Goal: Task Accomplishment & Management: Complete application form

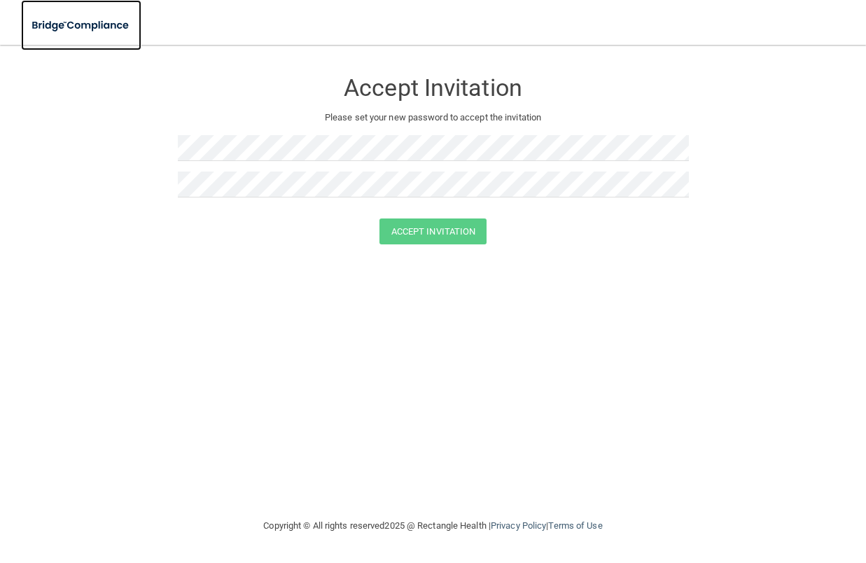
click at [111, 17] on img at bounding box center [81, 25] width 120 height 29
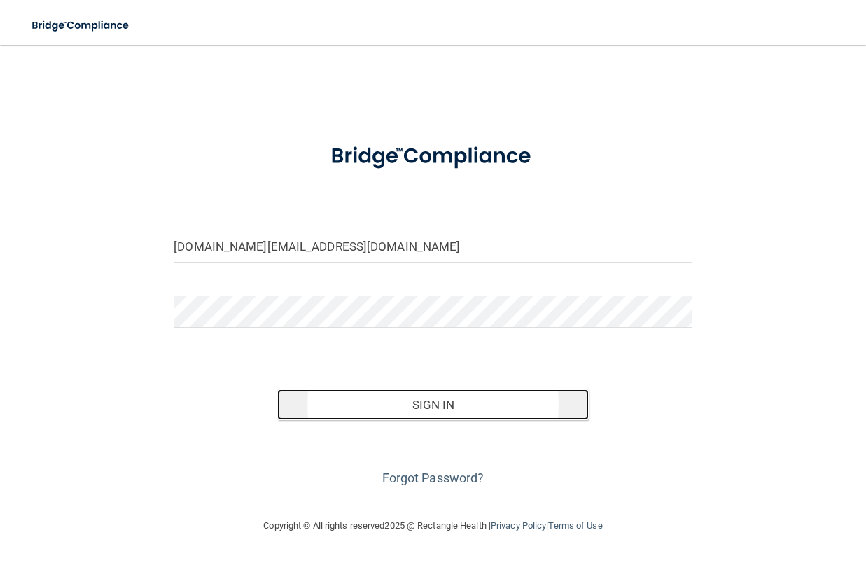
click at [414, 405] on button "Sign In" at bounding box center [432, 404] width 311 height 31
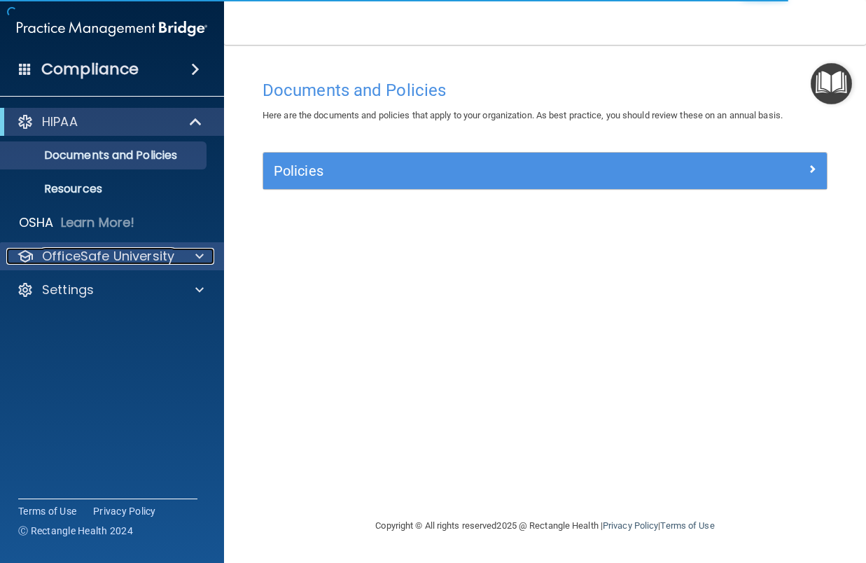
click at [174, 261] on div "OfficeSafe University" at bounding box center [93, 256] width 174 height 17
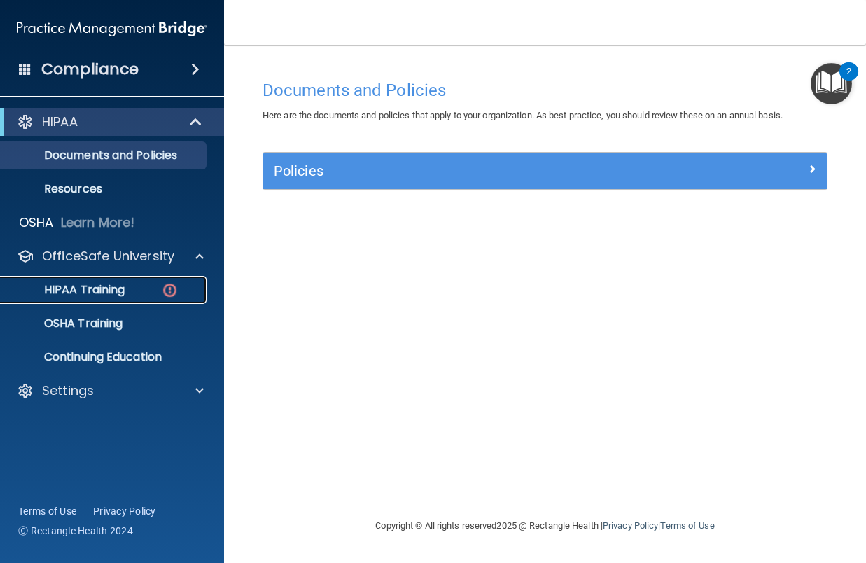
click at [153, 290] on div "HIPAA Training" at bounding box center [104, 290] width 191 height 14
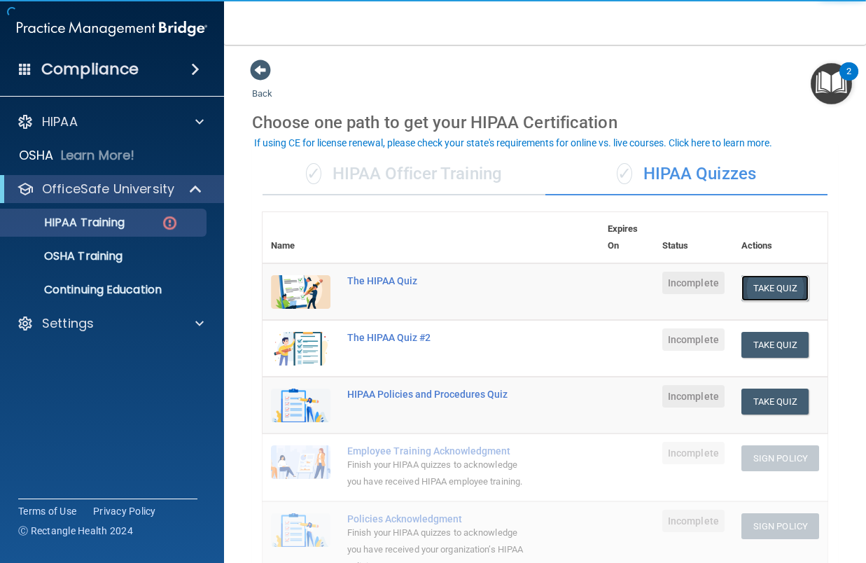
click at [776, 287] on button "Take Quiz" at bounding box center [774, 288] width 67 height 26
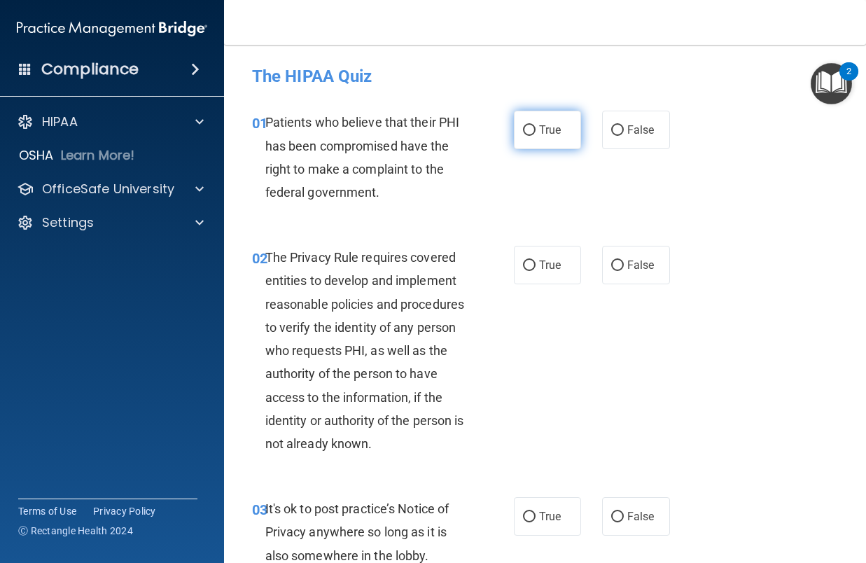
click at [528, 132] on input "True" at bounding box center [529, 130] width 13 height 10
radio input "true"
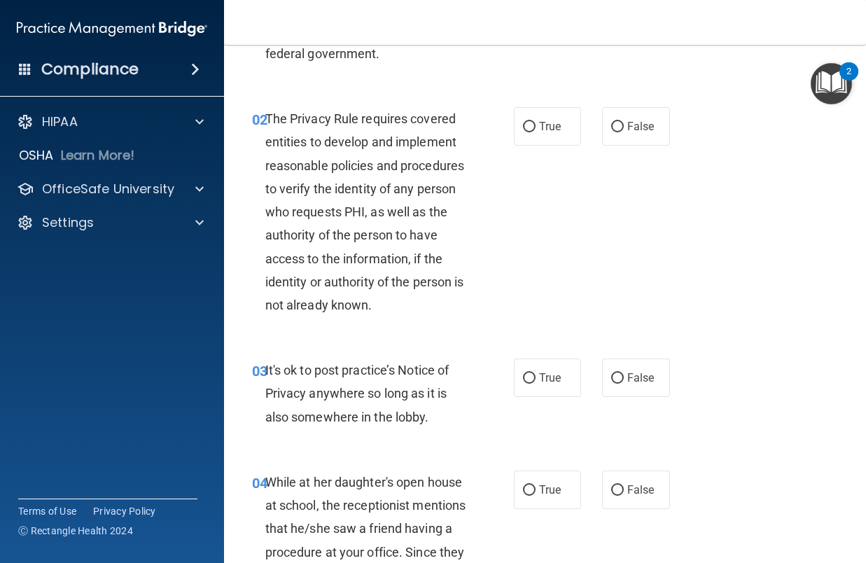
scroll to position [140, 0]
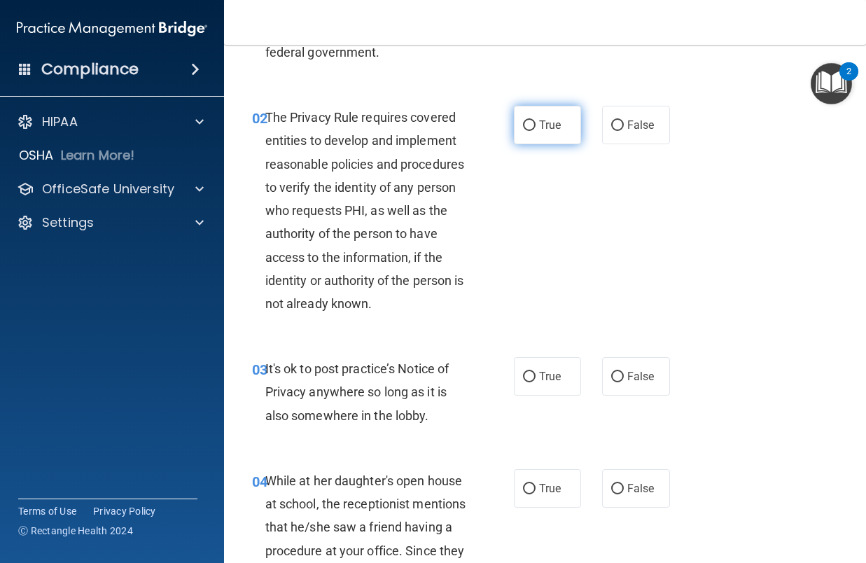
click at [538, 132] on label "True" at bounding box center [548, 125] width 68 height 38
click at [535, 131] on input "True" at bounding box center [529, 125] width 13 height 10
radio input "true"
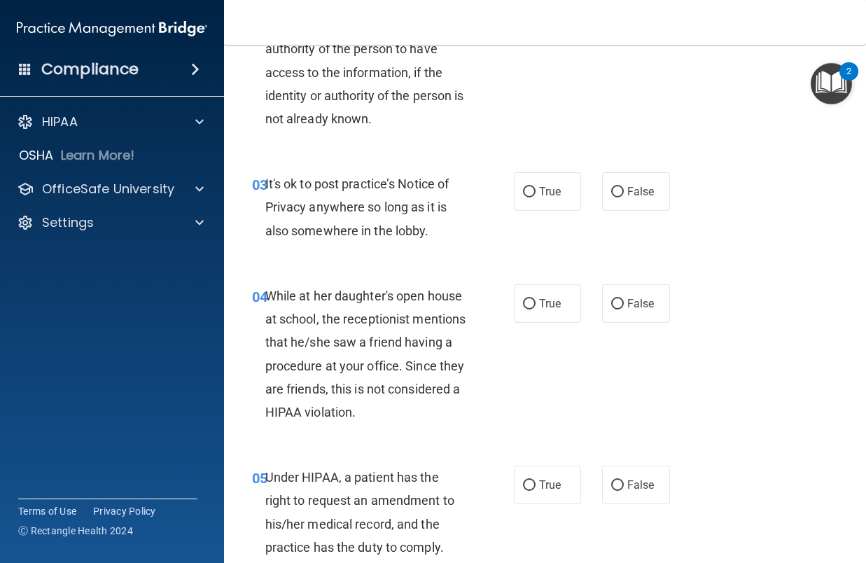
scroll to position [350, 0]
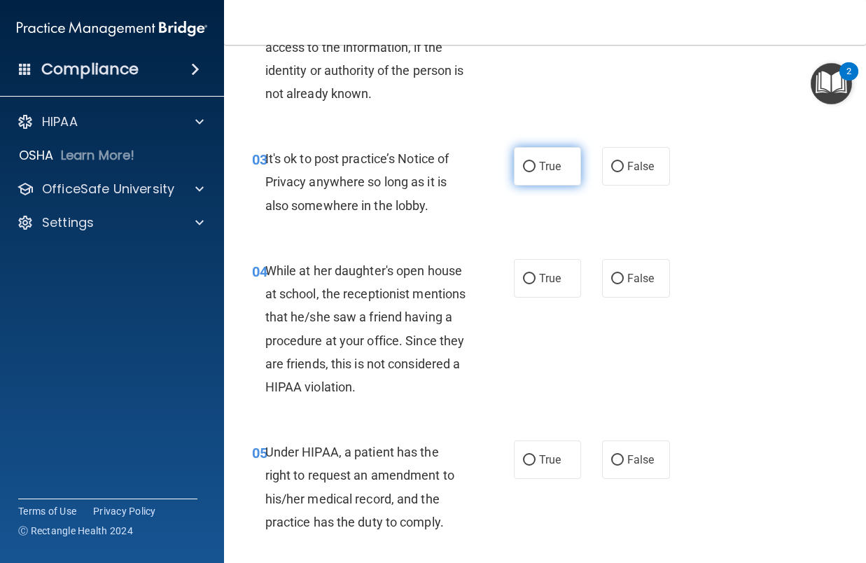
click at [539, 162] on span "True" at bounding box center [550, 166] width 22 height 13
click at [535, 162] on input "True" at bounding box center [529, 167] width 13 height 10
radio input "true"
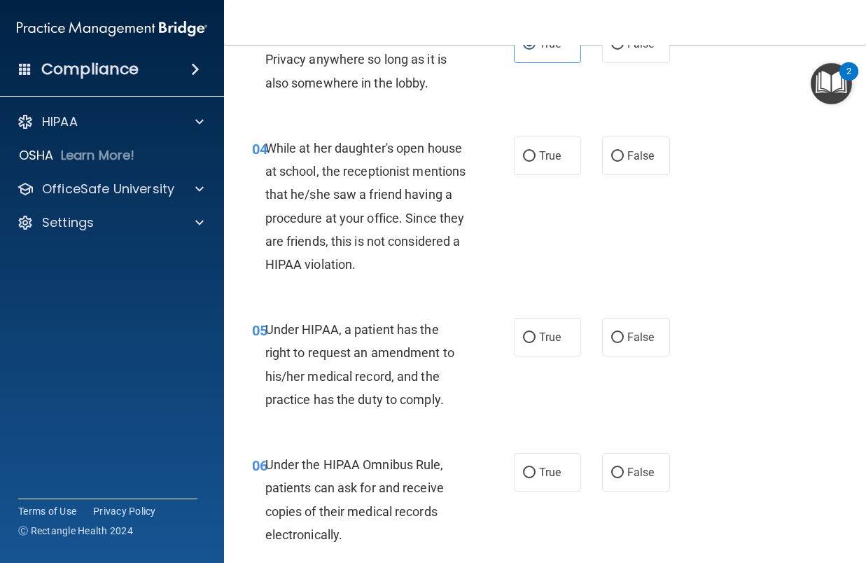
scroll to position [490, 0]
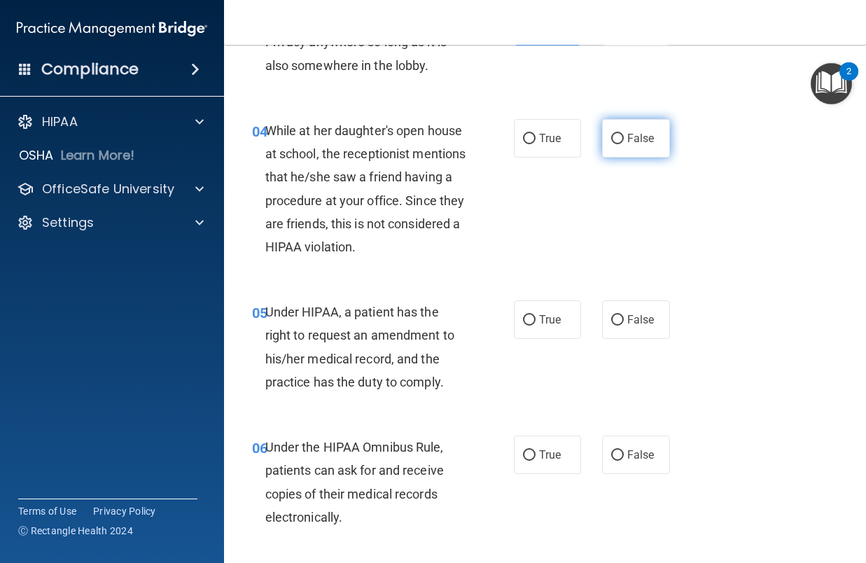
click at [611, 143] on input "False" at bounding box center [617, 139] width 13 height 10
radio input "true"
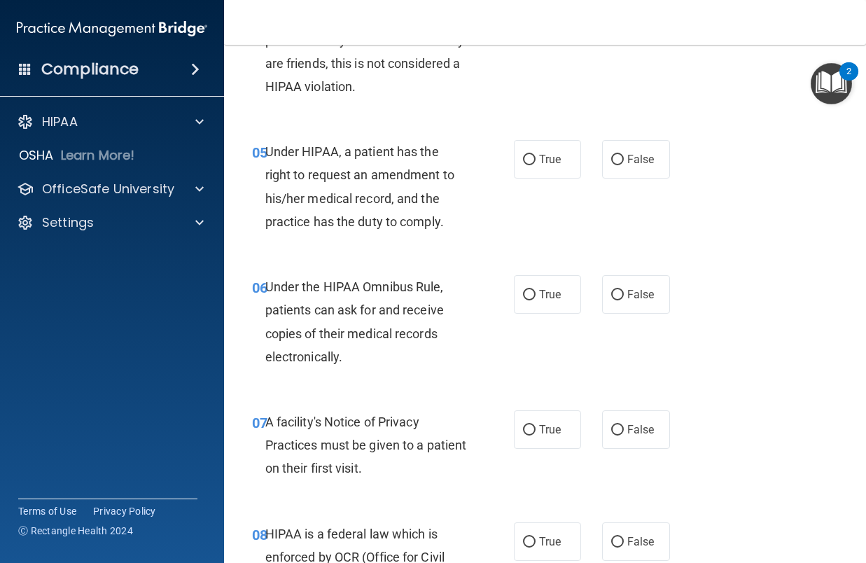
scroll to position [700, 0]
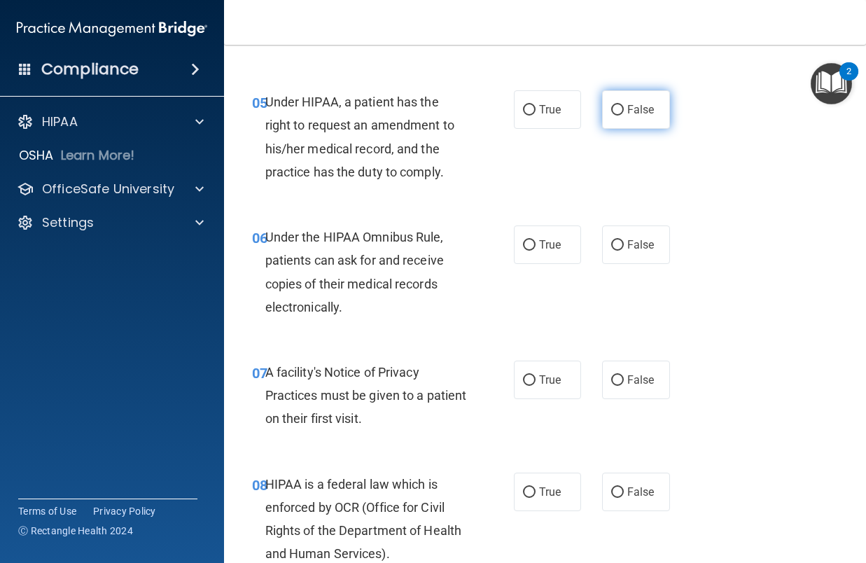
click at [611, 111] on input "False" at bounding box center [617, 110] width 13 height 10
radio input "true"
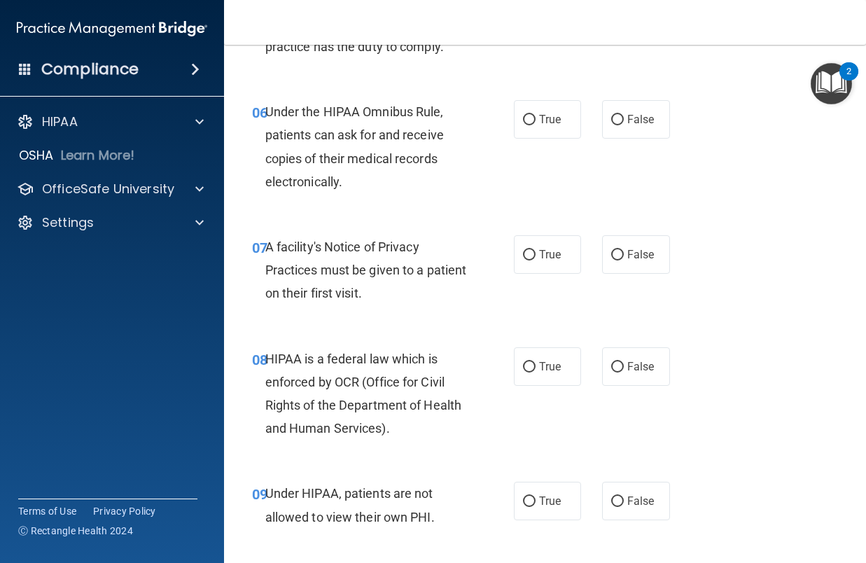
scroll to position [840, 0]
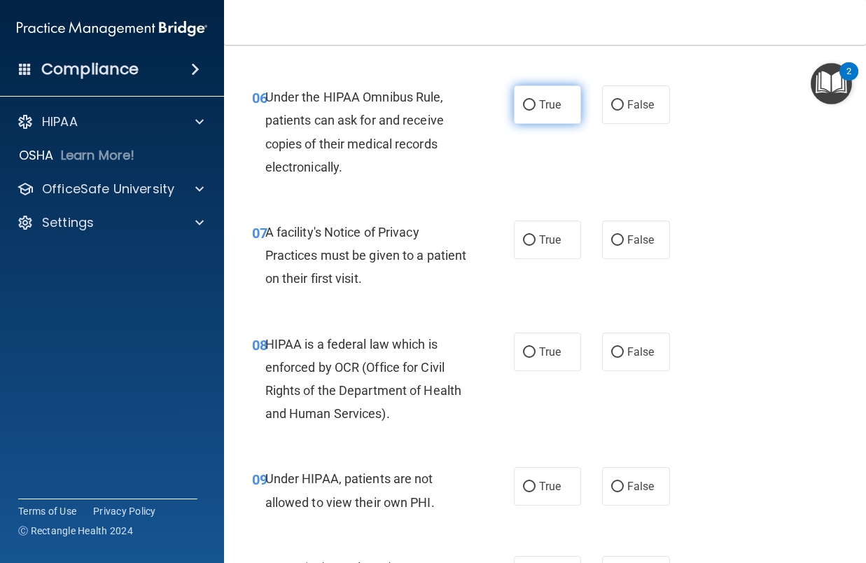
click at [525, 110] on input "True" at bounding box center [529, 105] width 13 height 10
radio input "true"
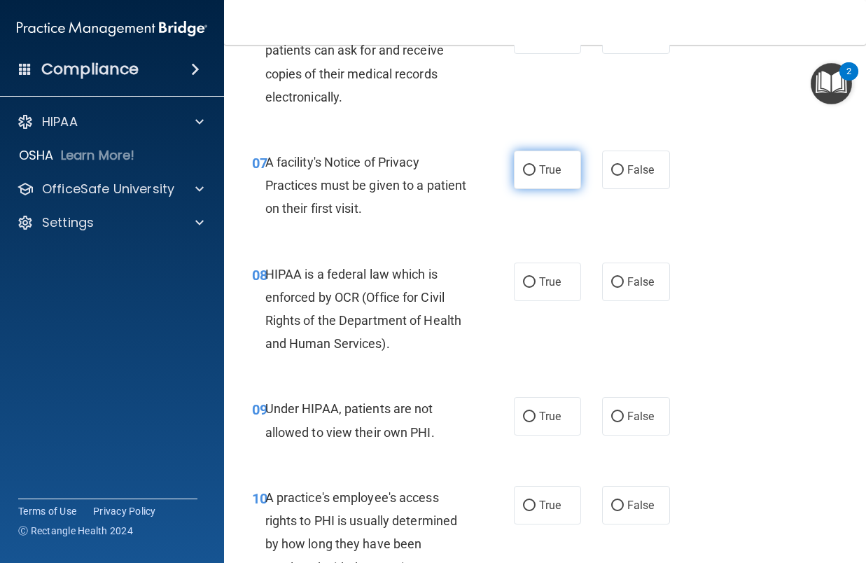
click at [539, 175] on span "True" at bounding box center [550, 169] width 22 height 13
click at [535, 175] on input "True" at bounding box center [529, 170] width 13 height 10
radio input "true"
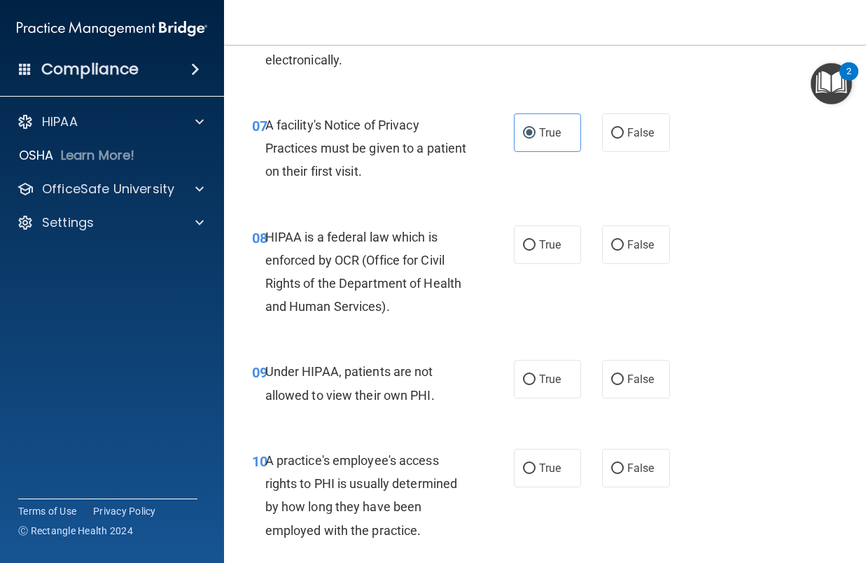
scroll to position [980, 0]
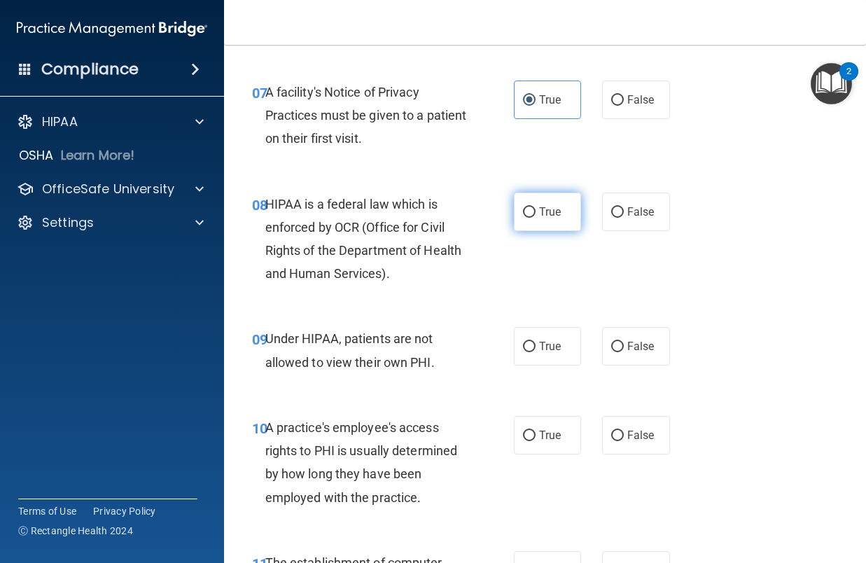
click at [539, 216] on span "True" at bounding box center [550, 211] width 22 height 13
click at [535, 216] on input "True" at bounding box center [529, 212] width 13 height 10
radio input "true"
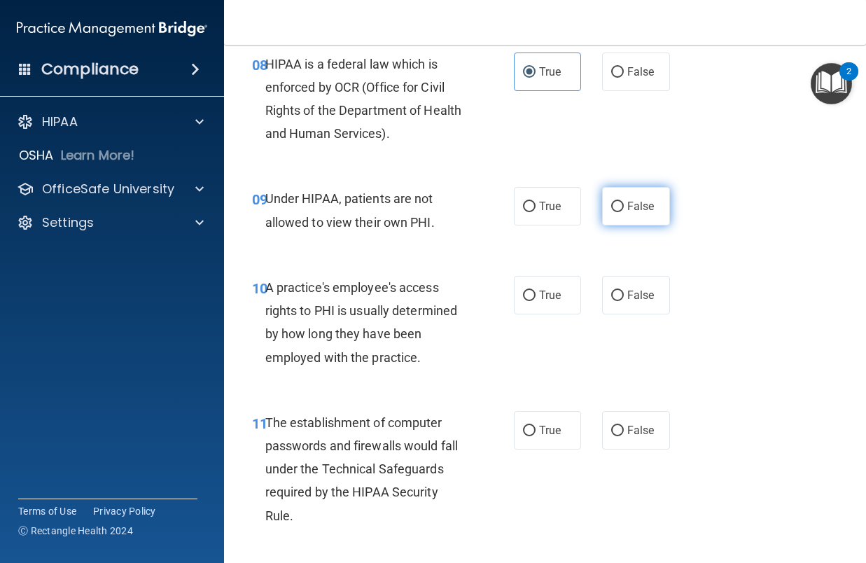
click at [614, 205] on input "False" at bounding box center [617, 207] width 13 height 10
radio input "true"
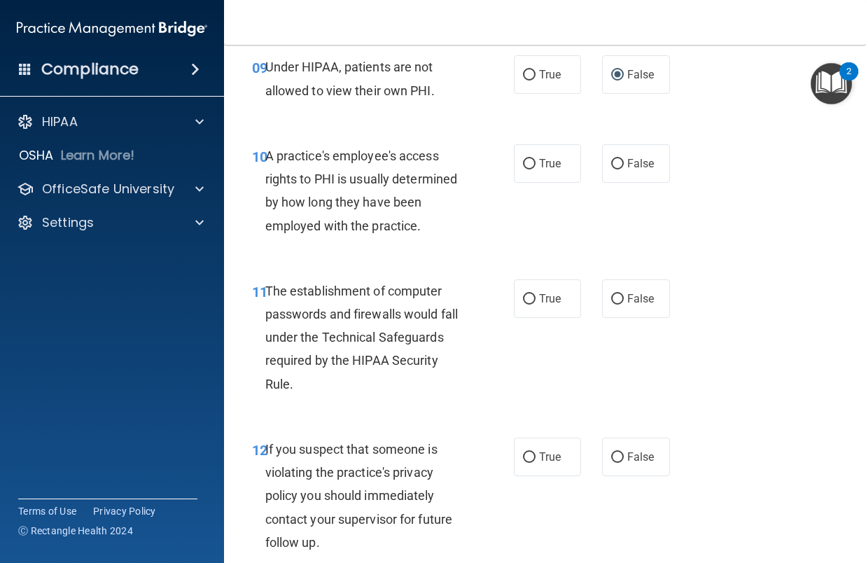
scroll to position [1260, 0]
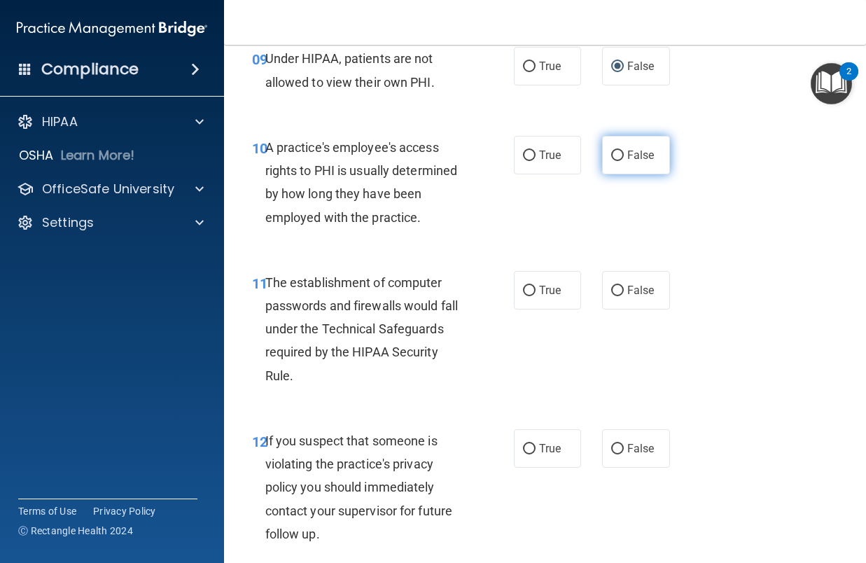
click at [640, 163] on label "False" at bounding box center [636, 155] width 68 height 38
click at [624, 161] on input "False" at bounding box center [617, 155] width 13 height 10
radio input "true"
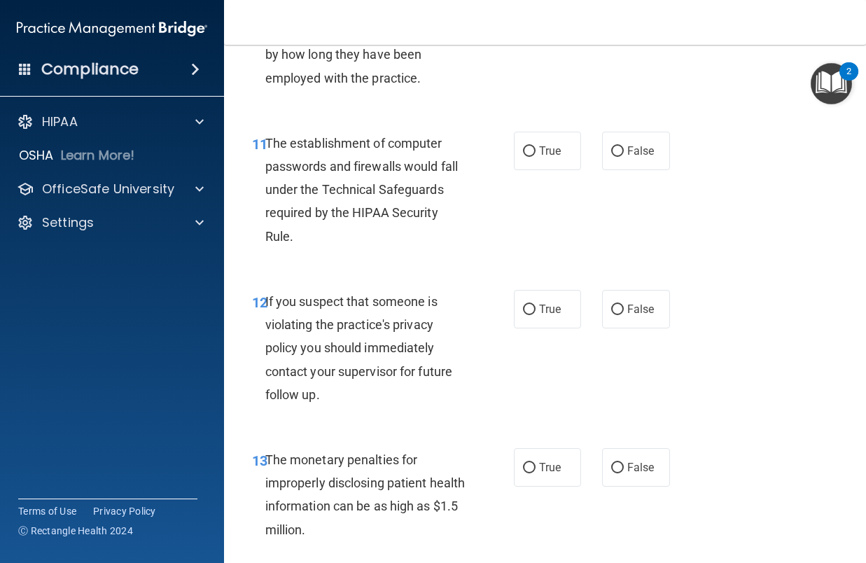
scroll to position [1400, 0]
click at [531, 148] on label "True" at bounding box center [548, 150] width 68 height 38
click at [531, 148] on input "True" at bounding box center [529, 151] width 13 height 10
radio input "true"
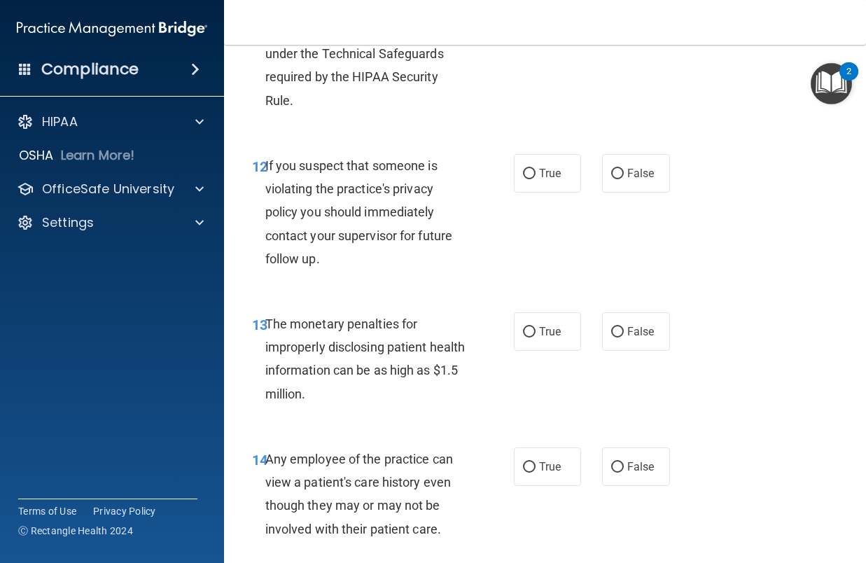
scroll to position [1540, 0]
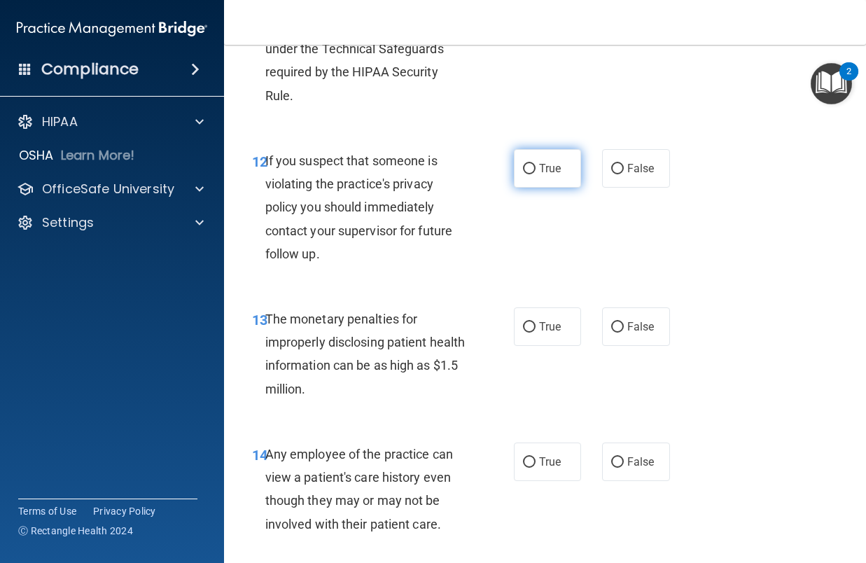
click at [525, 171] on input "True" at bounding box center [529, 169] width 13 height 10
radio input "true"
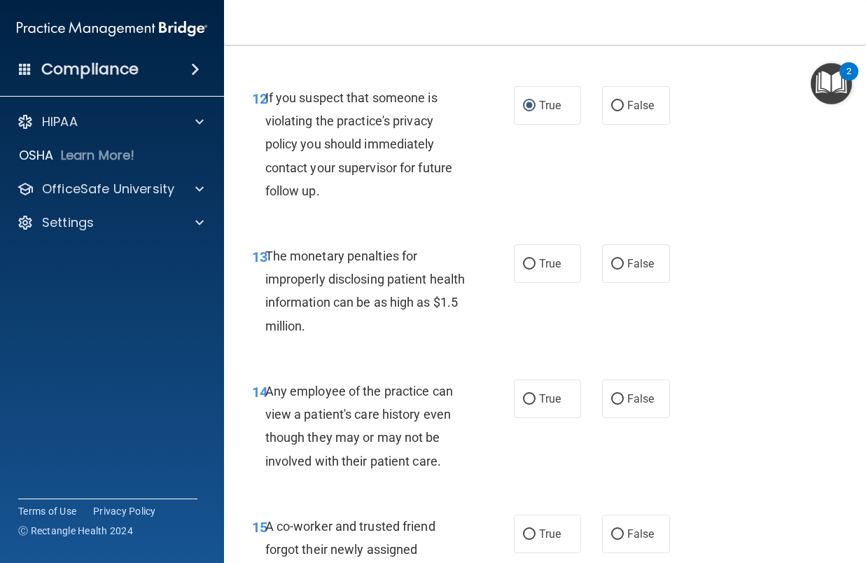
scroll to position [1680, 0]
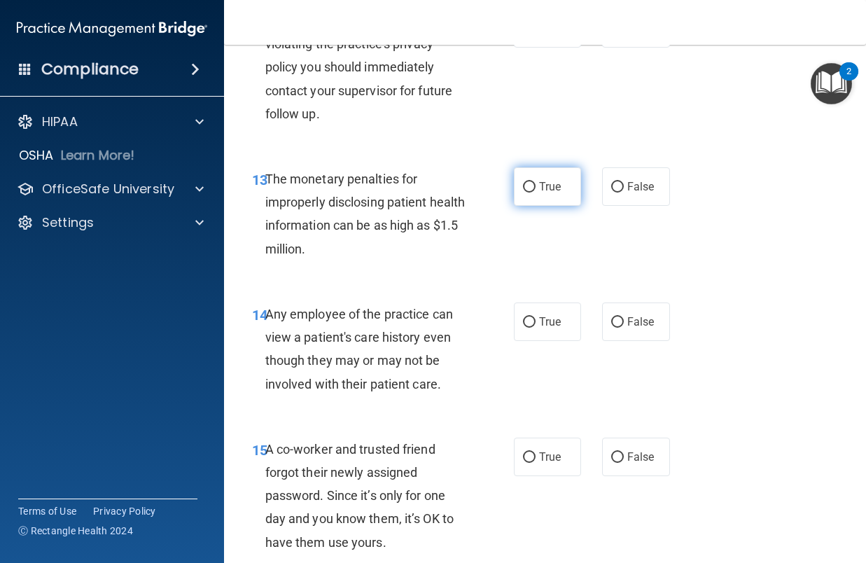
click at [539, 192] on span "True" at bounding box center [550, 186] width 22 height 13
click at [535, 192] on input "True" at bounding box center [529, 187] width 13 height 10
radio input "true"
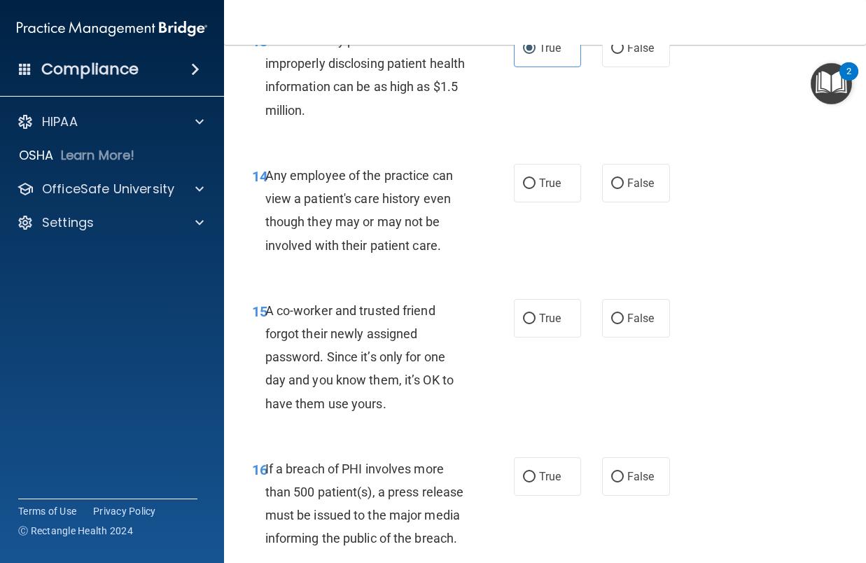
scroll to position [1820, 0]
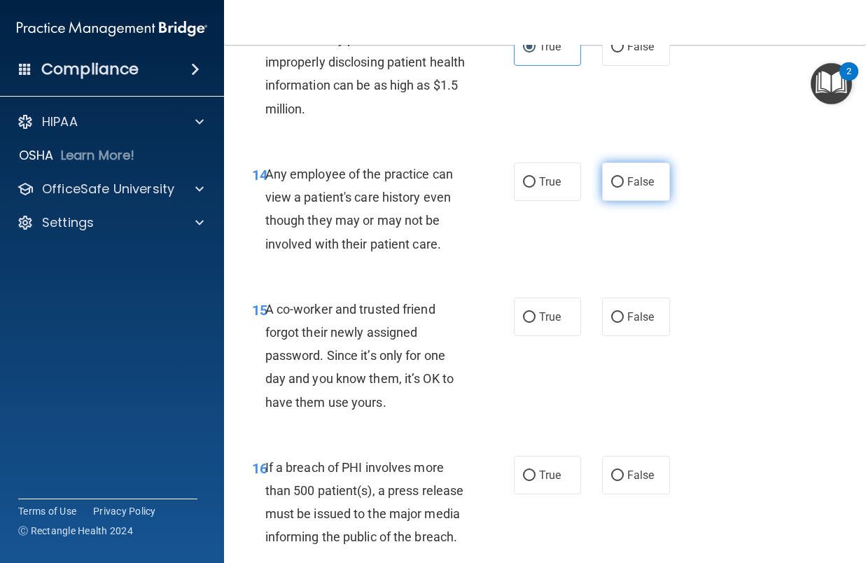
click at [619, 178] on label "False" at bounding box center [636, 181] width 68 height 38
click at [619, 178] on input "False" at bounding box center [617, 182] width 13 height 10
radio input "true"
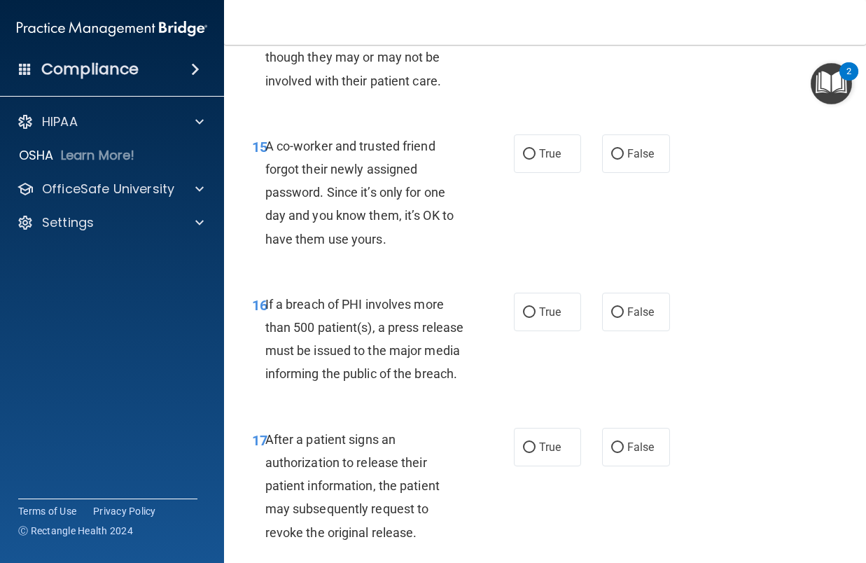
scroll to position [2030, 0]
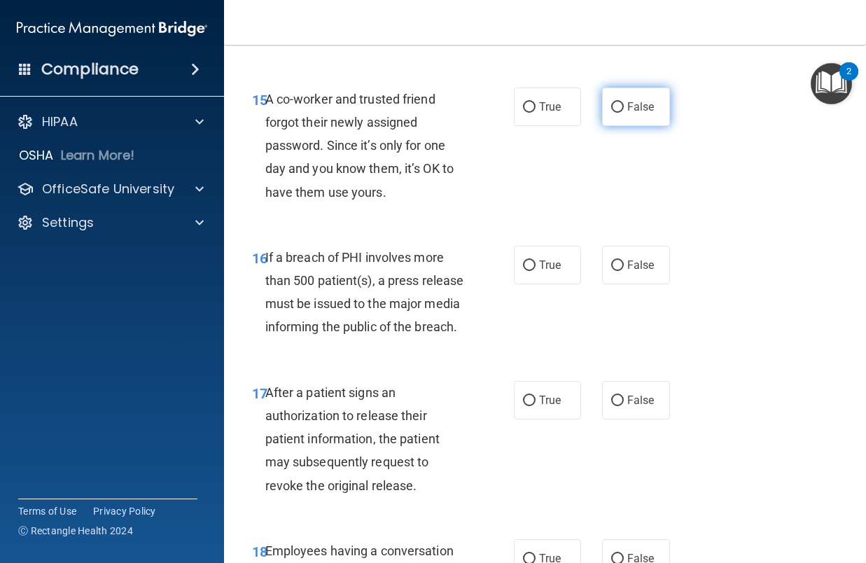
click at [619, 103] on label "False" at bounding box center [636, 106] width 68 height 38
click at [619, 103] on input "False" at bounding box center [617, 107] width 13 height 10
radio input "true"
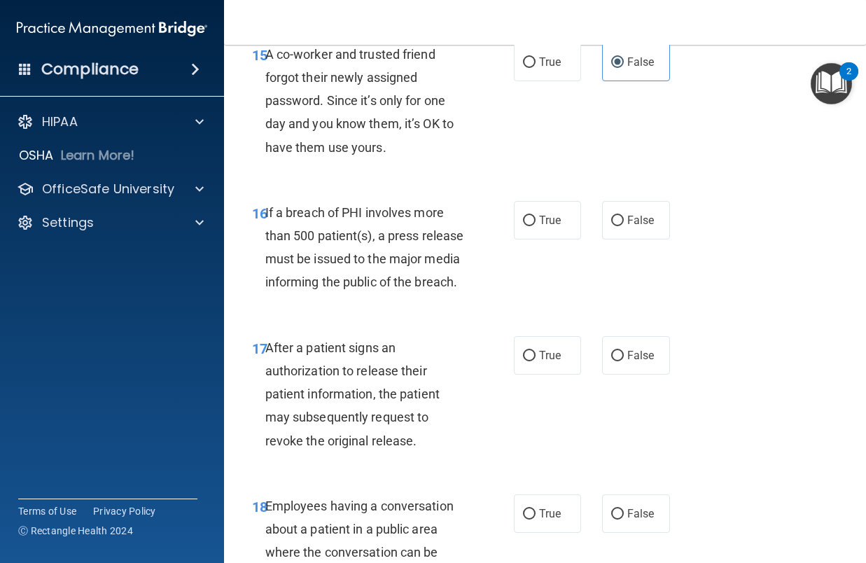
scroll to position [2100, 0]
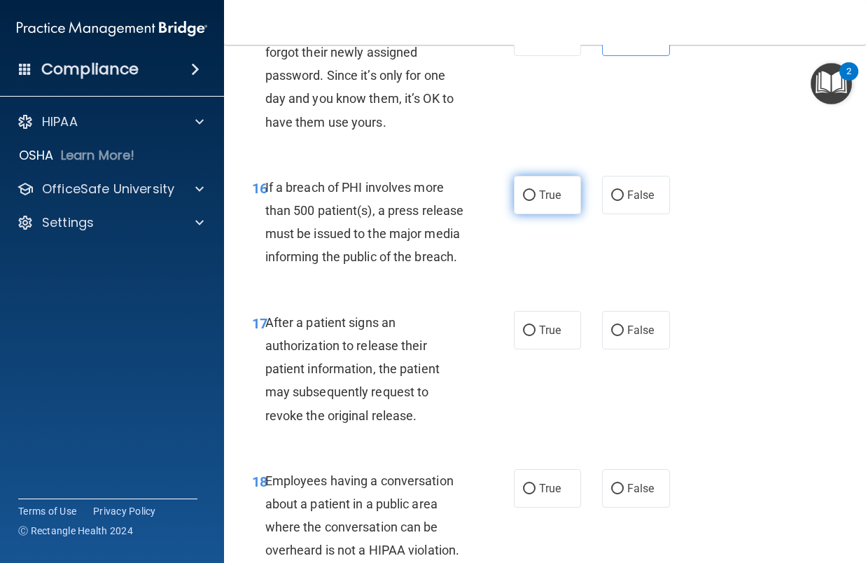
click at [545, 192] on span "True" at bounding box center [550, 194] width 22 height 13
click at [535, 192] on input "True" at bounding box center [529, 195] width 13 height 10
radio input "true"
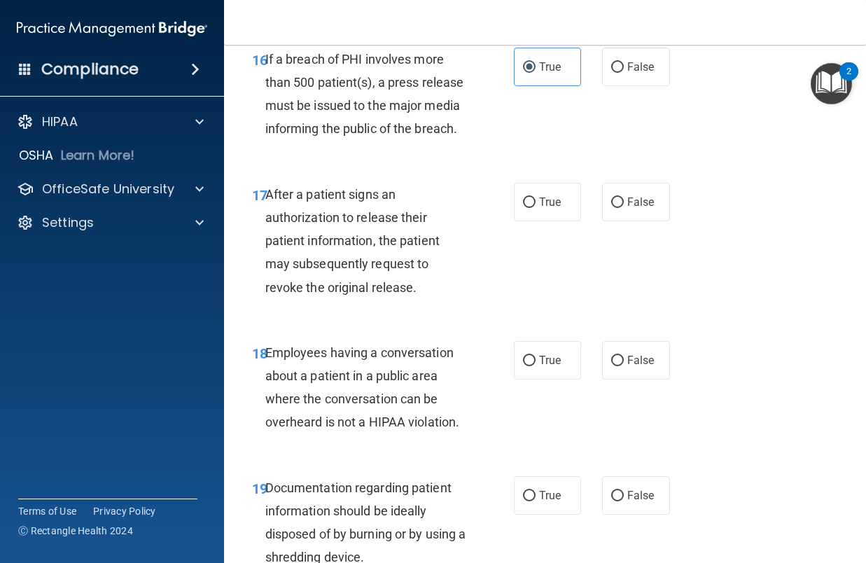
scroll to position [2240, 0]
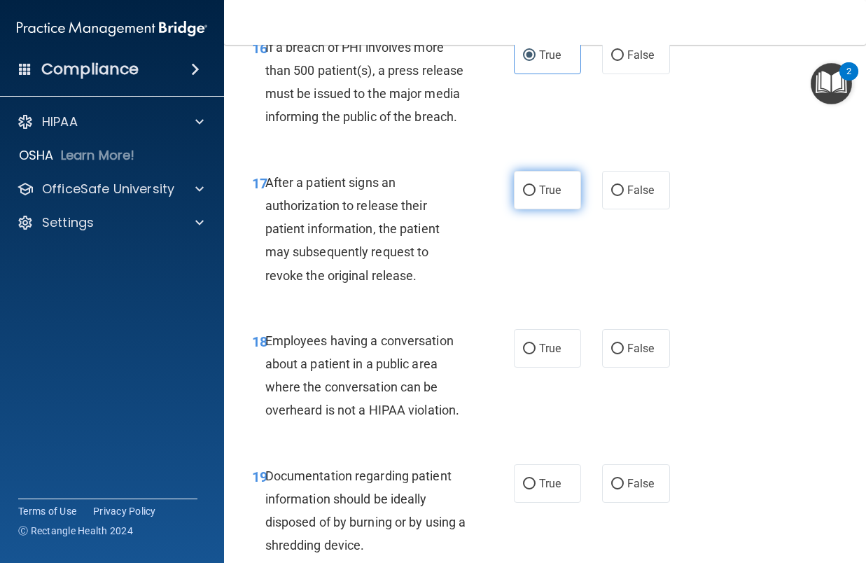
click at [538, 209] on label "True" at bounding box center [548, 190] width 68 height 38
click at [535, 196] on input "True" at bounding box center [529, 190] width 13 height 10
radio input "true"
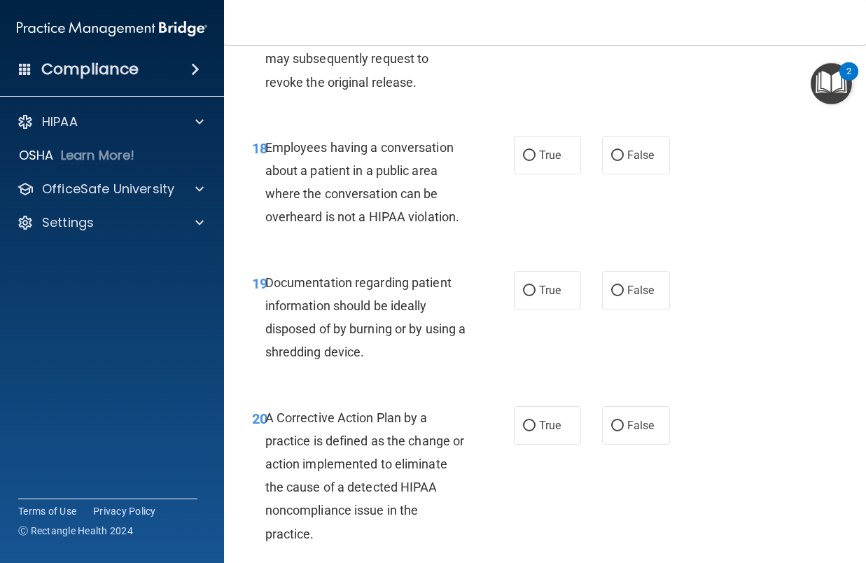
scroll to position [2450, 0]
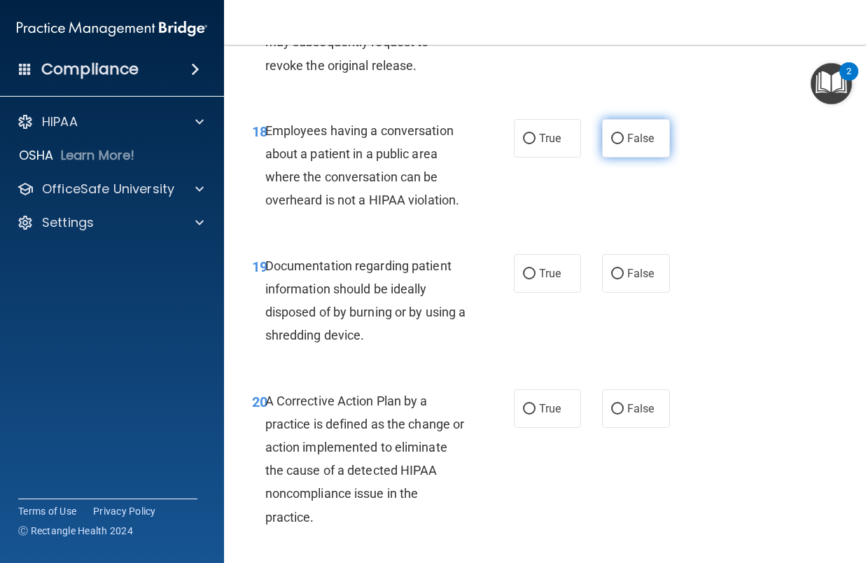
click at [610, 157] on label "False" at bounding box center [636, 138] width 68 height 38
click at [611, 144] on input "False" at bounding box center [617, 139] width 13 height 10
radio input "true"
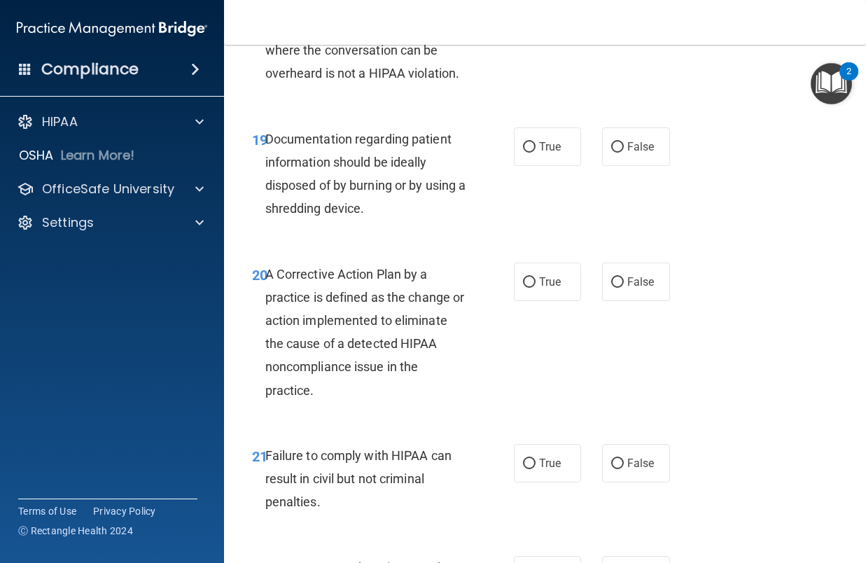
scroll to position [2590, 0]
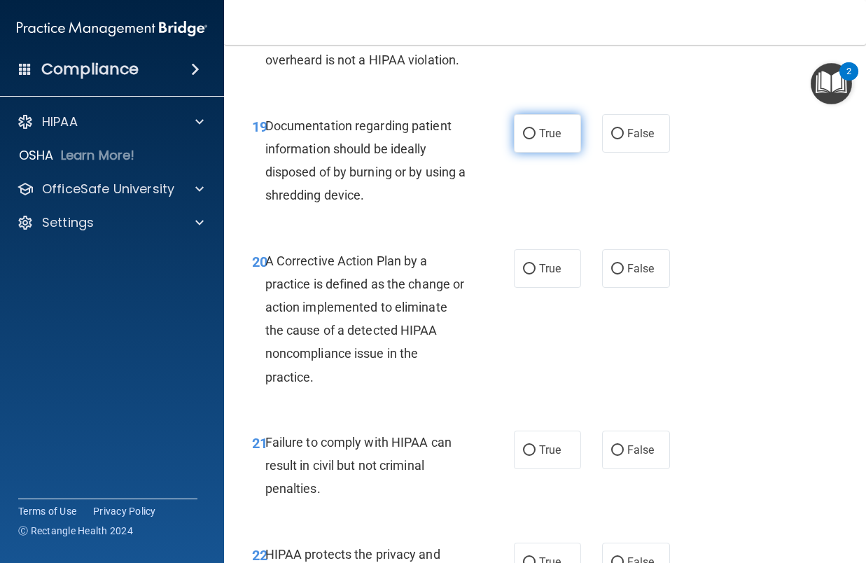
click at [552, 140] on span "True" at bounding box center [550, 133] width 22 height 13
click at [535, 139] on input "True" at bounding box center [529, 134] width 13 height 10
radio input "true"
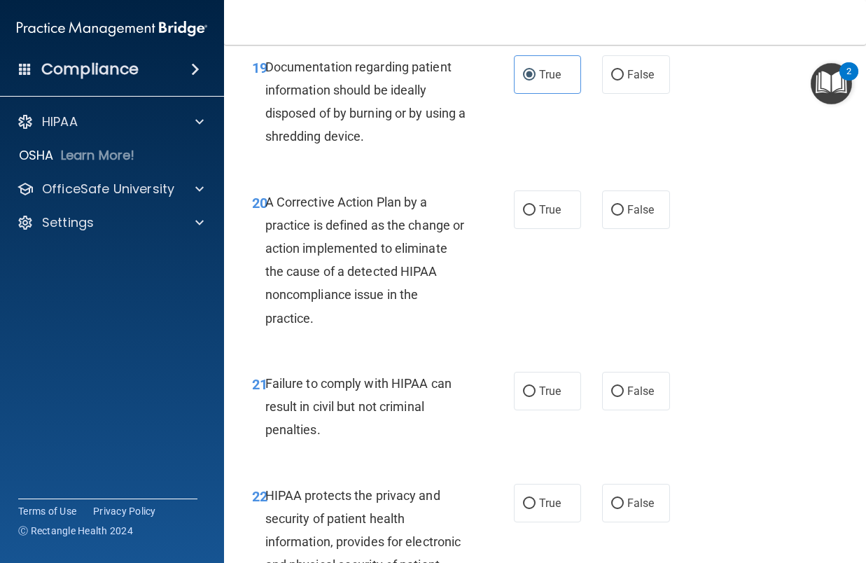
scroll to position [2730, 0]
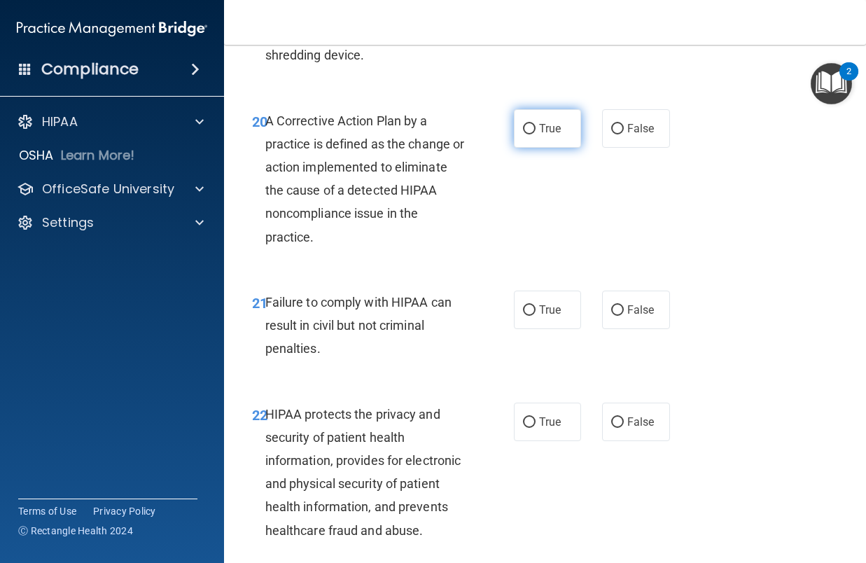
click at [514, 148] on label "True" at bounding box center [548, 128] width 68 height 38
click at [523, 134] on input "True" at bounding box center [529, 129] width 13 height 10
radio input "true"
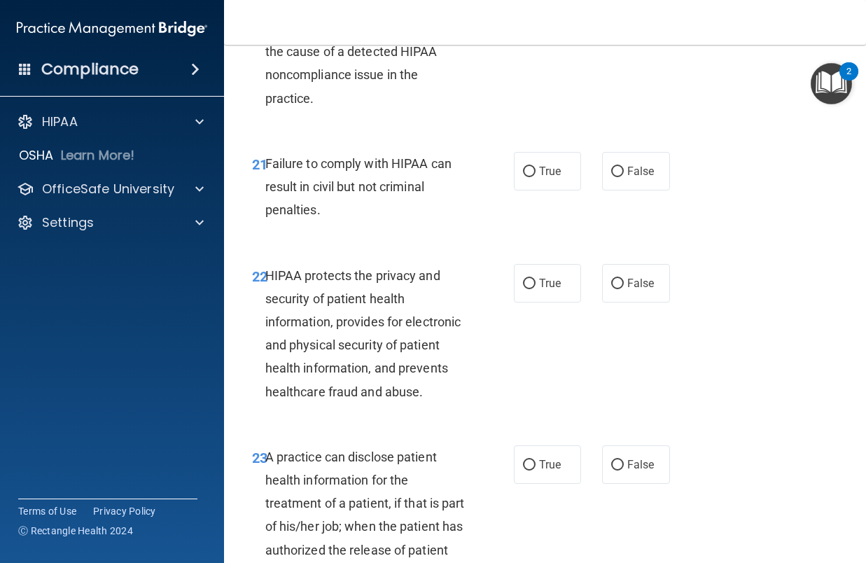
scroll to position [2870, 0]
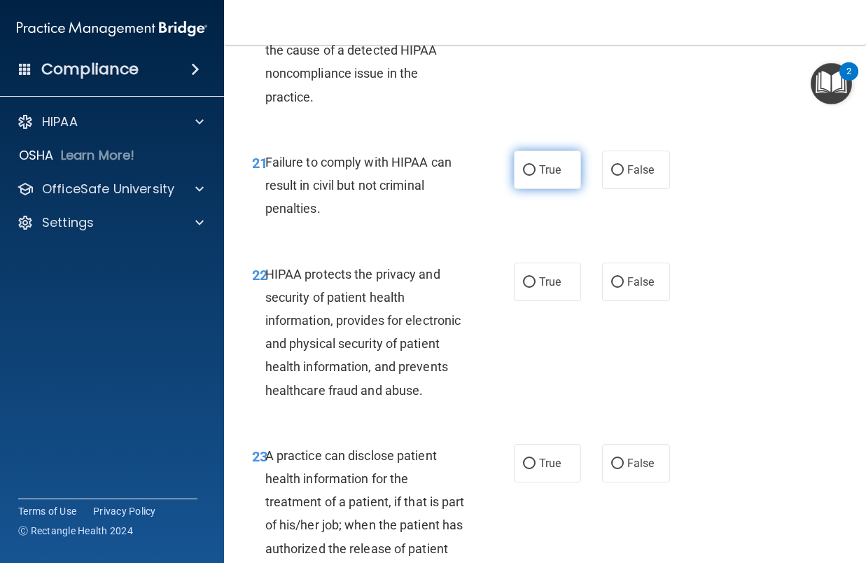
click at [541, 189] on label "True" at bounding box center [548, 169] width 68 height 38
click at [633, 176] on span "False" at bounding box center [640, 169] width 27 height 13
click at [624, 176] on input "False" at bounding box center [617, 170] width 13 height 10
radio input "true"
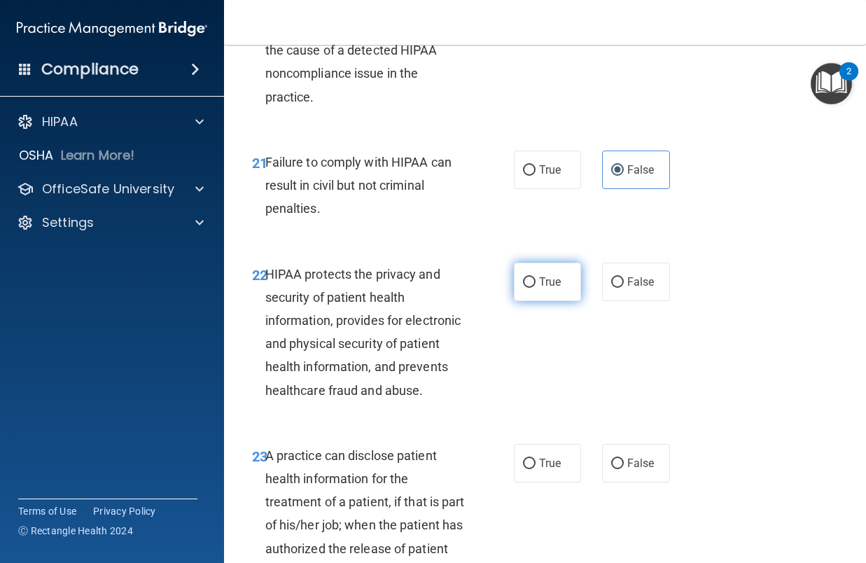
click at [528, 288] on input "True" at bounding box center [529, 282] width 13 height 10
radio input "true"
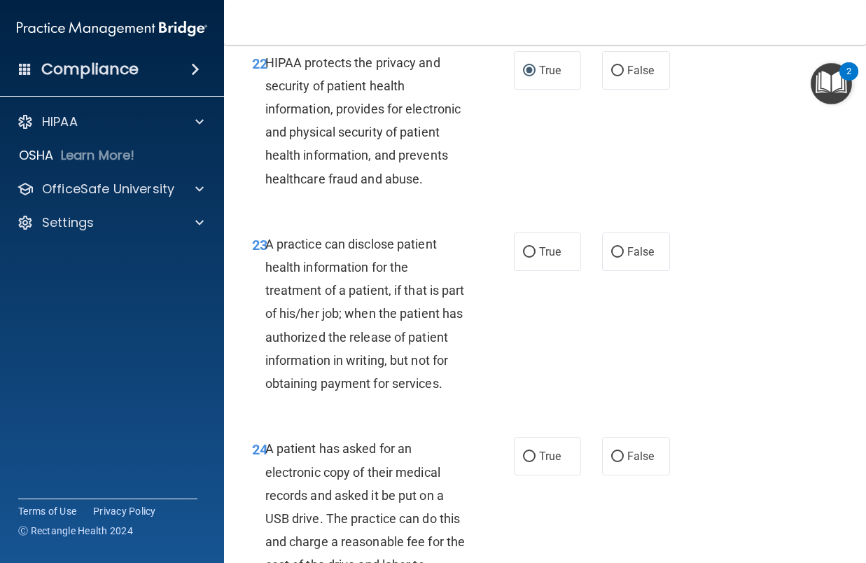
scroll to position [3150, 0]
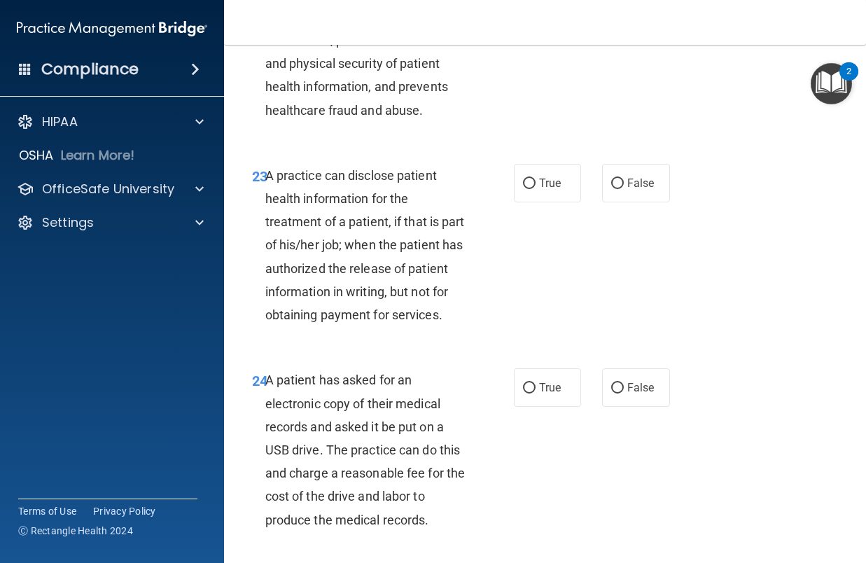
click at [642, 73] on div "22 HIPAA protects the privacy and security of patient health information, provi…" at bounding box center [544, 55] width 607 height 181
click at [547, 202] on label "True" at bounding box center [548, 183] width 68 height 38
click at [535, 189] on input "True" at bounding box center [529, 183] width 13 height 10
radio input "true"
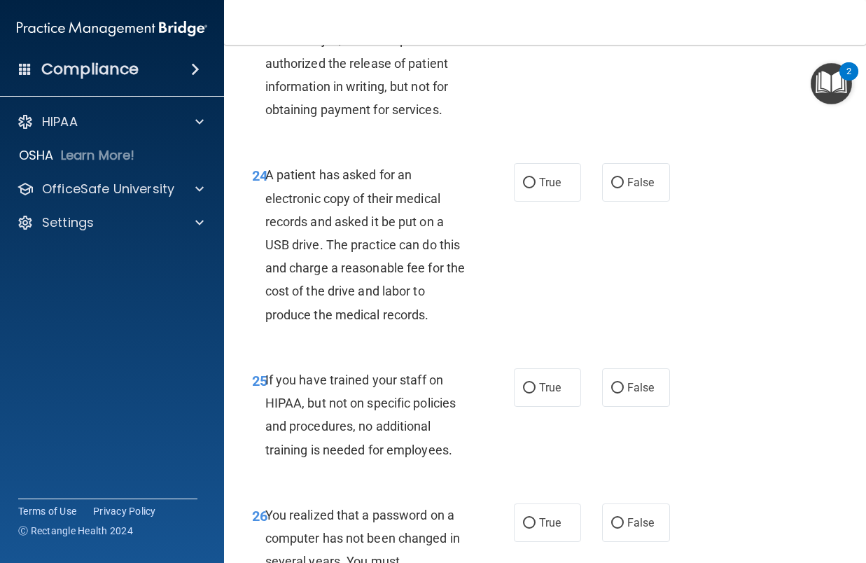
scroll to position [3360, 0]
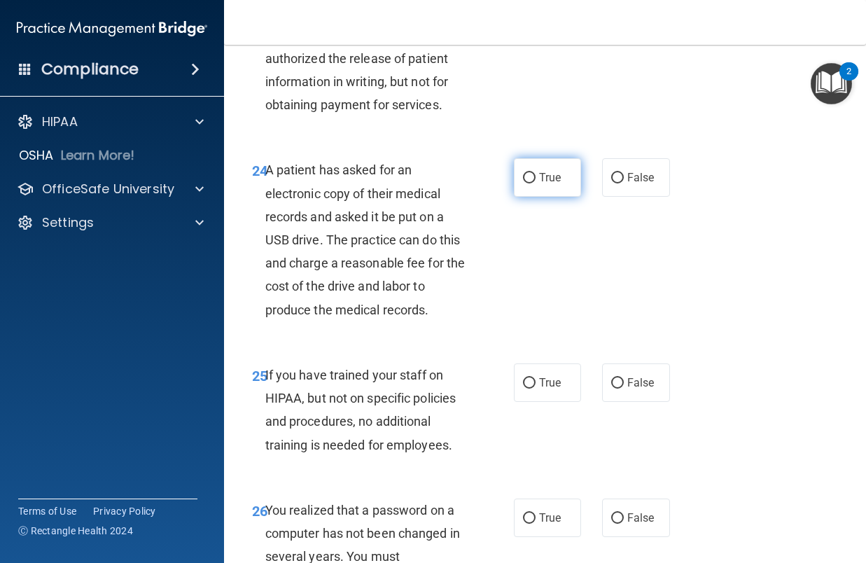
click at [547, 184] on span "True" at bounding box center [550, 177] width 22 height 13
click at [535, 183] on input "True" at bounding box center [529, 178] width 13 height 10
radio input "true"
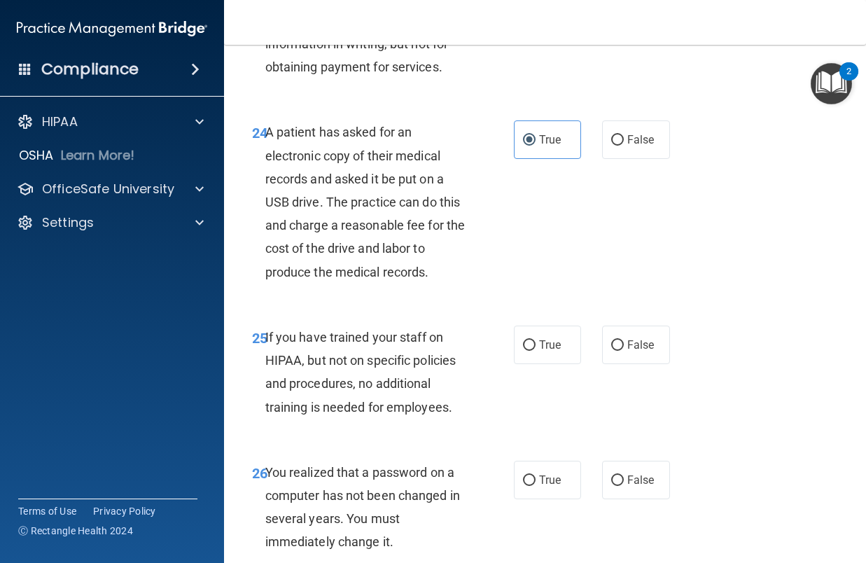
scroll to position [3500, 0]
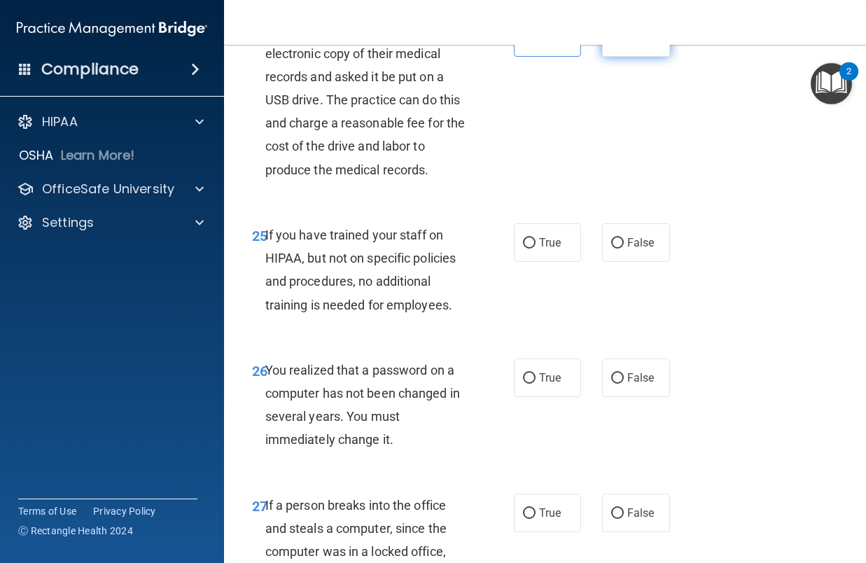
click at [640, 57] on label "False" at bounding box center [636, 37] width 68 height 38
click at [624, 43] on input "False" at bounding box center [617, 38] width 13 height 10
radio input "true"
radio input "false"
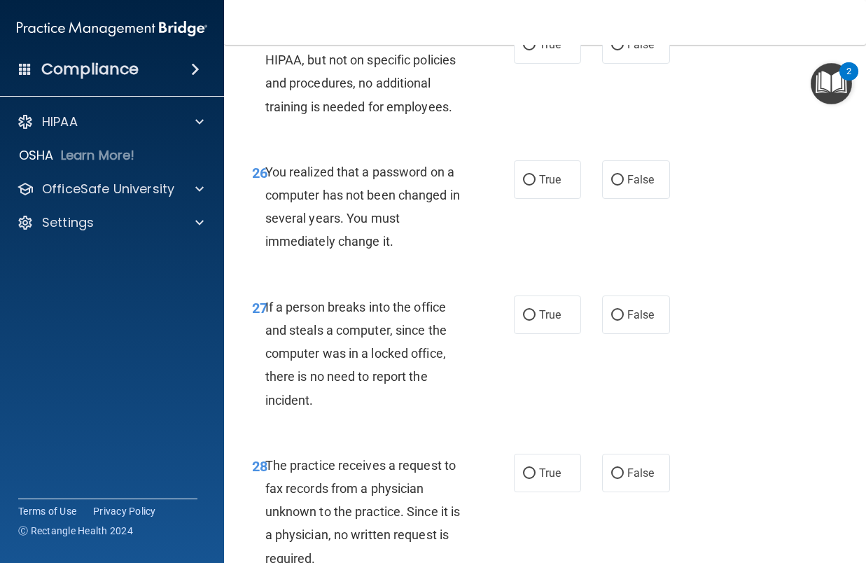
scroll to position [3710, 0]
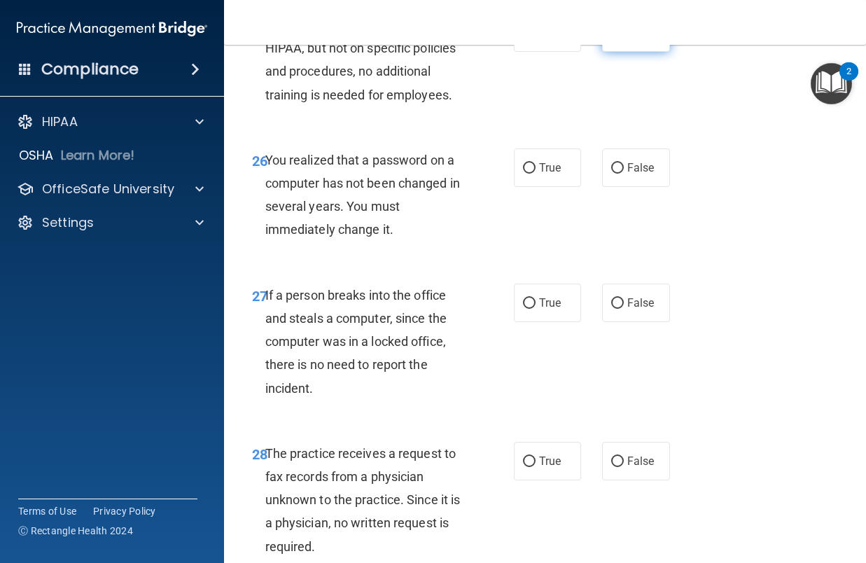
click at [616, 38] on input "False" at bounding box center [617, 33] width 13 height 10
radio input "true"
click at [524, 174] on input "True" at bounding box center [529, 168] width 13 height 10
radio input "true"
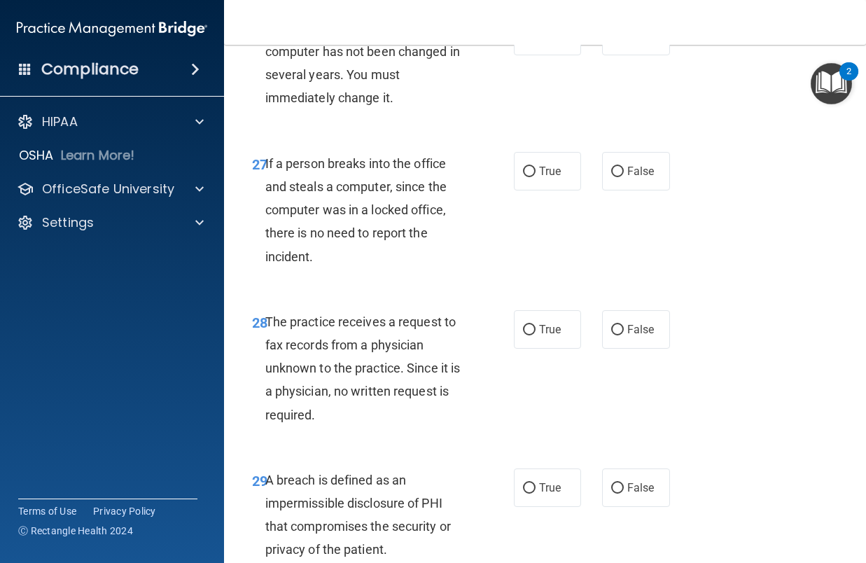
scroll to position [3850, 0]
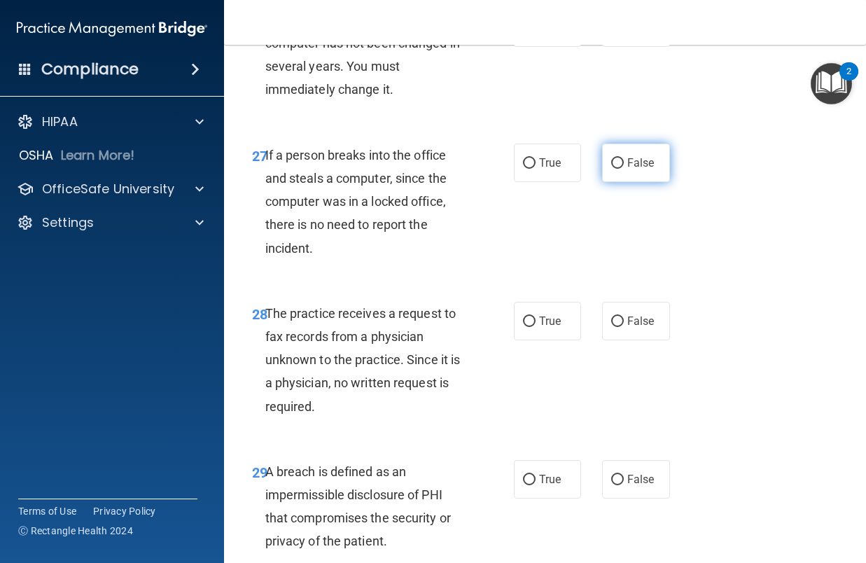
click at [633, 182] on label "False" at bounding box center [636, 162] width 68 height 38
click at [624, 169] on input "False" at bounding box center [617, 163] width 13 height 10
radio input "true"
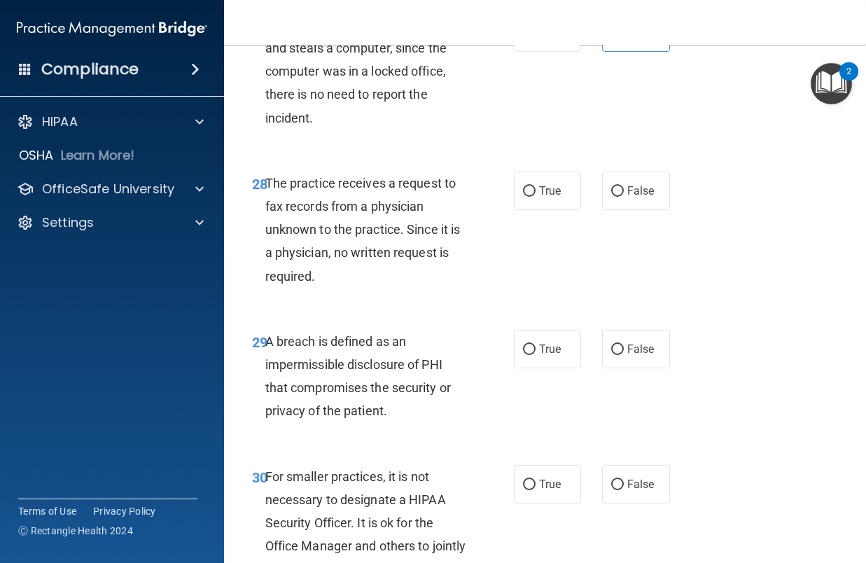
scroll to position [3990, 0]
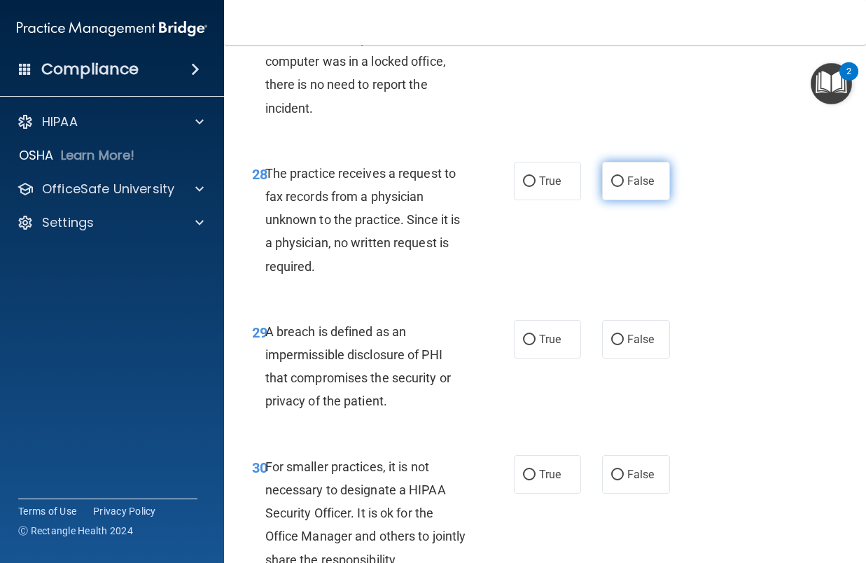
click at [645, 188] on span "False" at bounding box center [640, 180] width 27 height 13
click at [624, 187] on input "False" at bounding box center [617, 181] width 13 height 10
radio input "true"
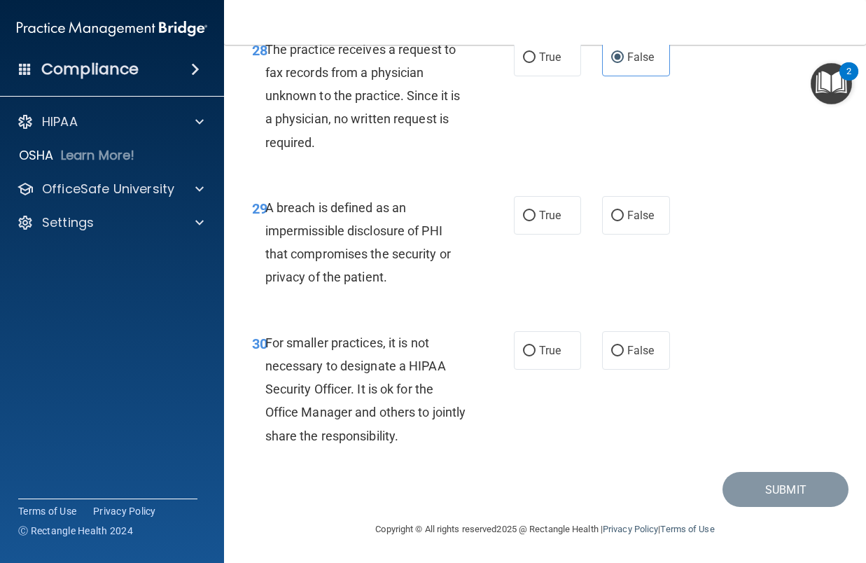
scroll to position [4130, 0]
click at [546, 222] on span "True" at bounding box center [550, 215] width 22 height 13
click at [535, 221] on input "True" at bounding box center [529, 216] width 13 height 10
radio input "true"
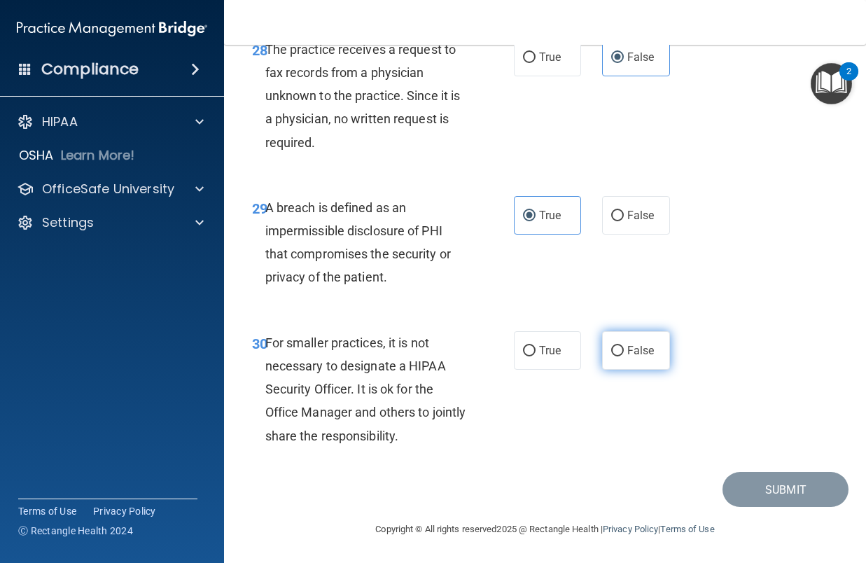
click at [626, 342] on label "False" at bounding box center [636, 350] width 68 height 38
click at [624, 346] on input "False" at bounding box center [617, 351] width 13 height 10
radio input "true"
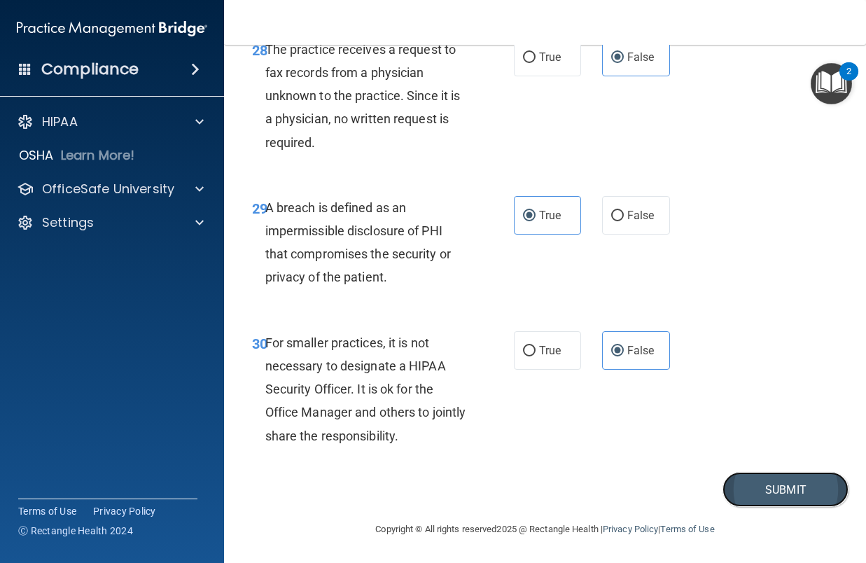
click at [769, 490] on button "Submit" at bounding box center [785, 490] width 126 height 36
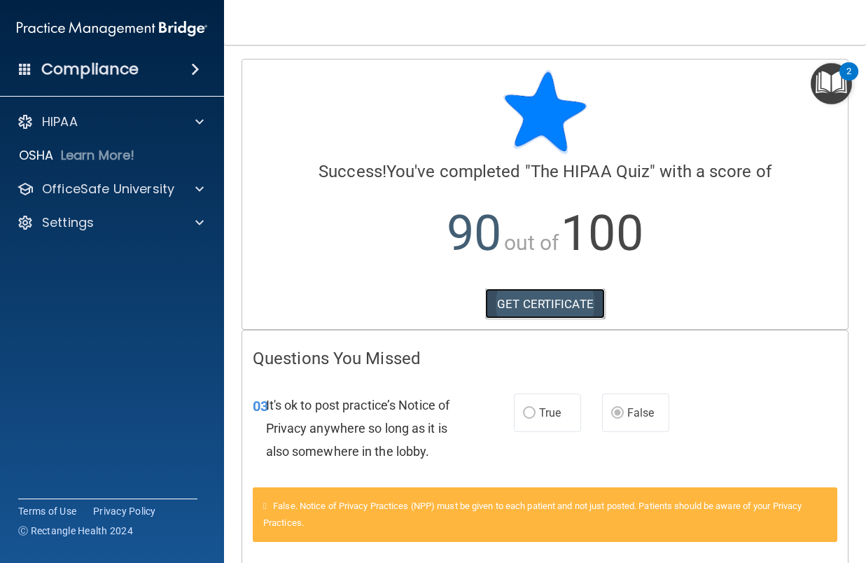
click at [509, 303] on link "GET CERTIFICATE" at bounding box center [545, 303] width 120 height 31
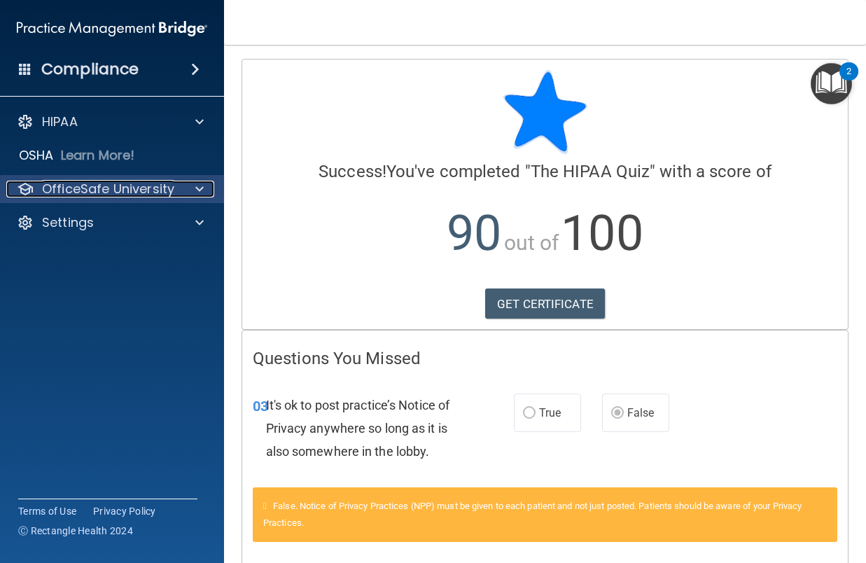
click at [144, 195] on p "OfficeSafe University" at bounding box center [108, 189] width 132 height 17
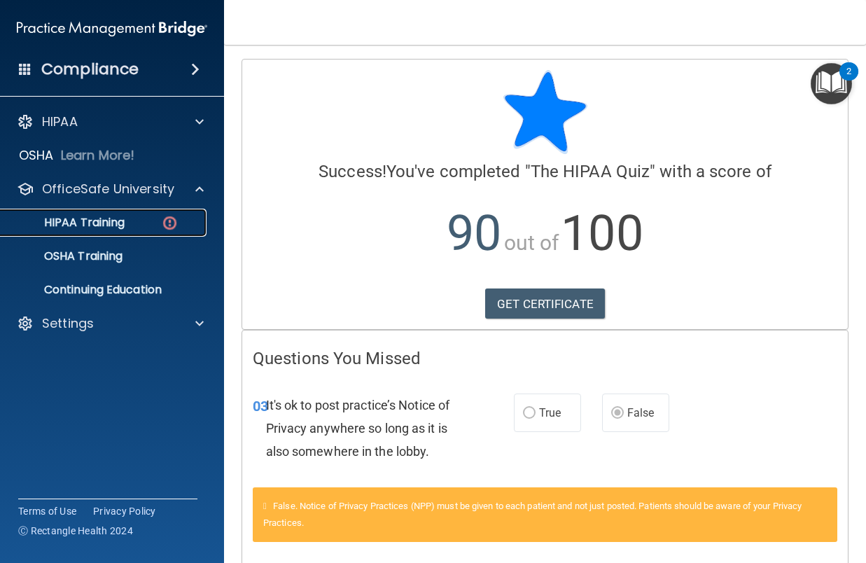
click at [148, 216] on div "HIPAA Training" at bounding box center [104, 223] width 191 height 14
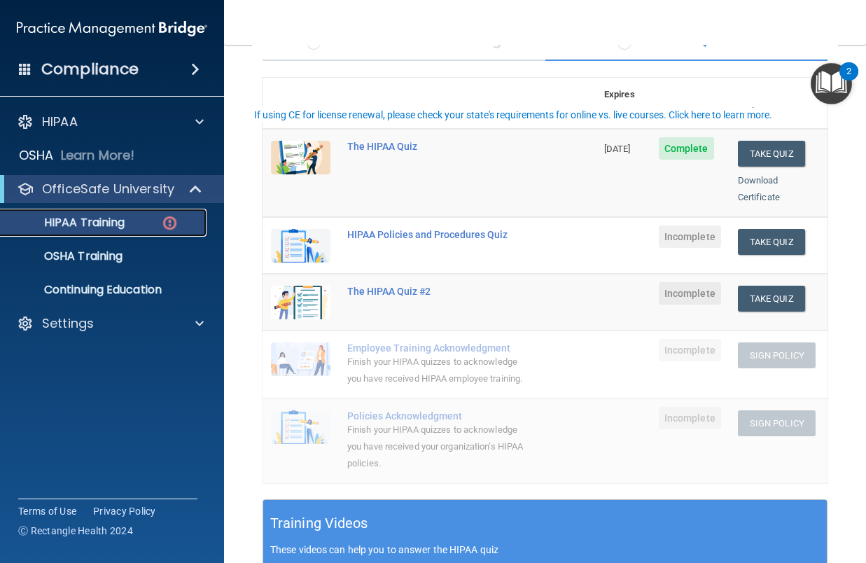
scroll to position [140, 0]
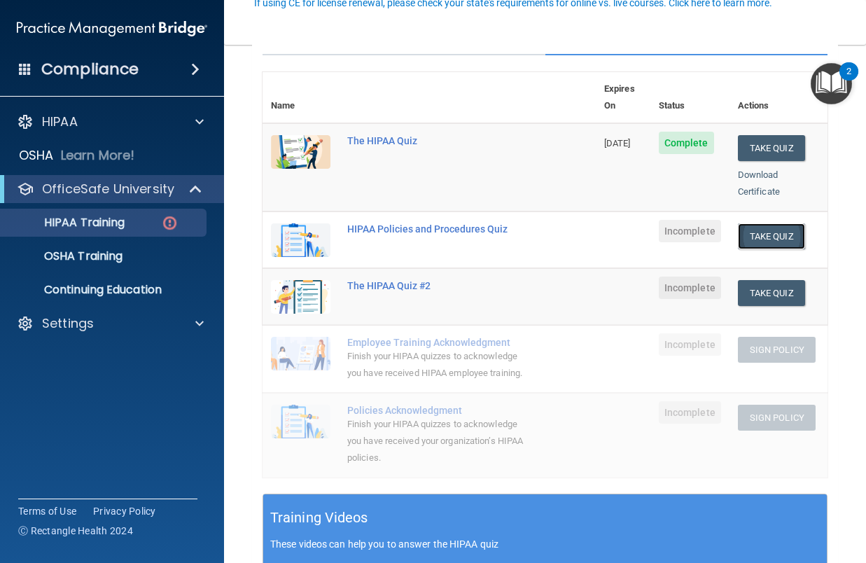
click at [748, 223] on button "Take Quiz" at bounding box center [771, 236] width 67 height 26
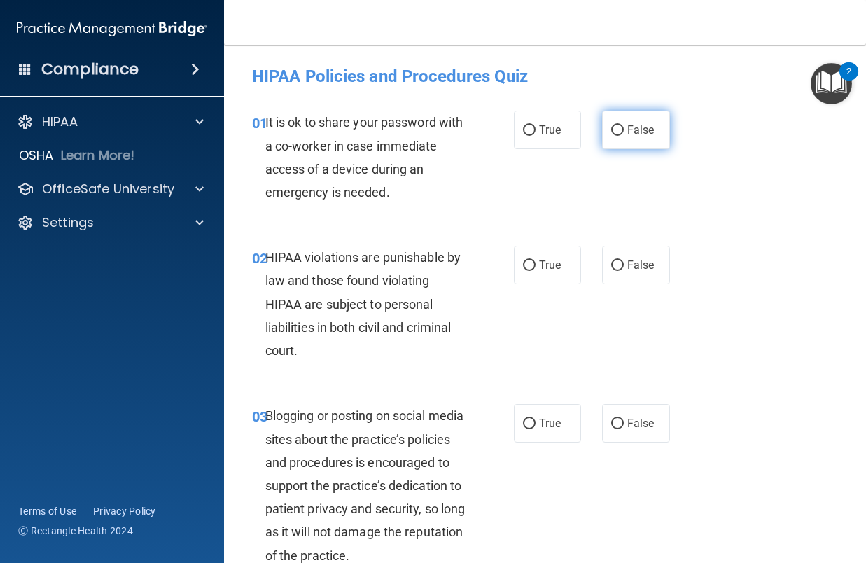
click at [619, 121] on label "False" at bounding box center [636, 130] width 68 height 38
click at [619, 125] on input "False" at bounding box center [617, 130] width 13 height 10
radio input "true"
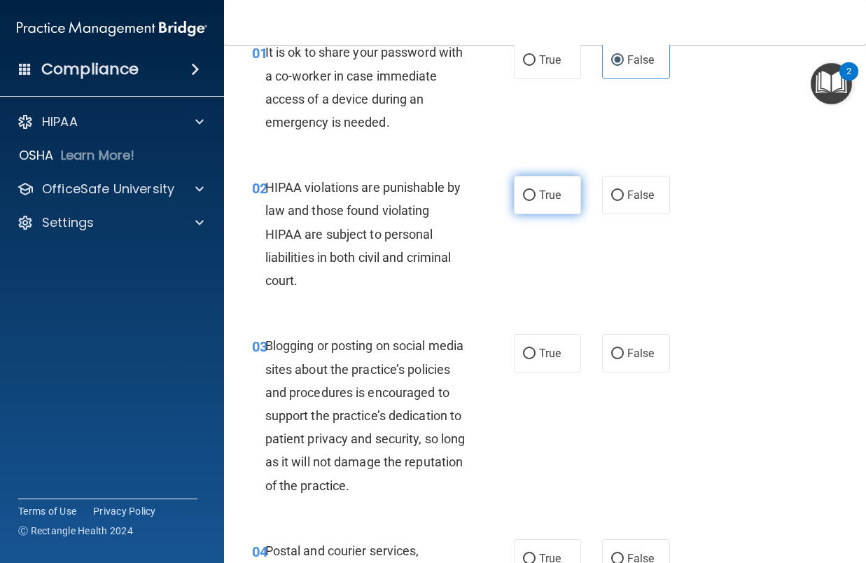
click at [535, 202] on label "True" at bounding box center [548, 195] width 68 height 38
click at [535, 201] on input "True" at bounding box center [529, 195] width 13 height 10
radio input "true"
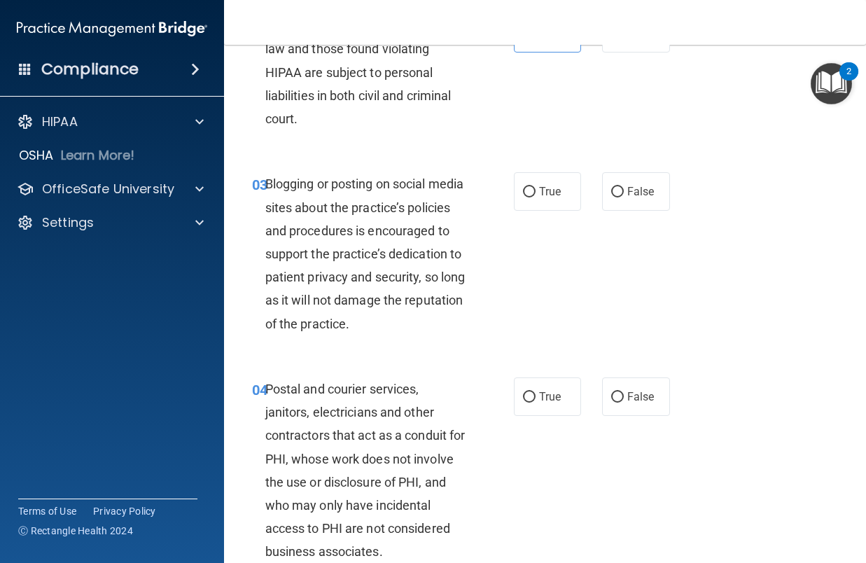
scroll to position [280, 0]
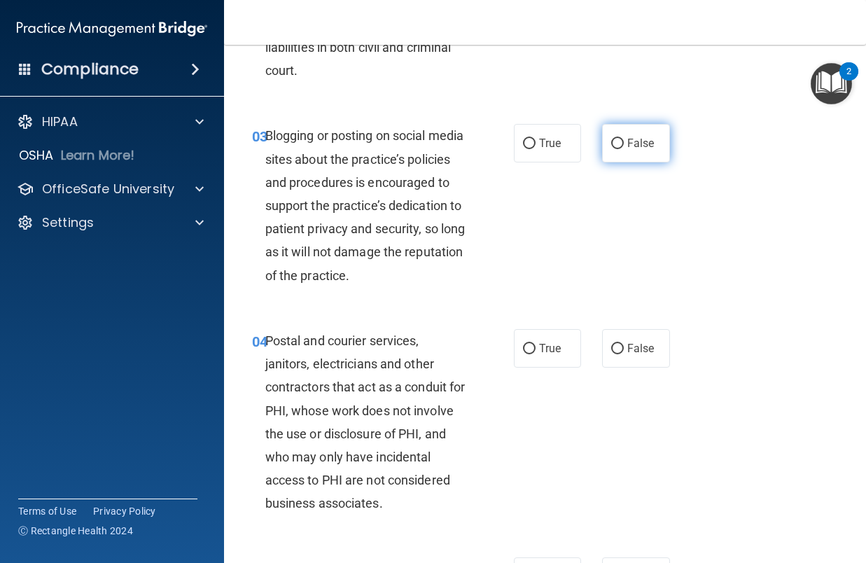
click at [641, 143] on span "False" at bounding box center [640, 142] width 27 height 13
click at [624, 143] on input "False" at bounding box center [617, 144] width 13 height 10
radio input "true"
click at [524, 141] on input "True" at bounding box center [529, 144] width 13 height 10
radio input "true"
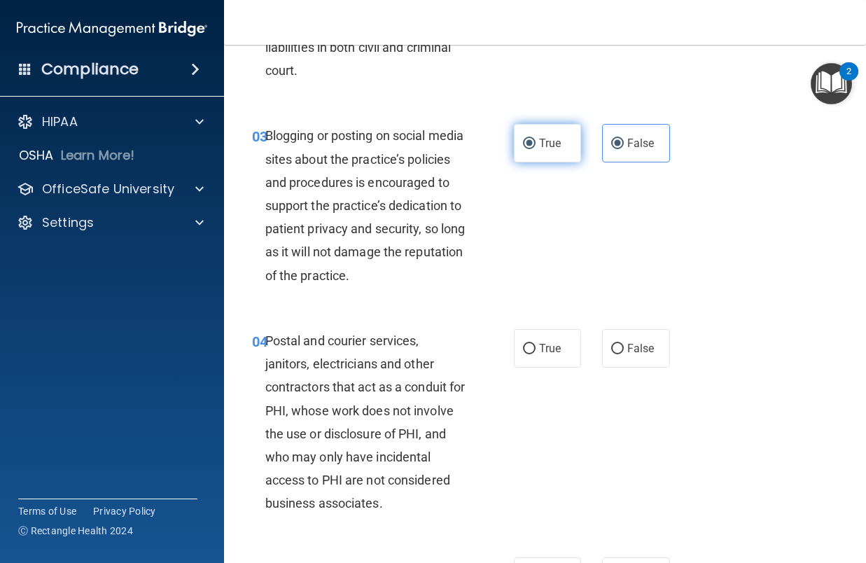
radio input "false"
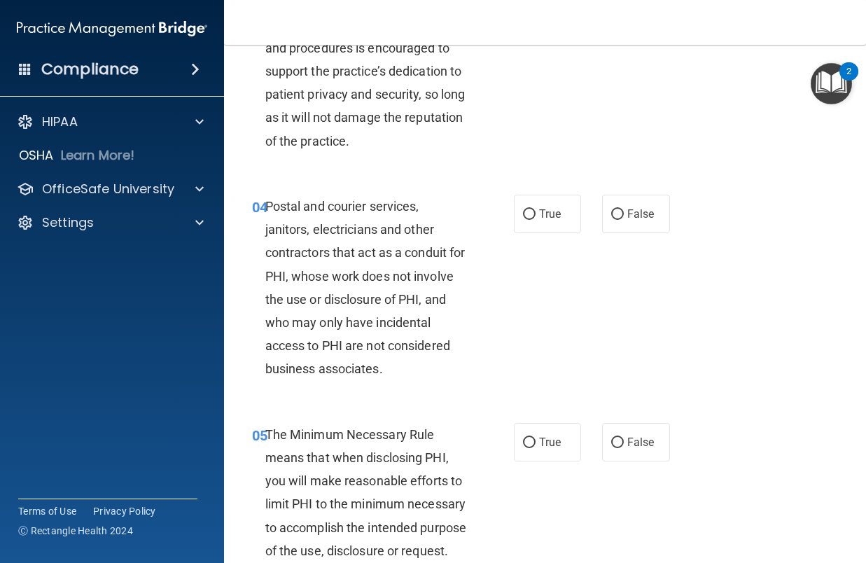
scroll to position [420, 0]
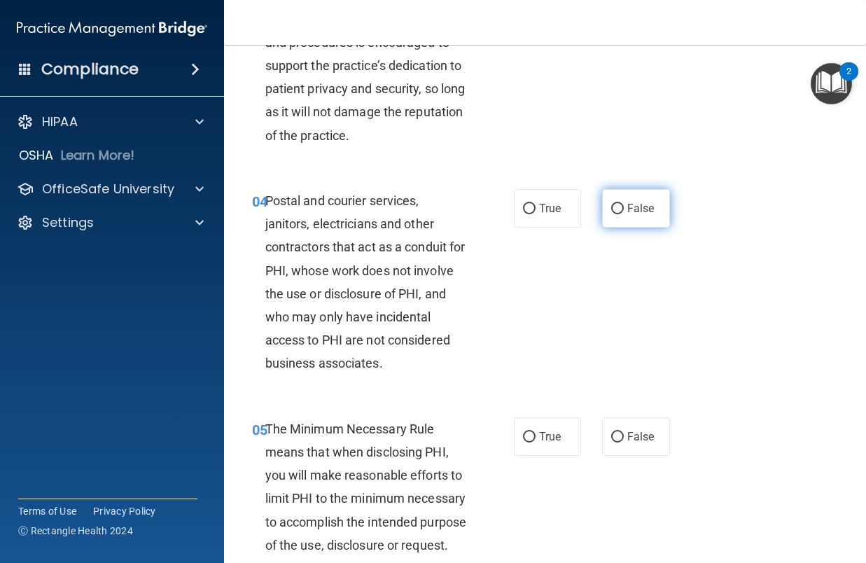
click at [610, 227] on label "False" at bounding box center [636, 208] width 68 height 38
click at [611, 214] on input "False" at bounding box center [617, 209] width 13 height 10
radio input "true"
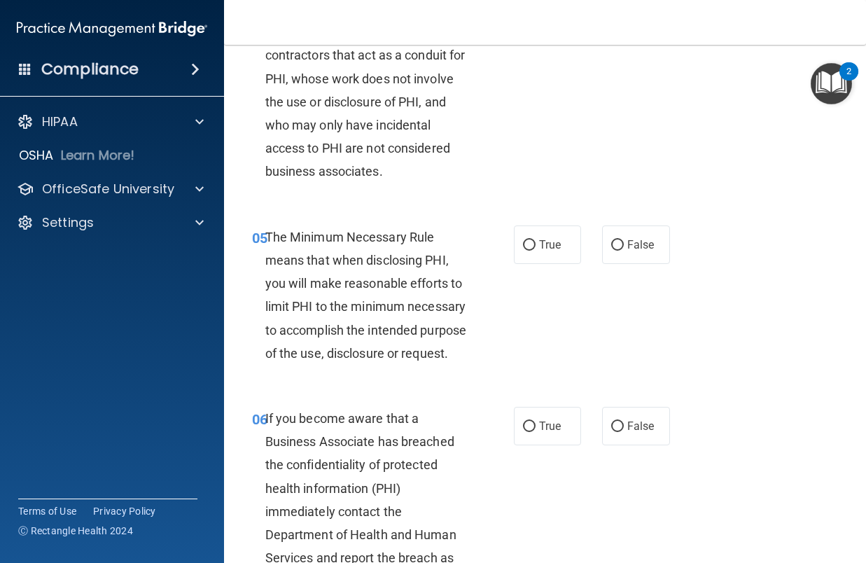
scroll to position [630, 0]
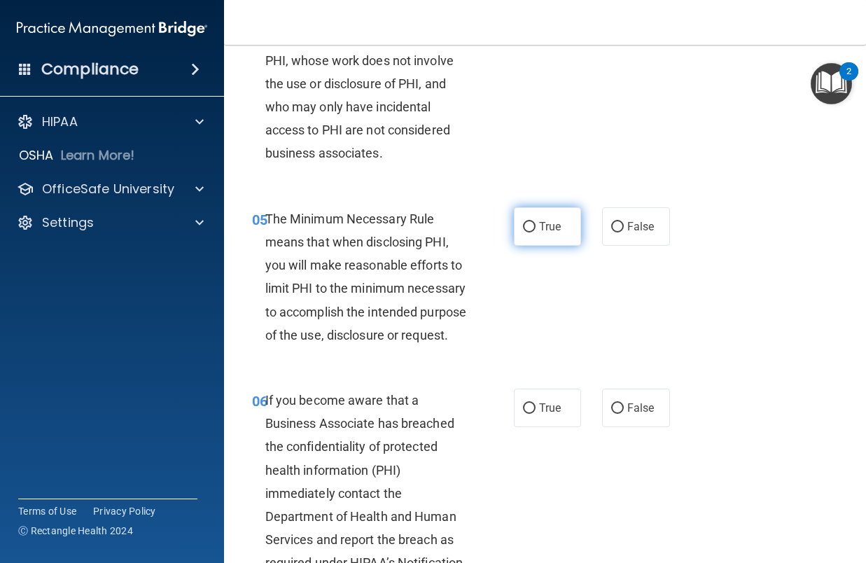
click at [531, 246] on label "True" at bounding box center [548, 226] width 68 height 38
click at [531, 232] on input "True" at bounding box center [529, 227] width 13 height 10
radio input "true"
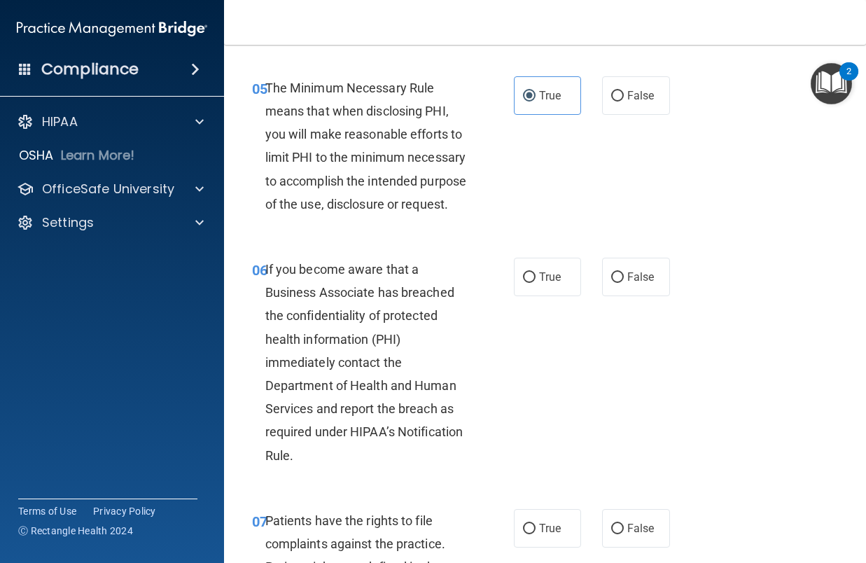
scroll to position [840, 0]
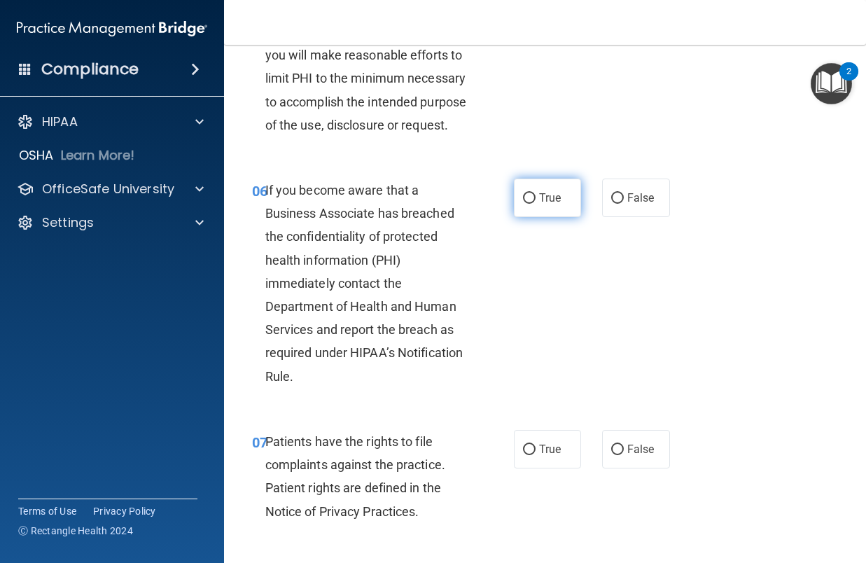
click at [539, 204] on span "True" at bounding box center [550, 197] width 22 height 13
click at [535, 204] on input "True" at bounding box center [529, 198] width 13 height 10
radio input "true"
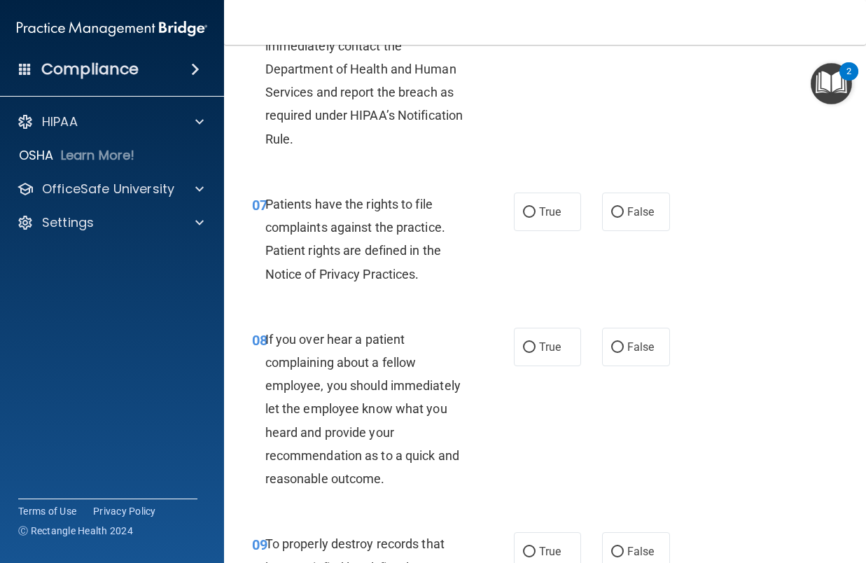
scroll to position [1120, 0]
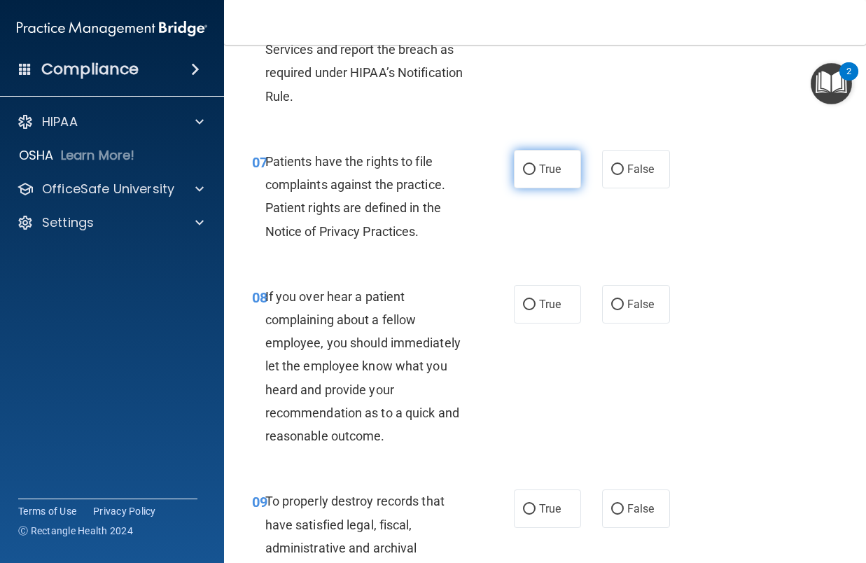
click at [532, 188] on label "True" at bounding box center [548, 169] width 68 height 38
click at [532, 175] on input "True" at bounding box center [529, 169] width 13 height 10
radio input "true"
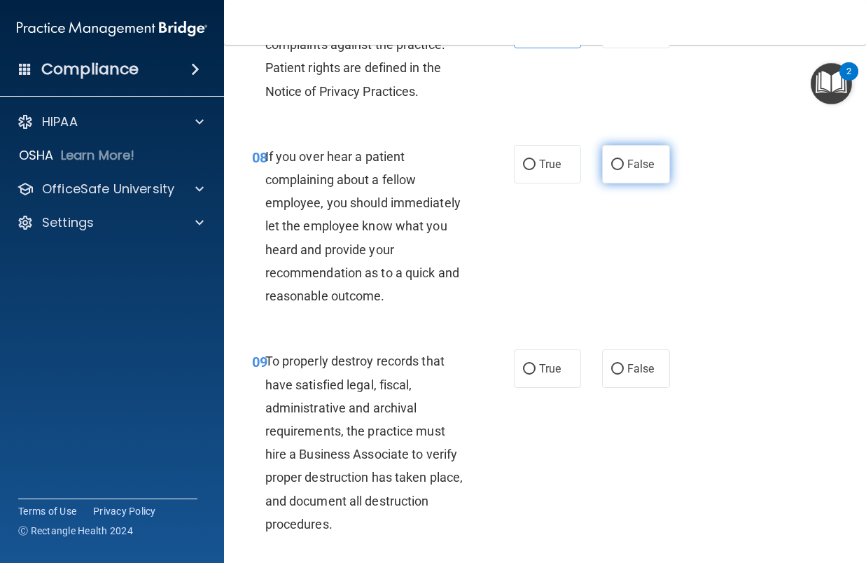
click at [636, 183] on label "False" at bounding box center [636, 164] width 68 height 38
click at [624, 170] on input "False" at bounding box center [617, 165] width 13 height 10
radio input "true"
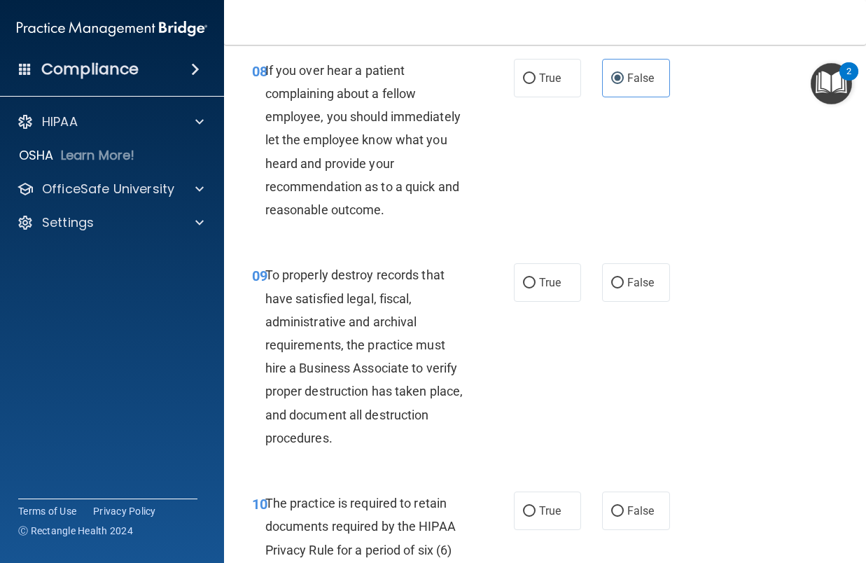
scroll to position [1330, 0]
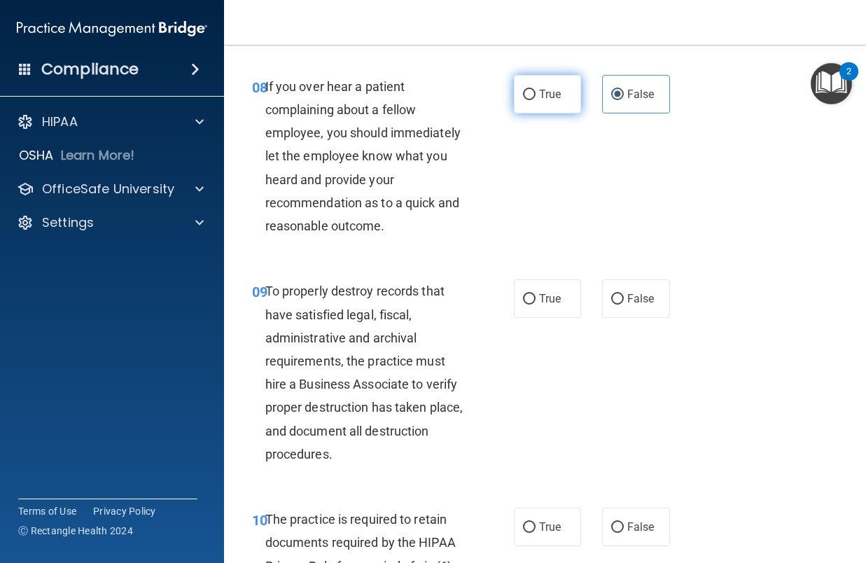
click at [517, 113] on label "True" at bounding box center [548, 94] width 68 height 38
click at [523, 100] on input "True" at bounding box center [529, 95] width 13 height 10
radio input "true"
radio input "false"
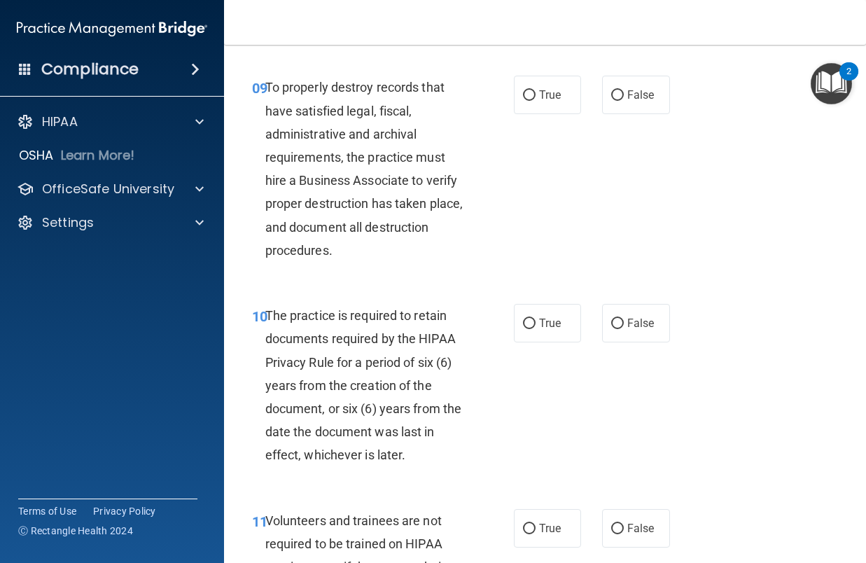
scroll to position [1540, 0]
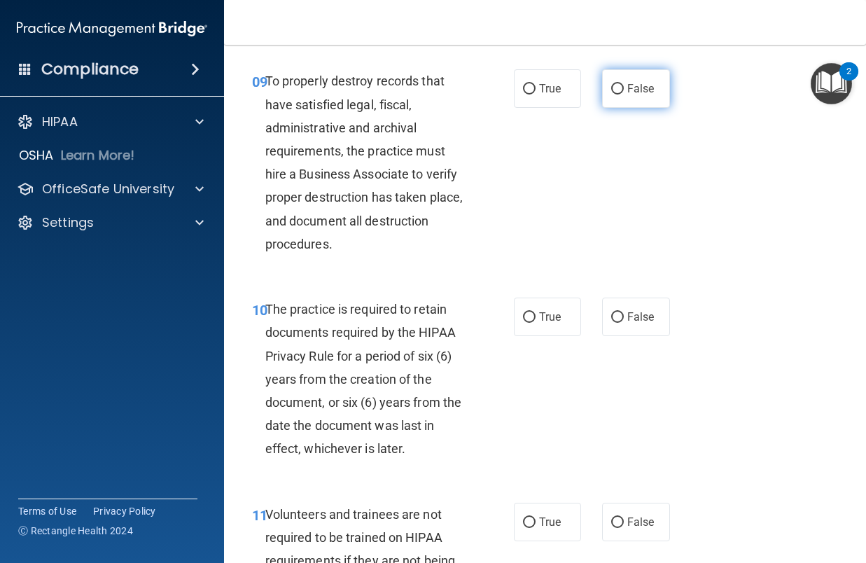
click at [629, 108] on label "False" at bounding box center [636, 88] width 68 height 38
click at [624, 94] on input "False" at bounding box center [617, 89] width 13 height 10
radio input "true"
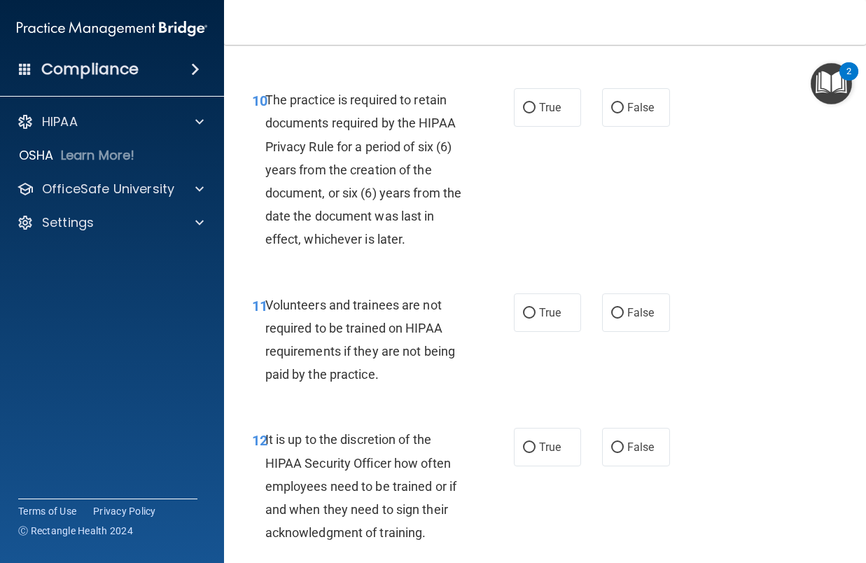
scroll to position [1750, 0]
click at [539, 113] on span "True" at bounding box center [550, 106] width 22 height 13
click at [535, 113] on input "True" at bounding box center [529, 107] width 13 height 10
radio input "true"
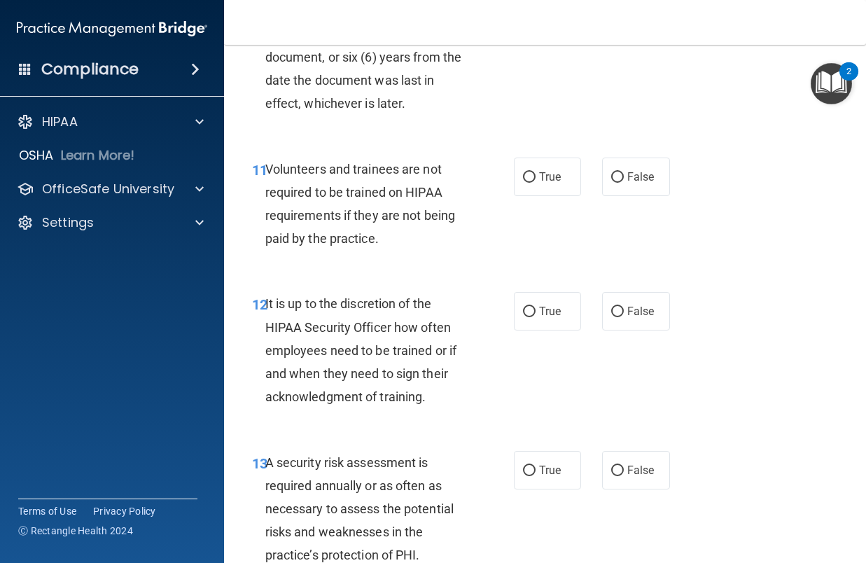
scroll to position [1890, 0]
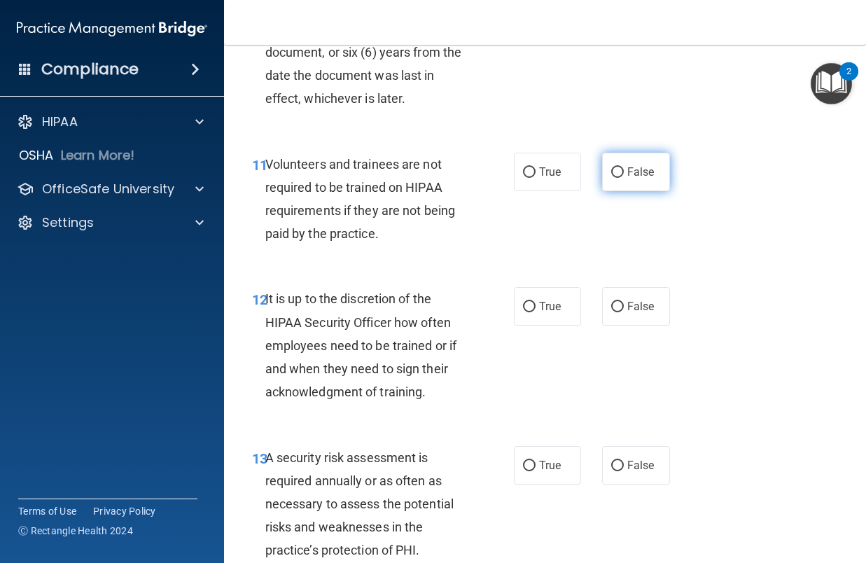
click at [615, 178] on input "False" at bounding box center [617, 172] width 13 height 10
radio input "true"
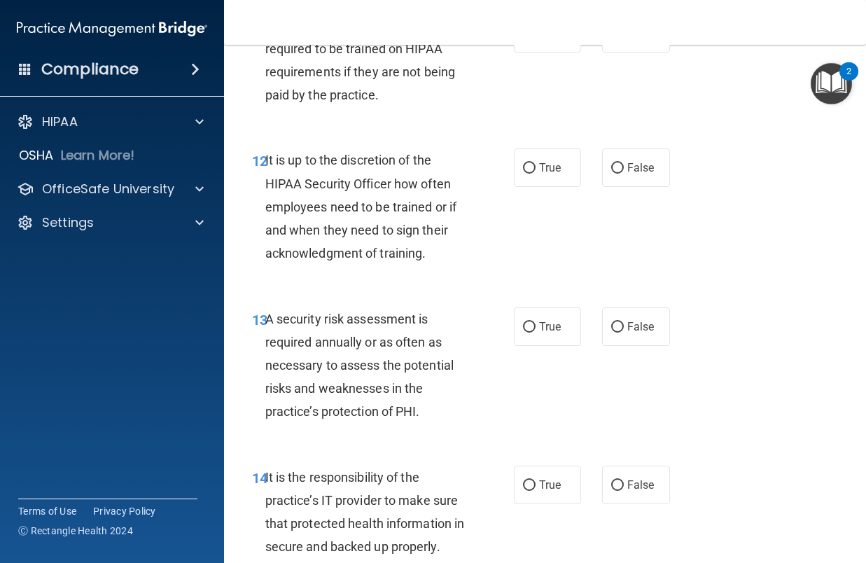
scroll to position [2030, 0]
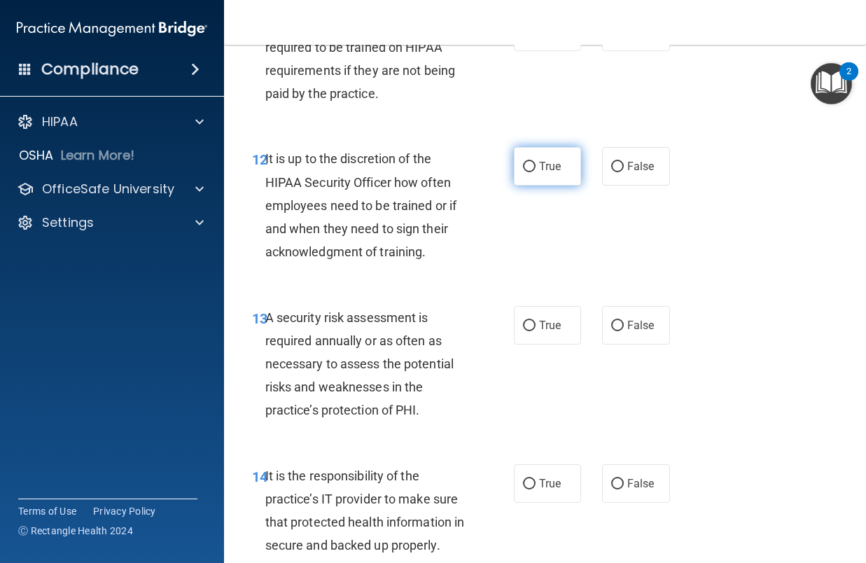
click at [530, 185] on label "True" at bounding box center [548, 166] width 68 height 38
click at [530, 172] on input "True" at bounding box center [529, 167] width 13 height 10
radio input "true"
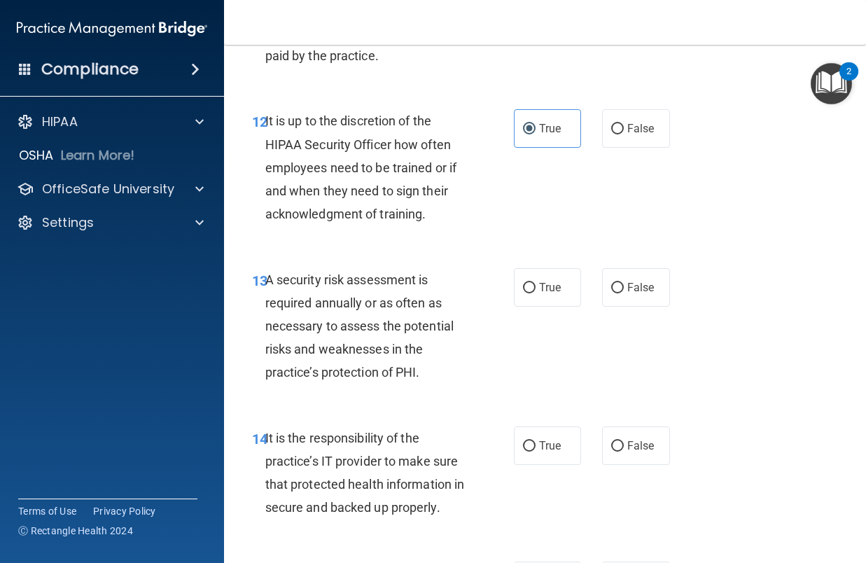
scroll to position [2100, 0]
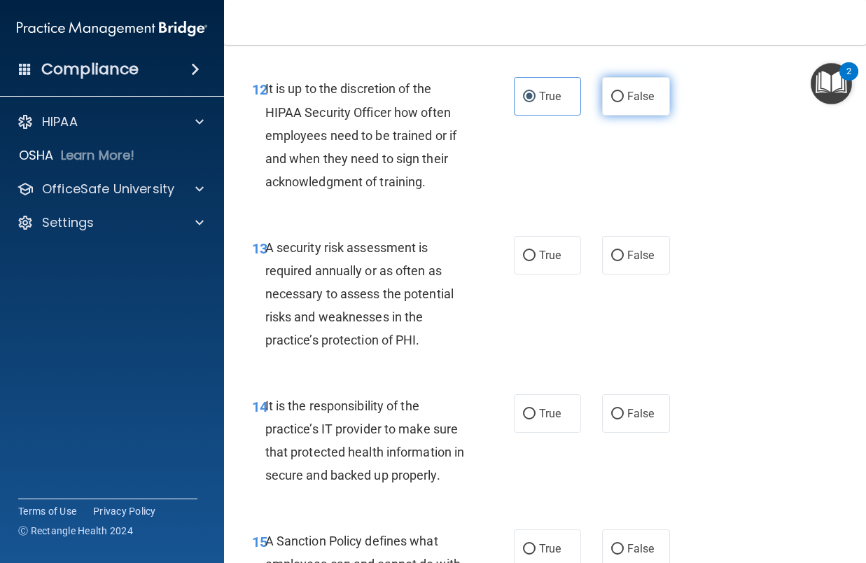
click at [640, 103] on span "False" at bounding box center [640, 96] width 27 height 13
click at [624, 102] on input "False" at bounding box center [617, 97] width 13 height 10
radio input "true"
radio input "false"
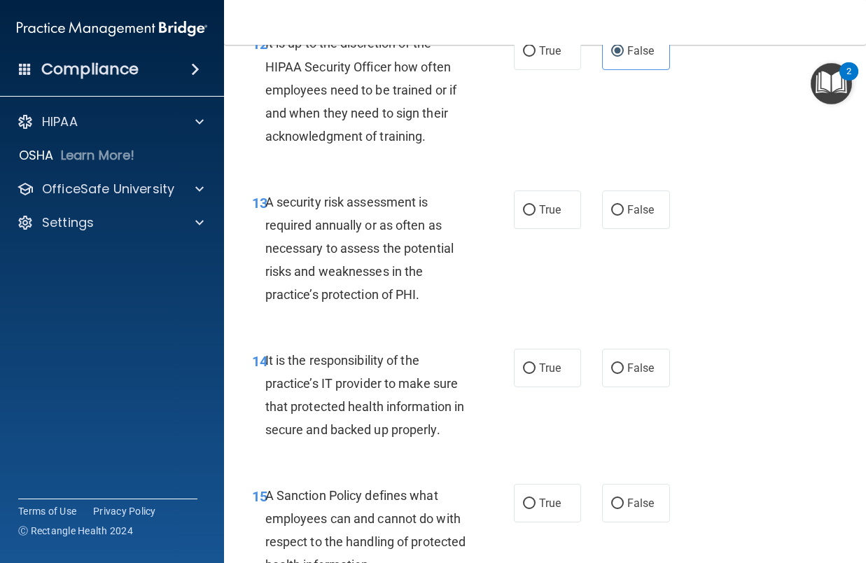
scroll to position [2170, 0]
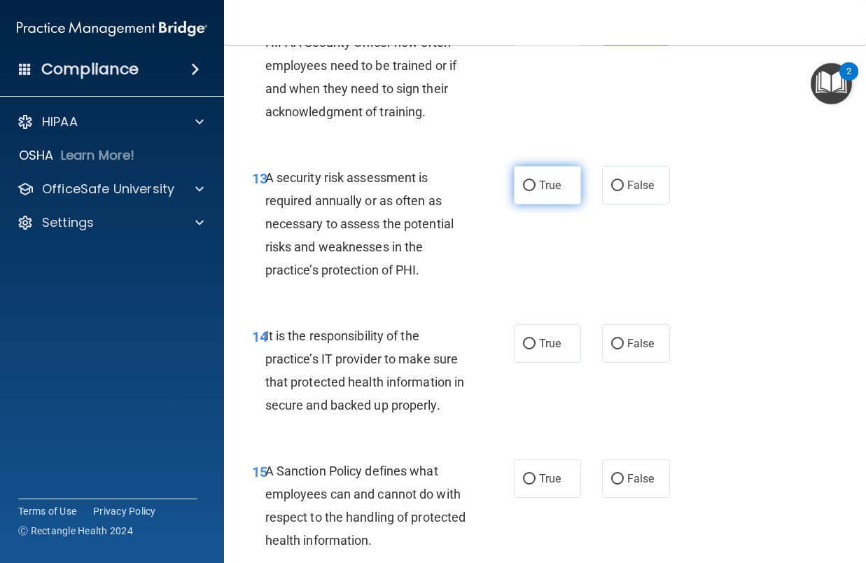
click at [526, 204] on label "True" at bounding box center [548, 185] width 68 height 38
click at [526, 191] on input "True" at bounding box center [529, 186] width 13 height 10
radio input "true"
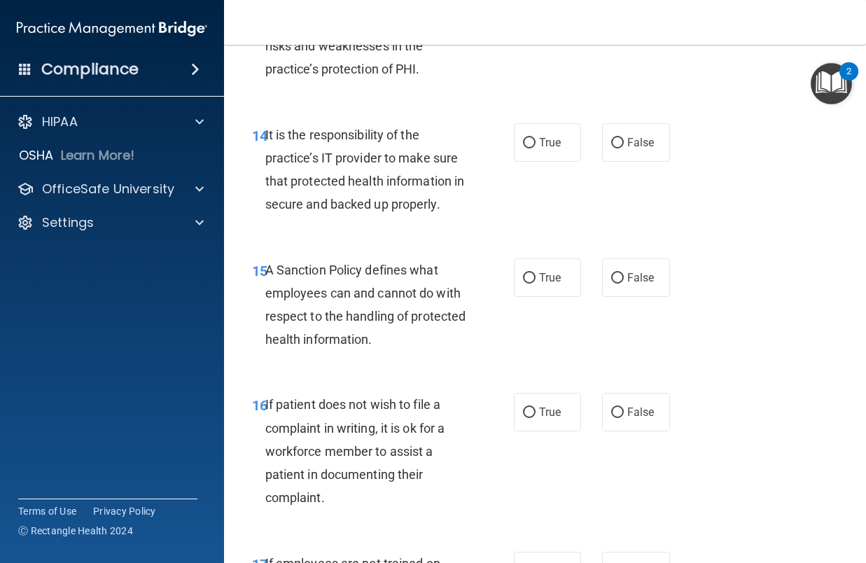
scroll to position [2380, 0]
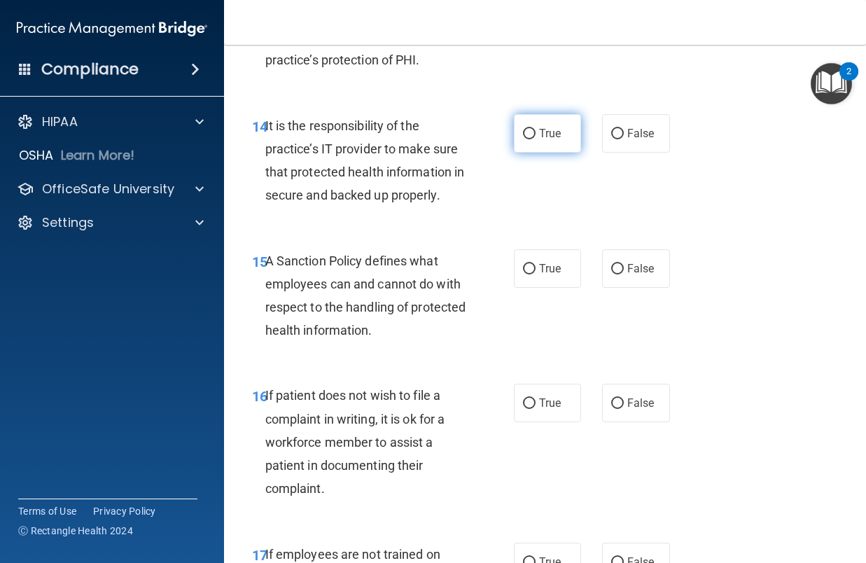
click at [531, 153] on label "True" at bounding box center [548, 133] width 68 height 38
click at [531, 139] on input "True" at bounding box center [529, 134] width 13 height 10
radio input "true"
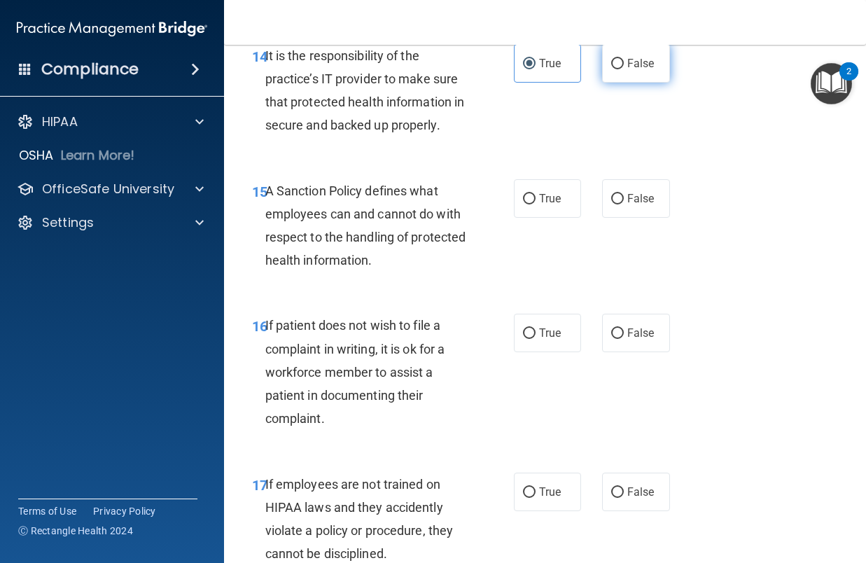
click at [627, 70] on span "False" at bounding box center [640, 63] width 27 height 13
click at [624, 69] on input "False" at bounding box center [617, 64] width 13 height 10
radio input "true"
radio input "false"
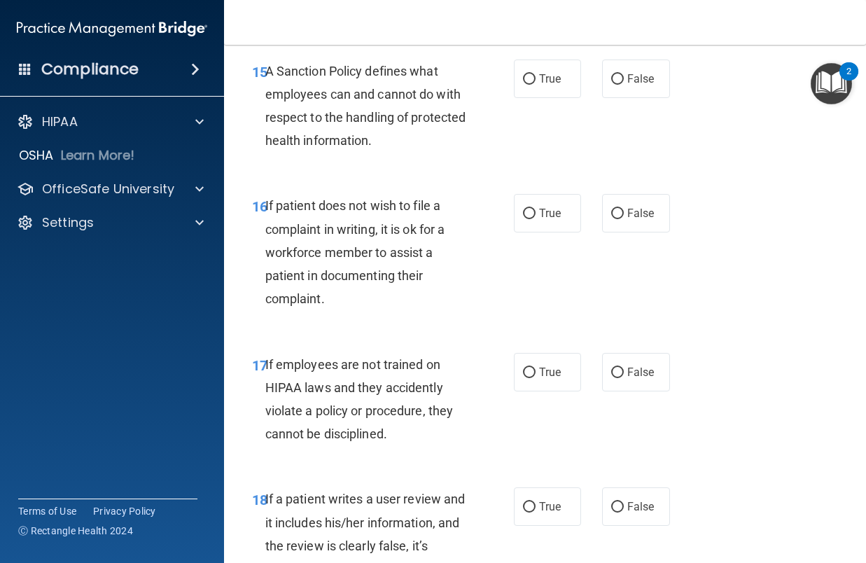
scroll to position [2590, 0]
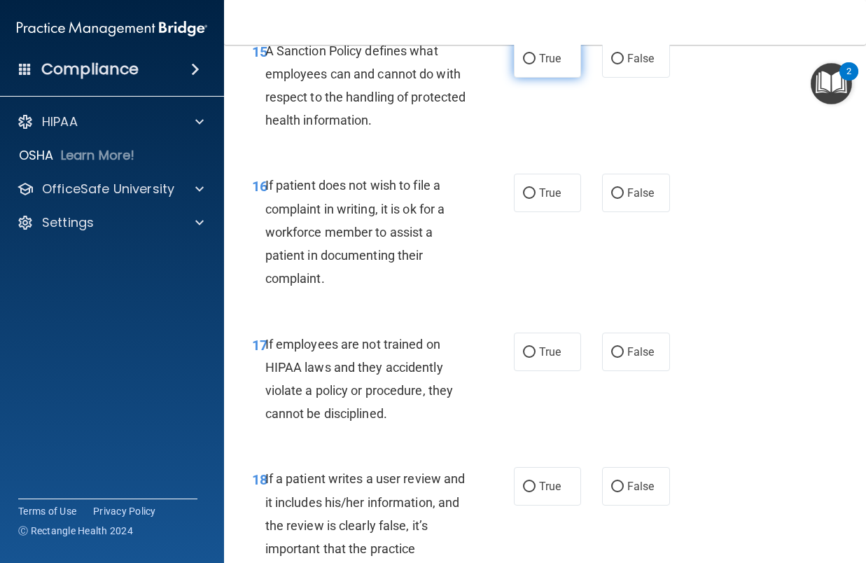
click at [535, 78] on label "True" at bounding box center [548, 58] width 68 height 38
click at [535, 64] on input "True" at bounding box center [529, 59] width 13 height 10
radio input "true"
click at [624, 78] on label "False" at bounding box center [636, 58] width 68 height 38
click at [624, 64] on input "False" at bounding box center [617, 59] width 13 height 10
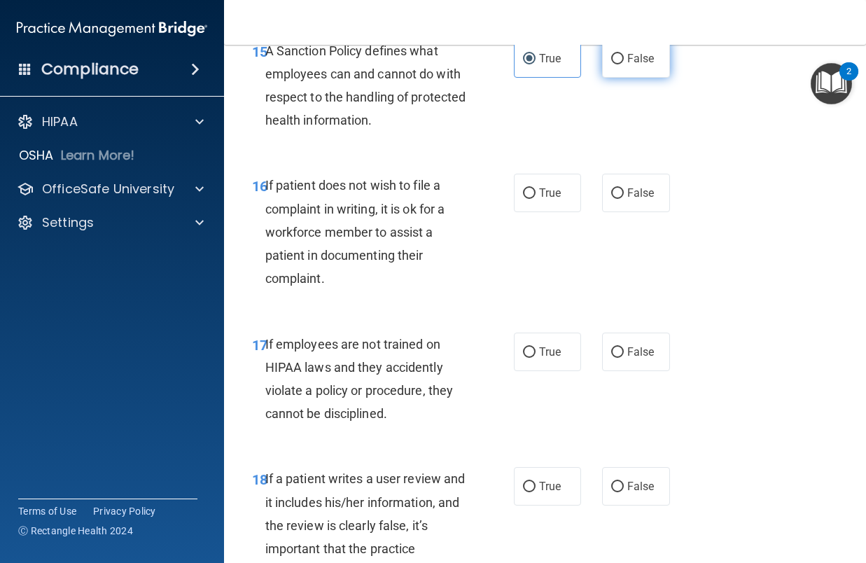
radio input "true"
radio input "false"
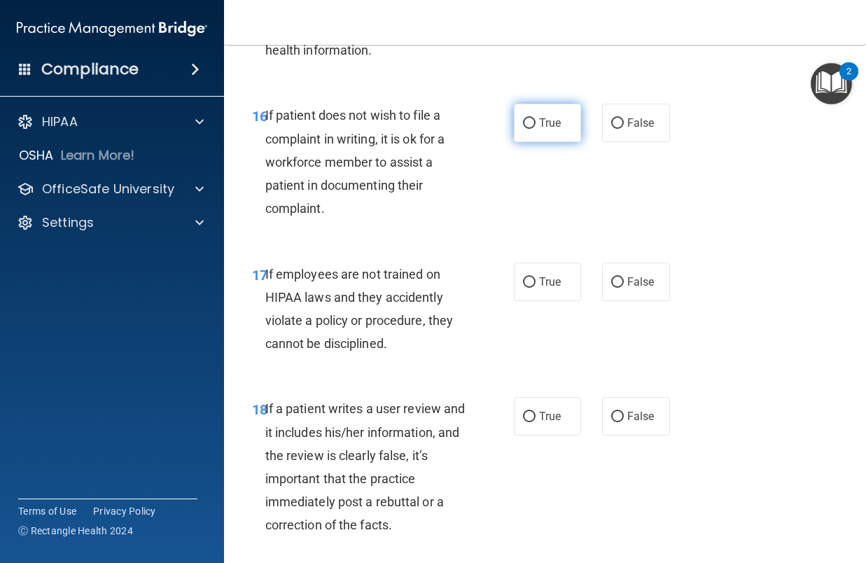
click at [551, 129] on span "True" at bounding box center [550, 122] width 22 height 13
click at [535, 129] on input "True" at bounding box center [529, 123] width 13 height 10
radio input "true"
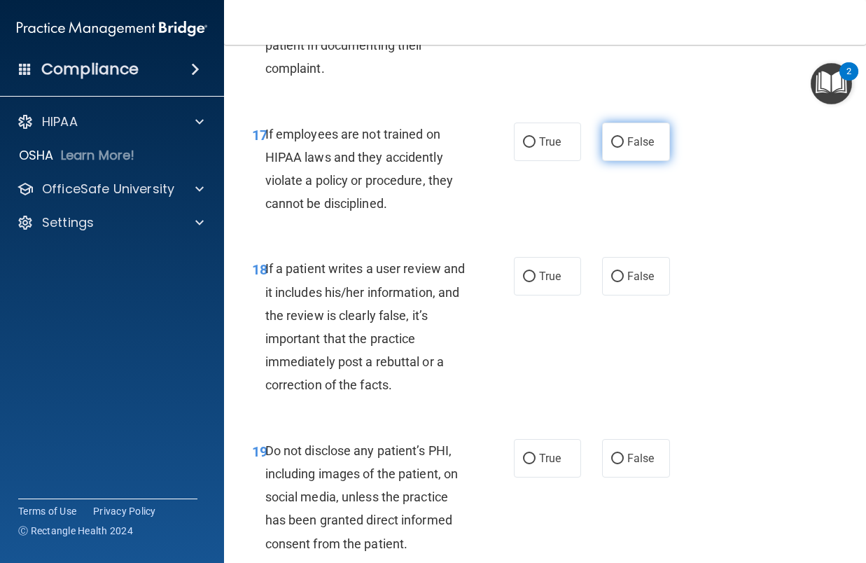
click at [628, 148] on span "False" at bounding box center [640, 141] width 27 height 13
click at [624, 148] on input "False" at bounding box center [617, 142] width 13 height 10
radio input "true"
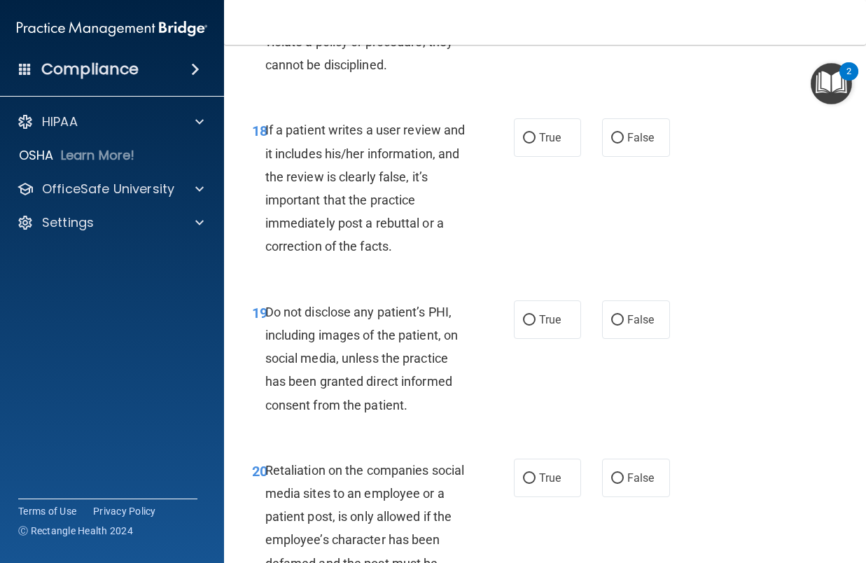
scroll to position [2940, 0]
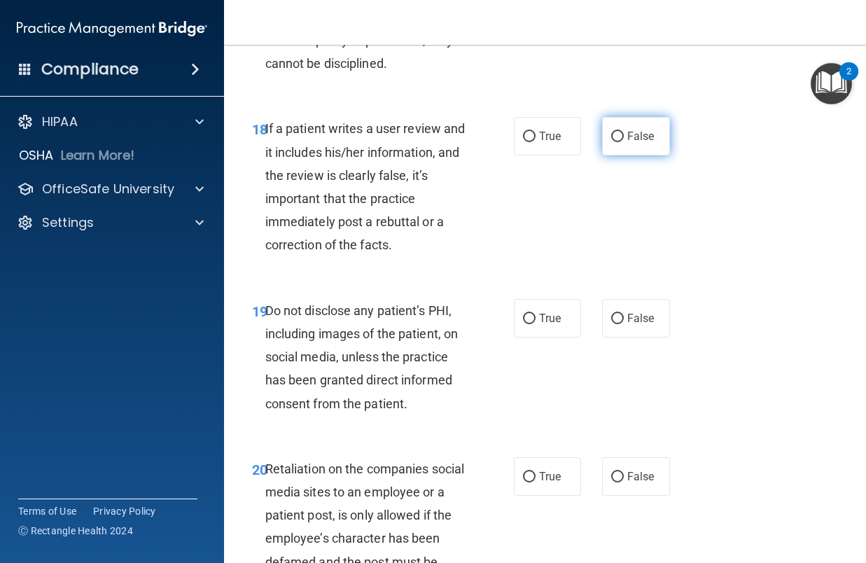
click at [617, 155] on label "False" at bounding box center [636, 136] width 68 height 38
click at [617, 142] on input "False" at bounding box center [617, 137] width 13 height 10
radio input "true"
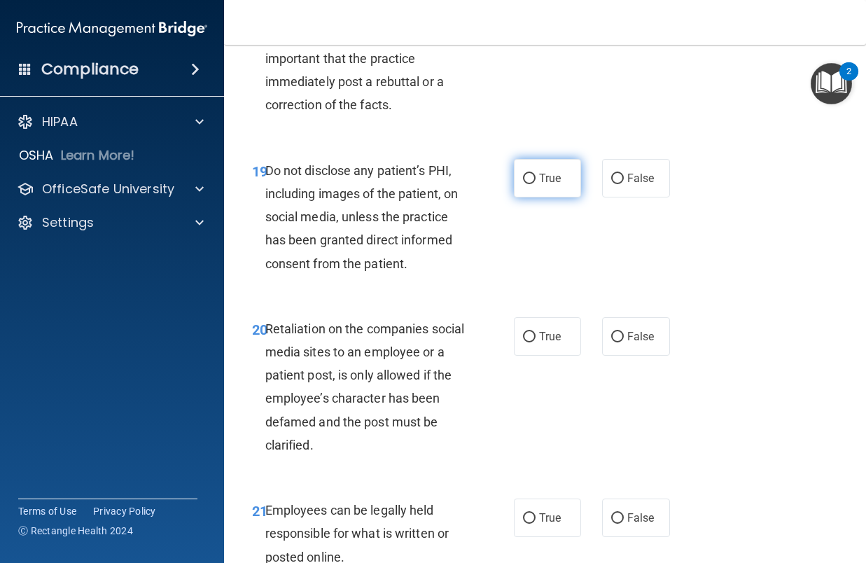
click at [528, 197] on label "True" at bounding box center [548, 178] width 68 height 38
click at [528, 184] on input "True" at bounding box center [529, 179] width 13 height 10
radio input "true"
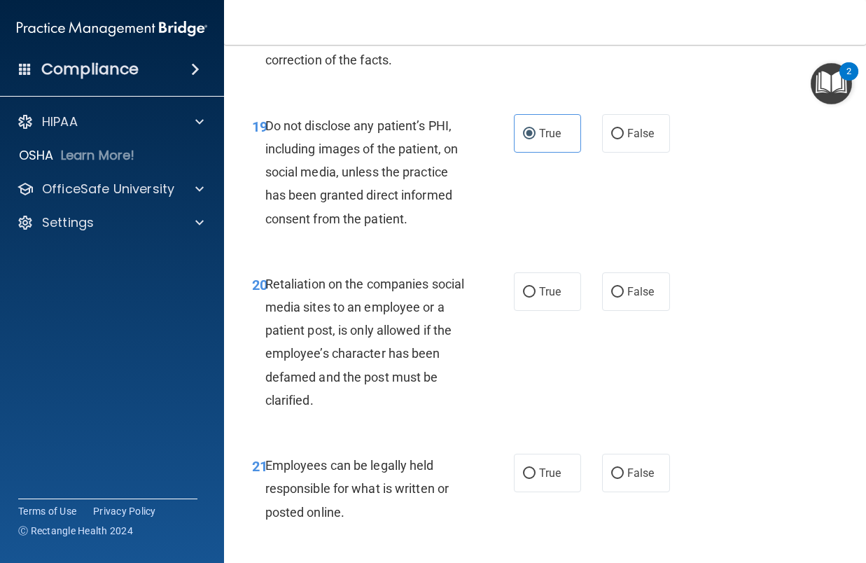
scroll to position [3360, 0]
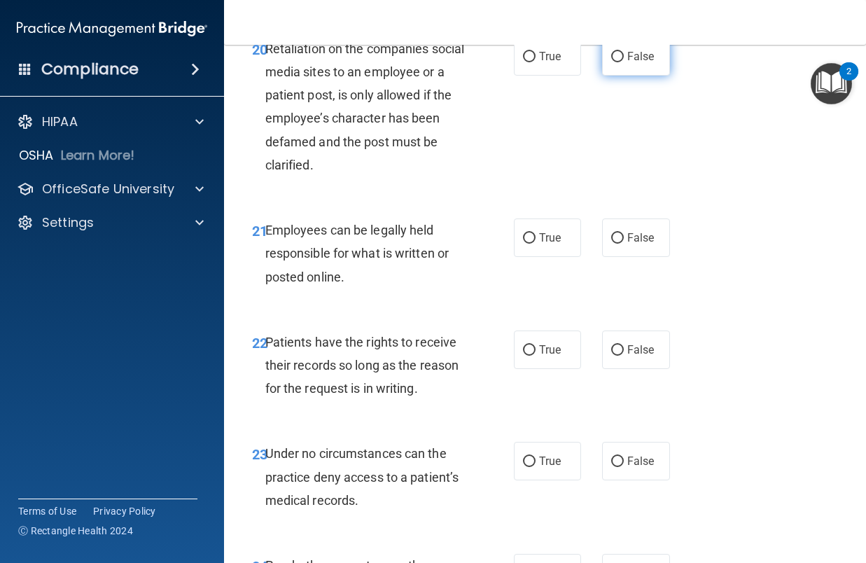
click at [644, 63] on span "False" at bounding box center [640, 56] width 27 height 13
click at [624, 62] on input "False" at bounding box center [617, 57] width 13 height 10
radio input "true"
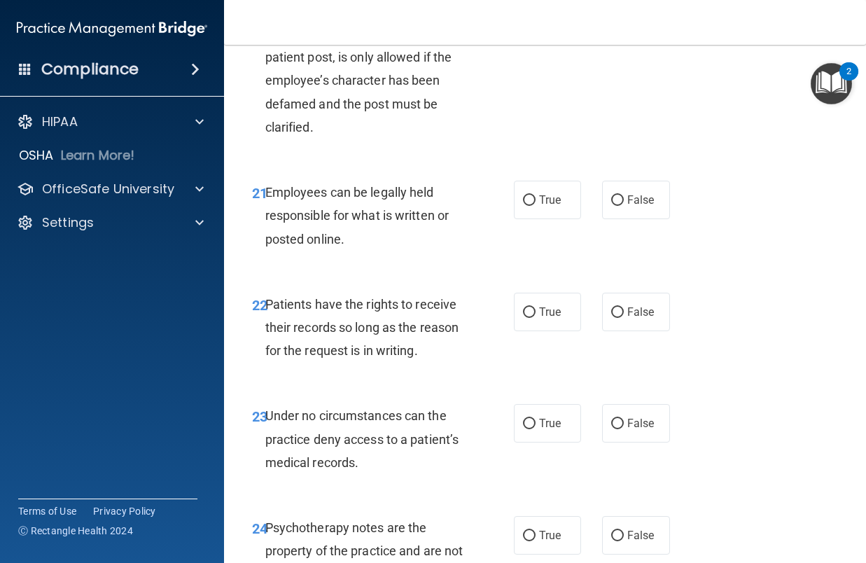
scroll to position [3430, 0]
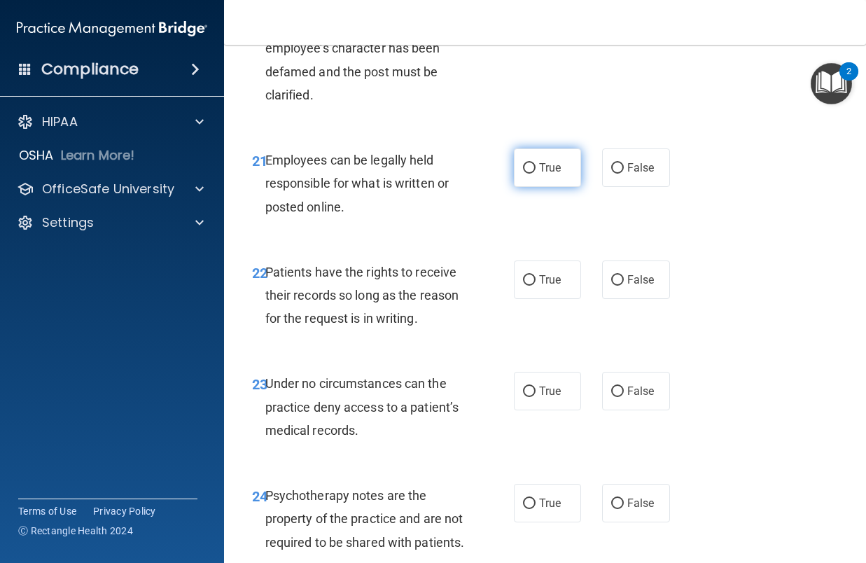
click at [531, 187] on label "True" at bounding box center [548, 167] width 68 height 38
click at [531, 174] on input "True" at bounding box center [529, 168] width 13 height 10
radio input "true"
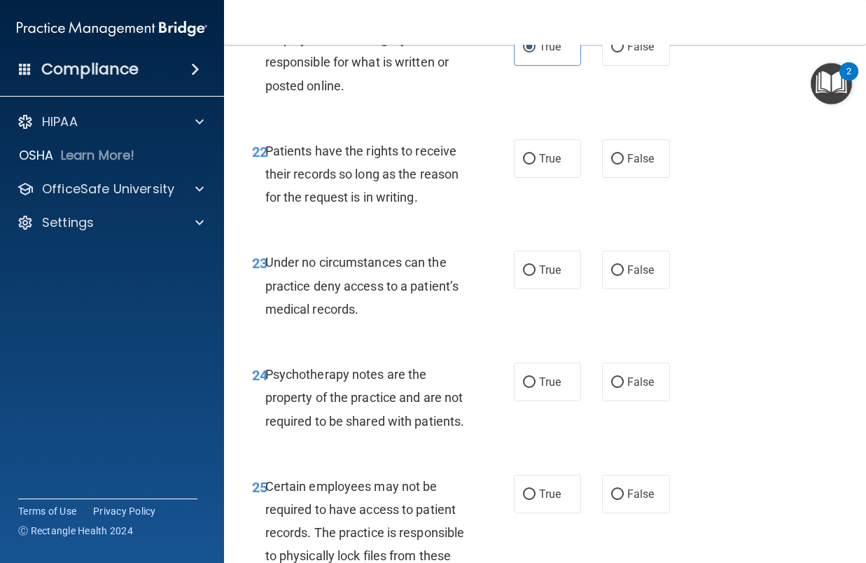
scroll to position [3570, 0]
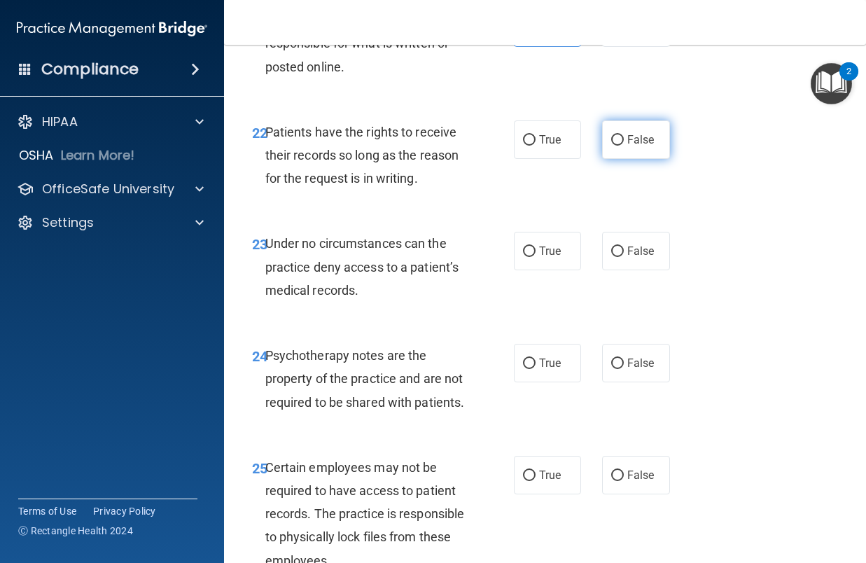
click at [615, 146] on input "False" at bounding box center [617, 140] width 13 height 10
radio input "true"
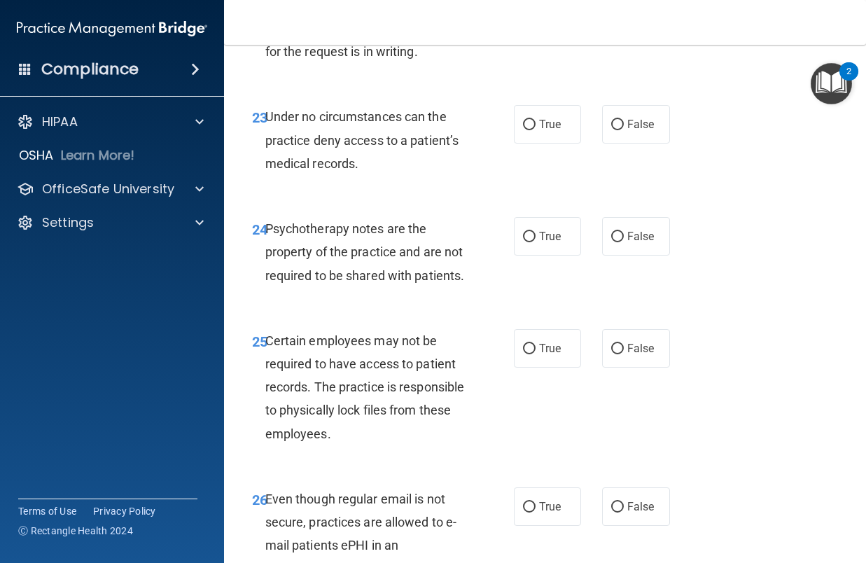
scroll to position [3710, 0]
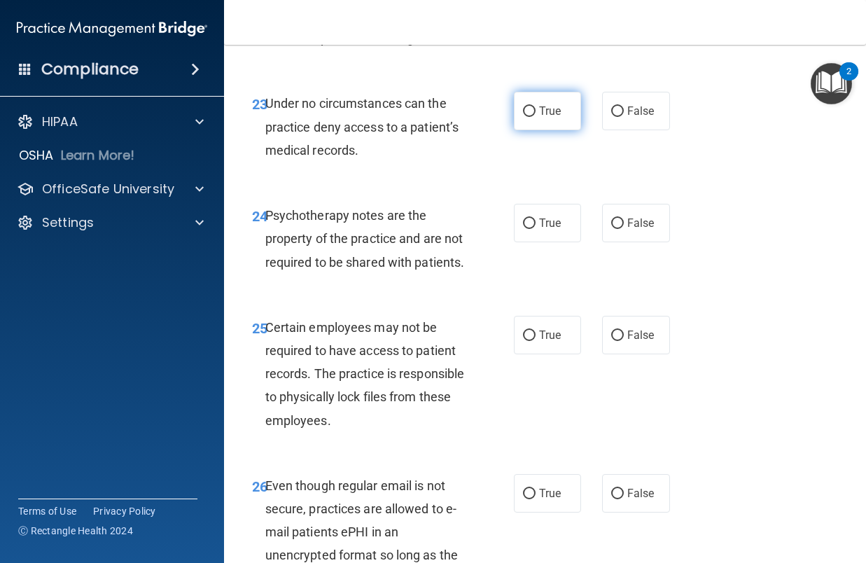
click at [524, 117] on input "True" at bounding box center [529, 111] width 13 height 10
radio input "true"
click at [631, 130] on label "False" at bounding box center [636, 111] width 68 height 38
click at [624, 117] on input "False" at bounding box center [617, 111] width 13 height 10
radio input "true"
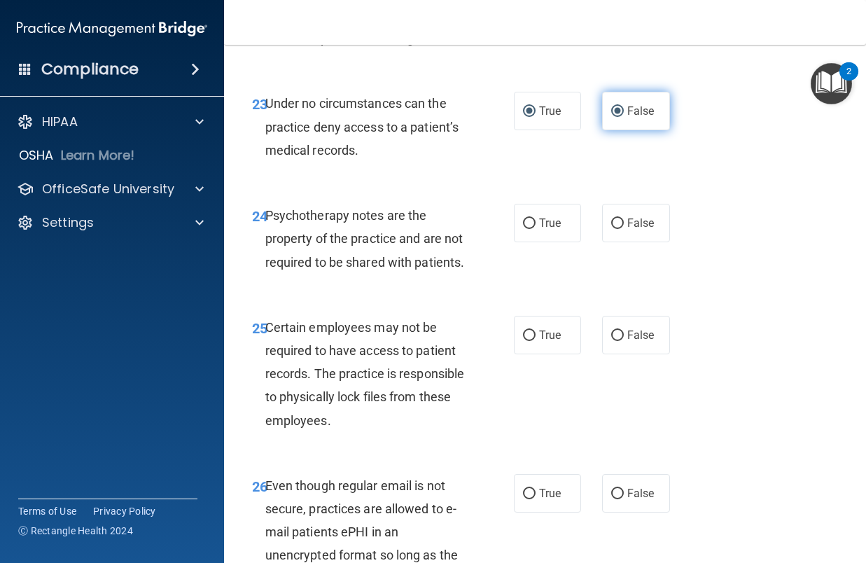
radio input "false"
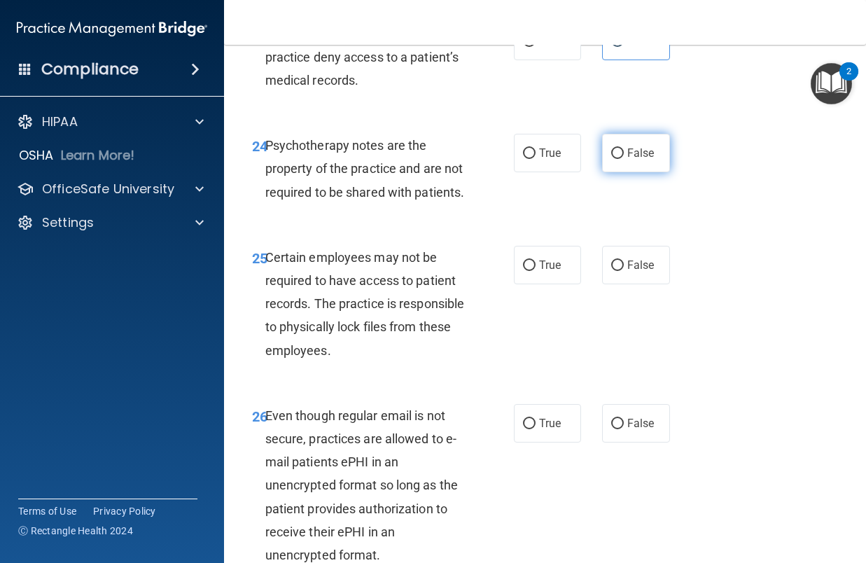
click at [627, 160] on span "False" at bounding box center [640, 152] width 27 height 13
click at [624, 159] on input "False" at bounding box center [617, 153] width 13 height 10
radio input "true"
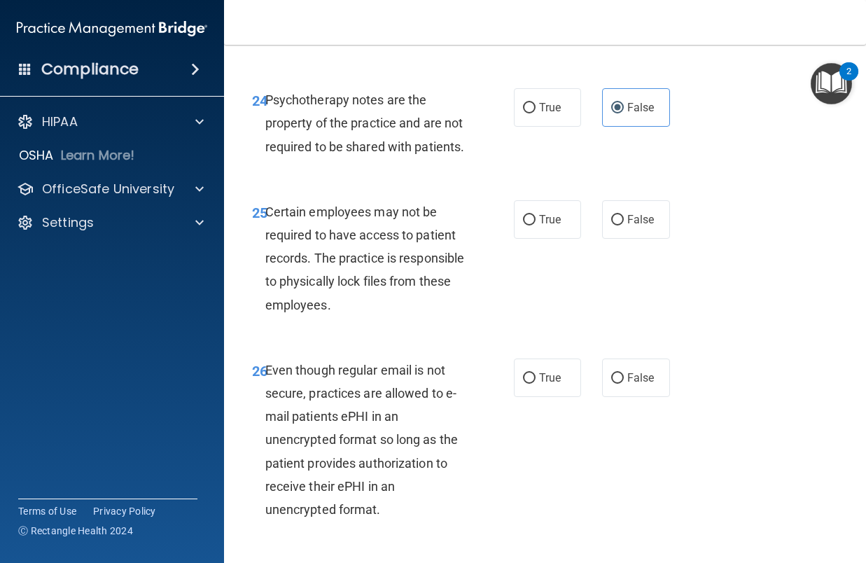
scroll to position [3920, 0]
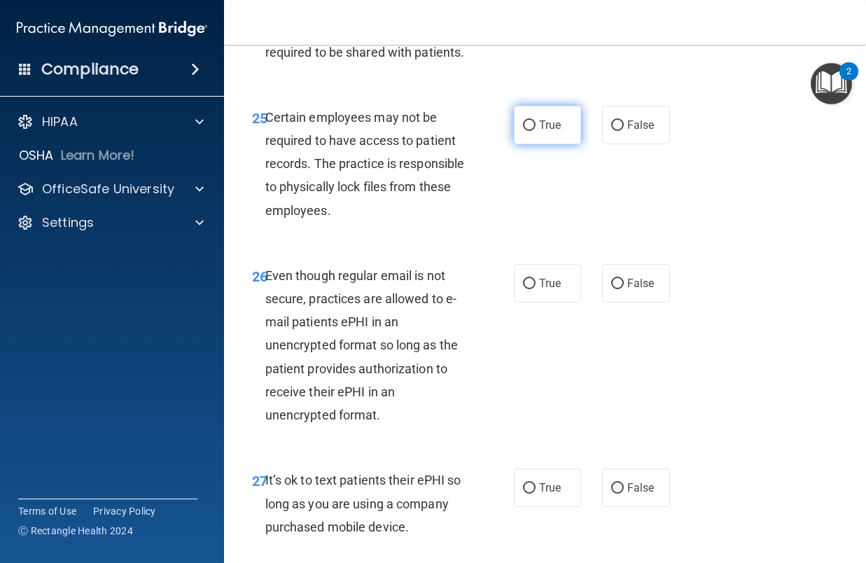
click at [531, 144] on label "True" at bounding box center [548, 125] width 68 height 38
click at [531, 131] on input "True" at bounding box center [529, 125] width 13 height 10
radio input "true"
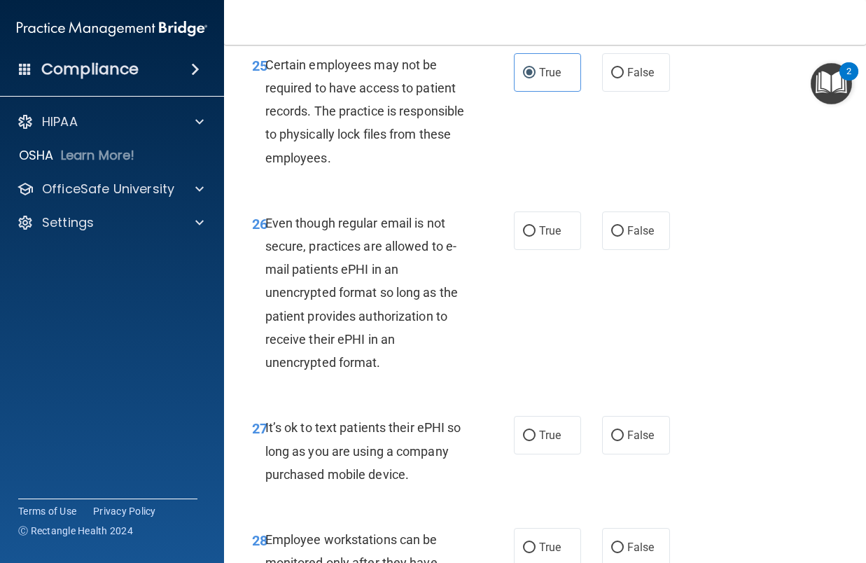
scroll to position [4060, 0]
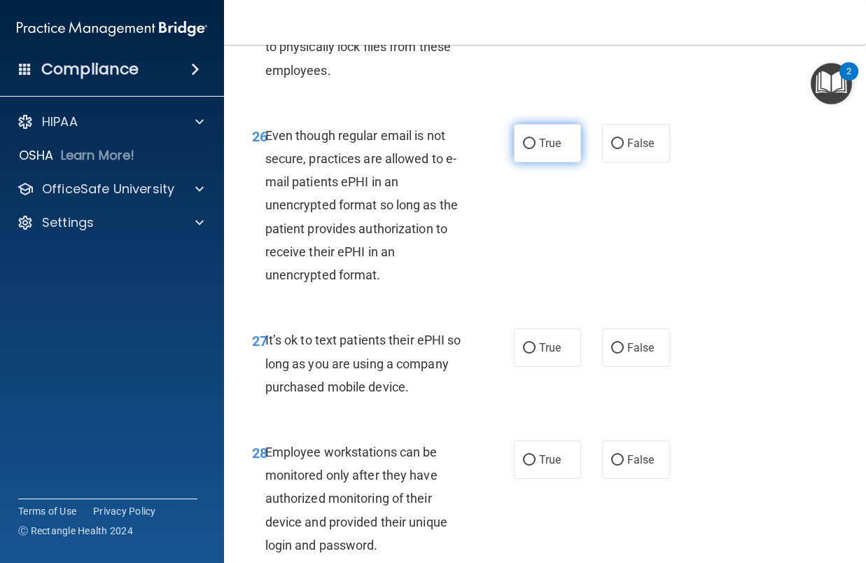
click at [531, 162] on label "True" at bounding box center [548, 143] width 68 height 38
click at [531, 149] on input "True" at bounding box center [529, 144] width 13 height 10
radio input "true"
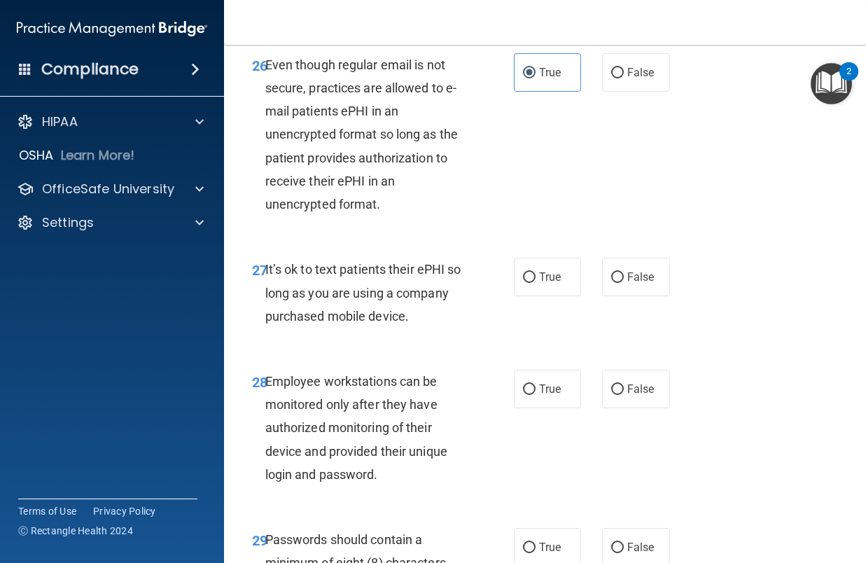
scroll to position [4200, 0]
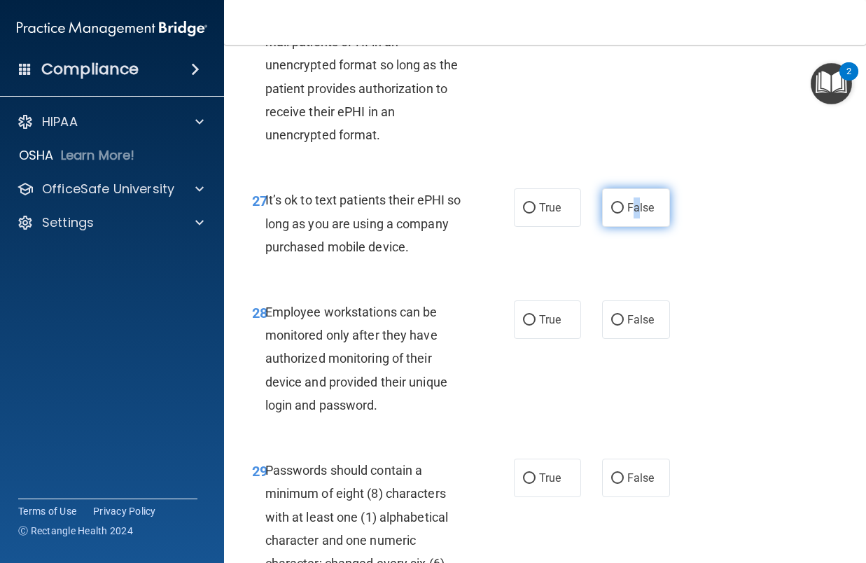
click at [631, 214] on span "False" at bounding box center [640, 207] width 27 height 13
click at [604, 227] on label "False" at bounding box center [636, 207] width 68 height 38
click at [611, 213] on input "False" at bounding box center [617, 208] width 13 height 10
radio input "true"
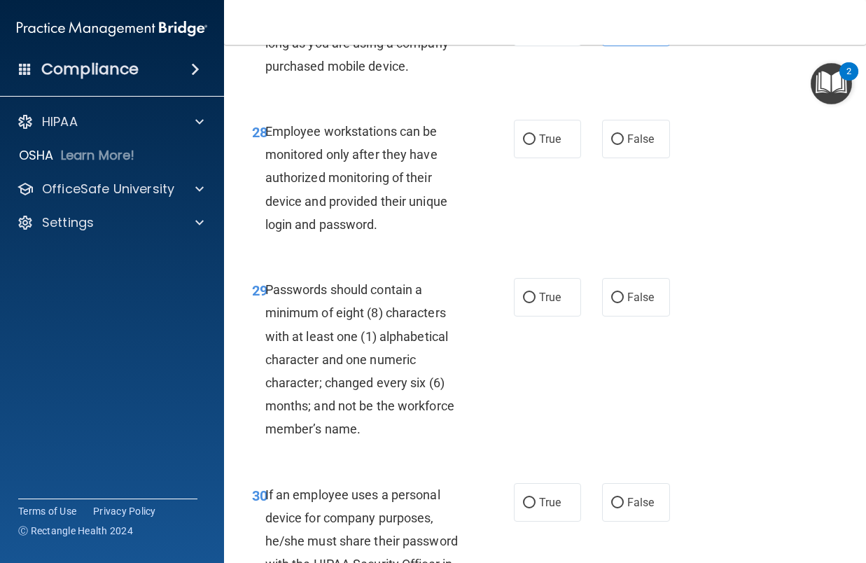
scroll to position [4410, 0]
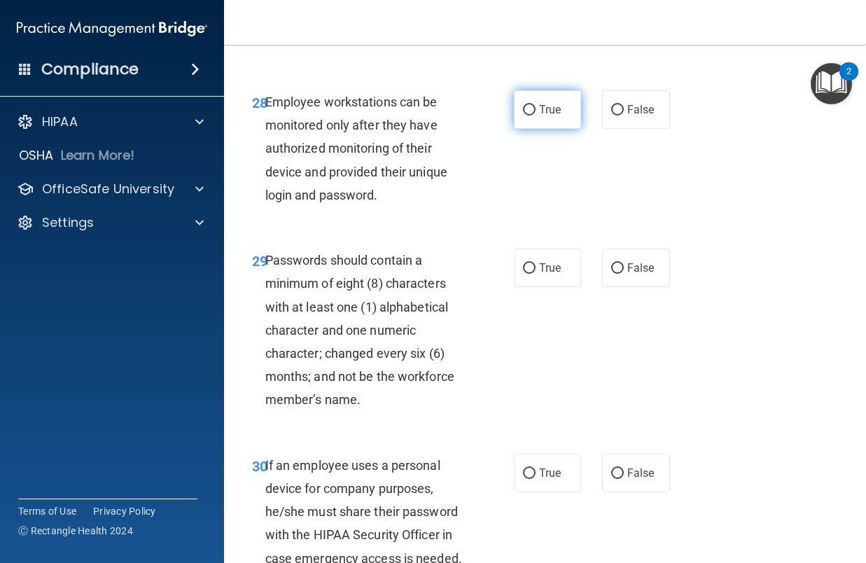
click at [533, 129] on label "True" at bounding box center [548, 109] width 68 height 38
click at [533, 115] on input "True" at bounding box center [529, 110] width 13 height 10
radio input "true"
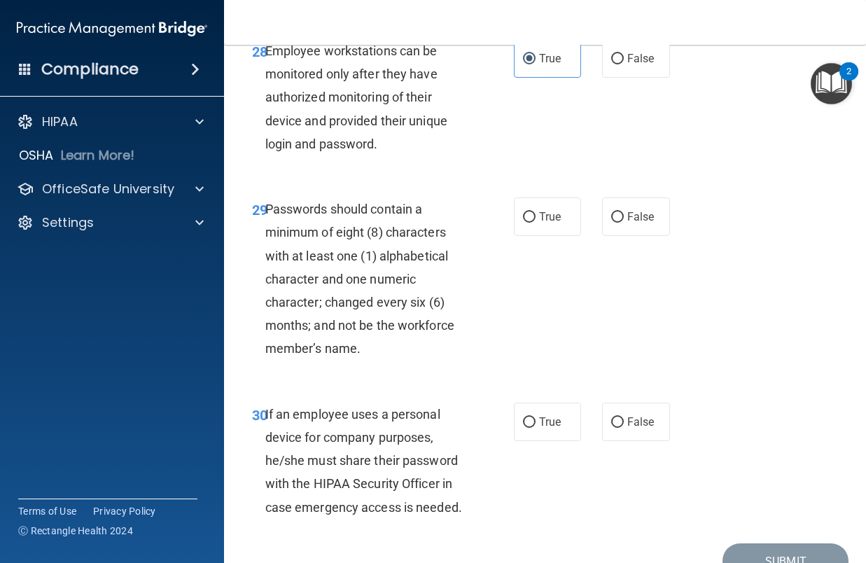
scroll to position [4550, 0]
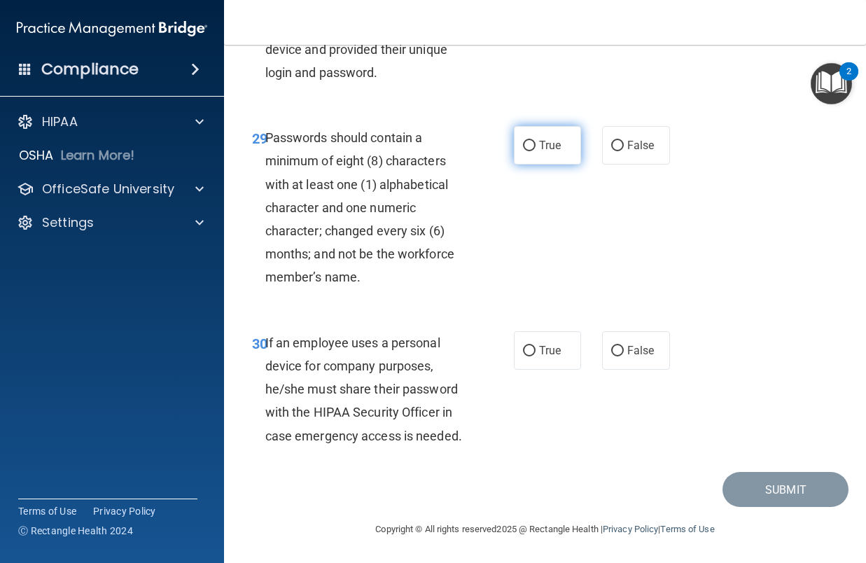
click at [542, 152] on span "True" at bounding box center [550, 145] width 22 height 13
click at [535, 151] on input "True" at bounding box center [529, 146] width 13 height 10
radio input "true"
click at [517, 351] on label "True" at bounding box center [548, 350] width 68 height 38
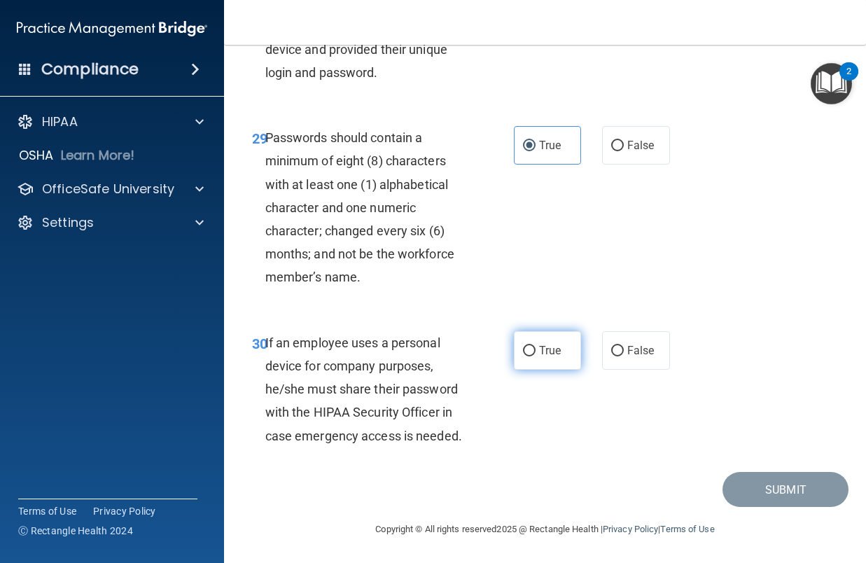
click at [523, 351] on input "True" at bounding box center [529, 351] width 13 height 10
radio input "true"
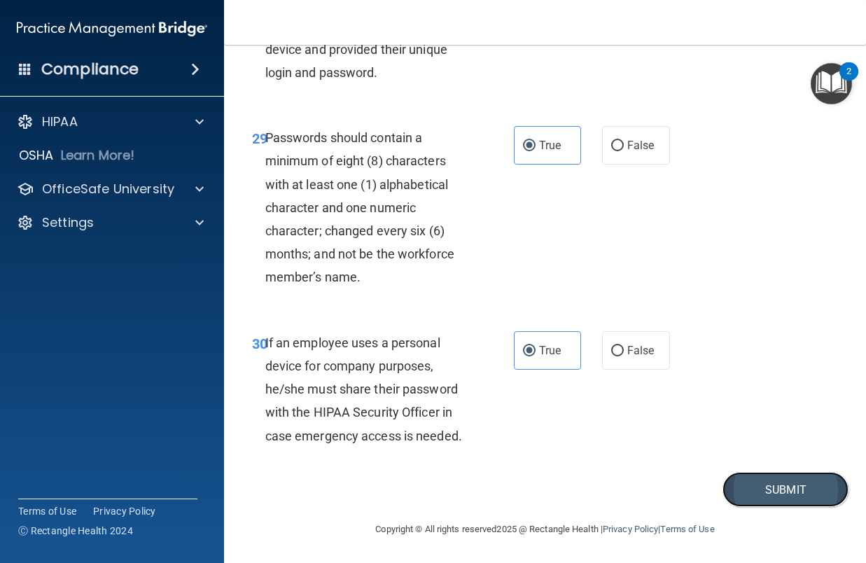
click at [745, 484] on button "Submit" at bounding box center [785, 490] width 126 height 36
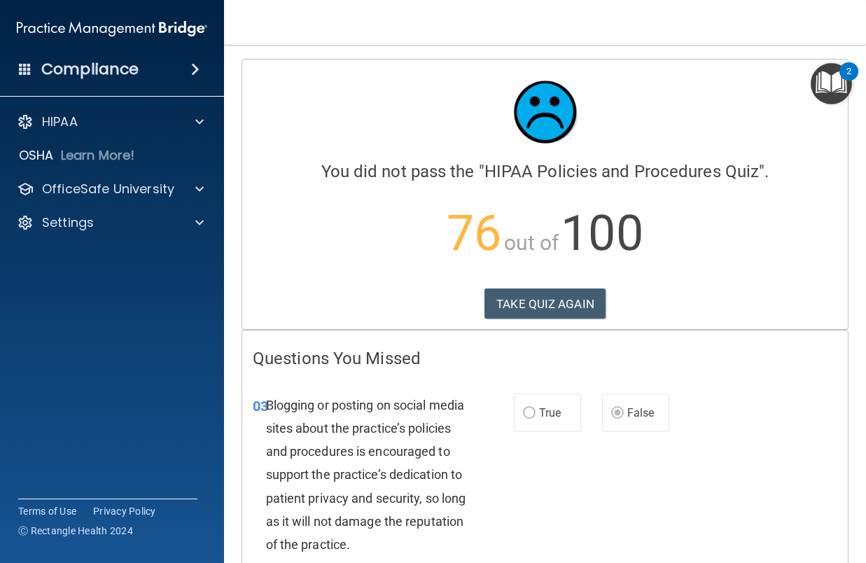
click at [335, 86] on div at bounding box center [545, 112] width 584 height 84
click at [517, 299] on button "TAKE QUIZ AGAIN" at bounding box center [544, 303] width 121 height 31
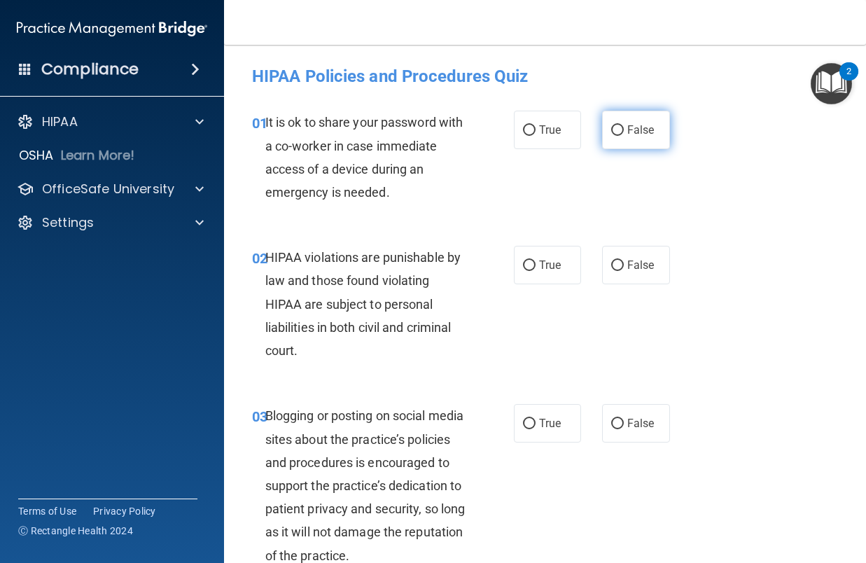
click at [612, 134] on input "False" at bounding box center [617, 130] width 13 height 10
radio input "true"
click at [523, 267] on input "True" at bounding box center [529, 265] width 13 height 10
radio input "true"
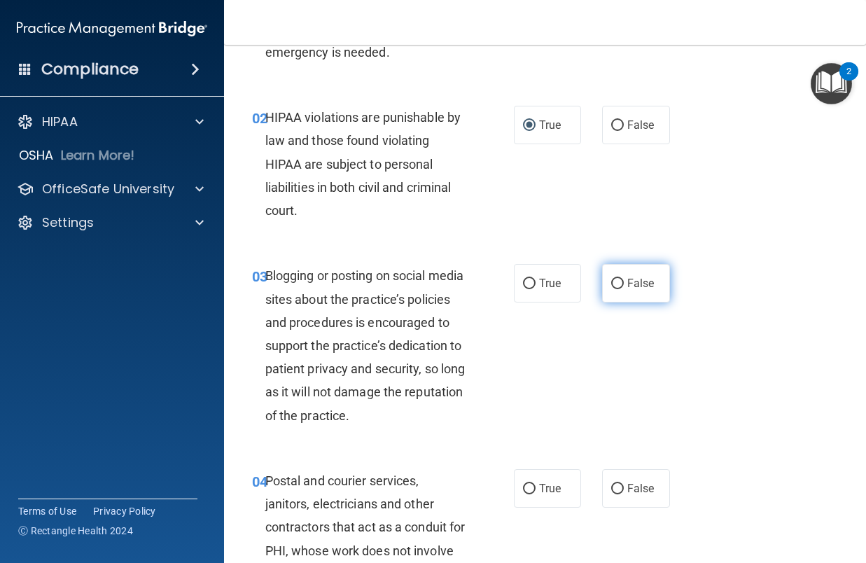
click at [627, 286] on span "False" at bounding box center [640, 282] width 27 height 13
click at [624, 286] on input "False" at bounding box center [617, 284] width 13 height 10
radio input "true"
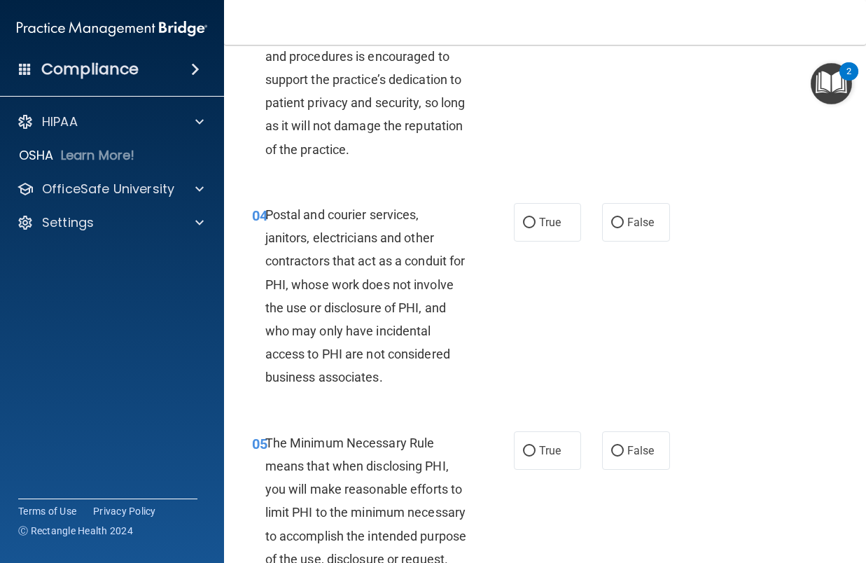
scroll to position [420, 0]
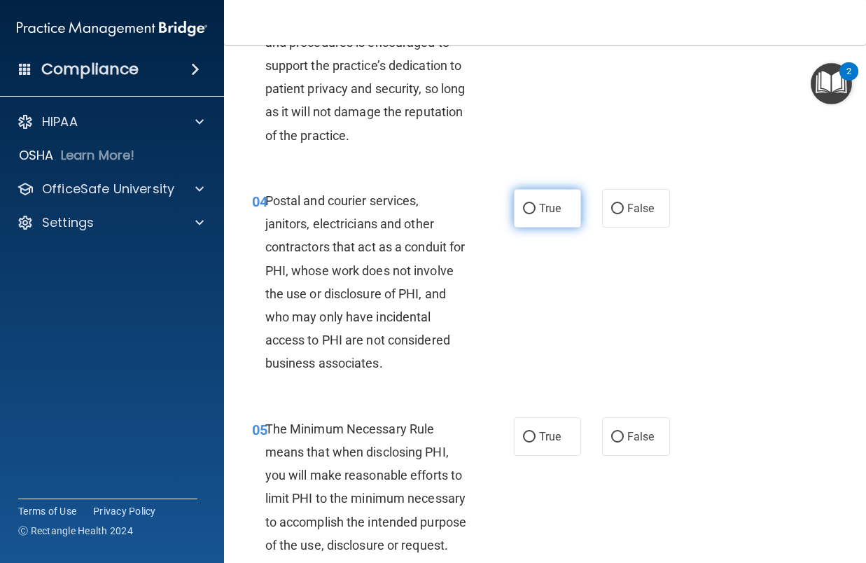
click at [545, 227] on label "True" at bounding box center [548, 208] width 68 height 38
click at [535, 214] on input "True" at bounding box center [529, 209] width 13 height 10
radio input "true"
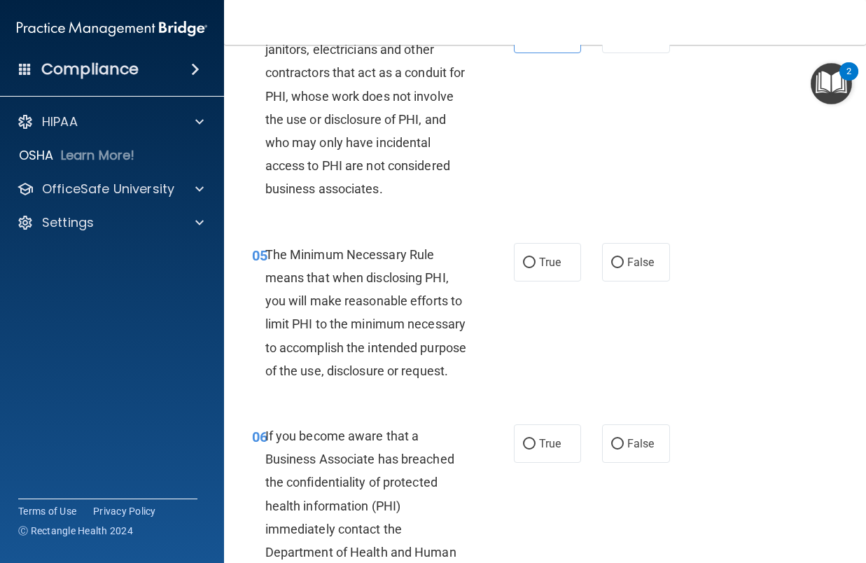
scroll to position [630, 0]
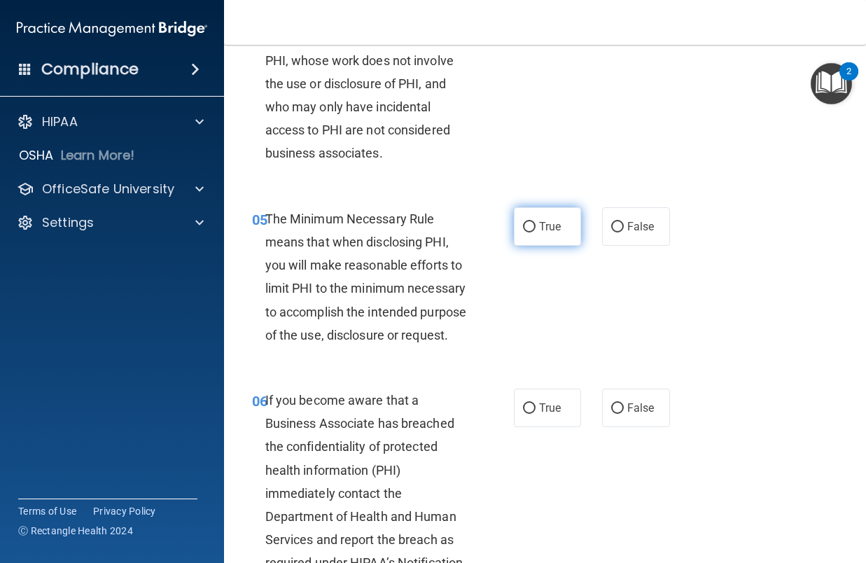
click at [539, 233] on span "True" at bounding box center [550, 226] width 22 height 13
click at [535, 232] on input "True" at bounding box center [529, 227] width 13 height 10
radio input "true"
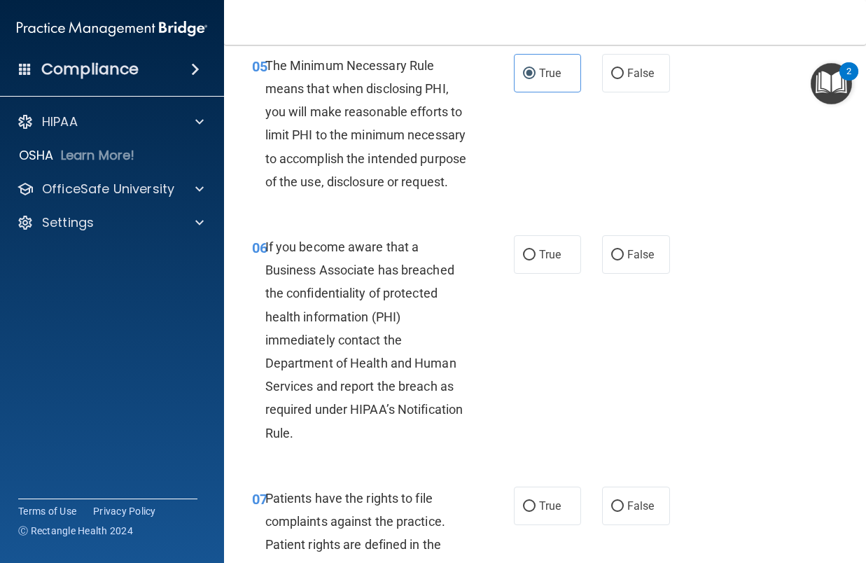
scroll to position [840, 0]
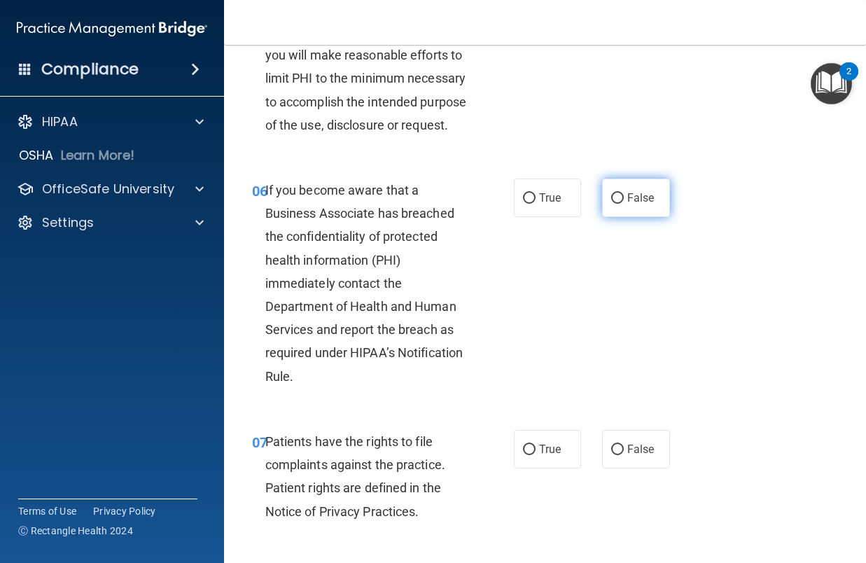
click at [636, 204] on span "False" at bounding box center [640, 197] width 27 height 13
click at [624, 204] on input "False" at bounding box center [617, 198] width 13 height 10
radio input "true"
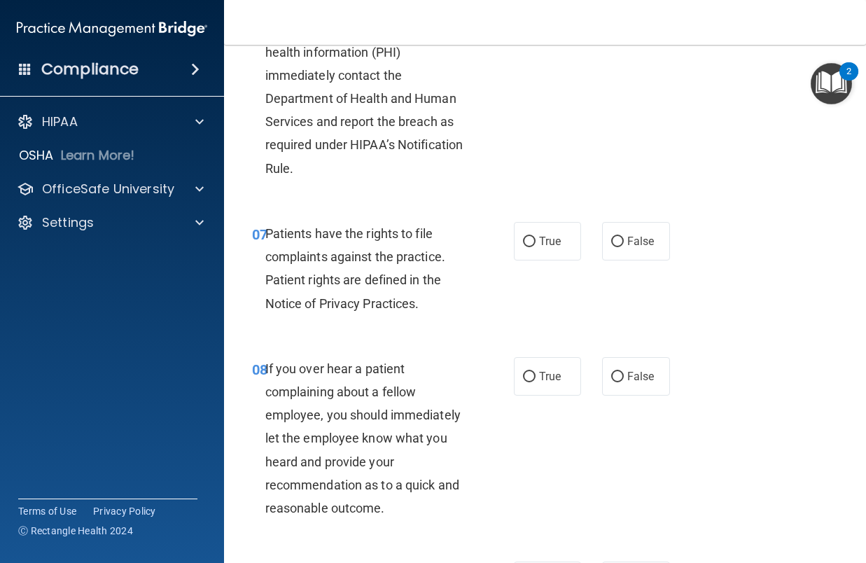
scroll to position [1050, 0]
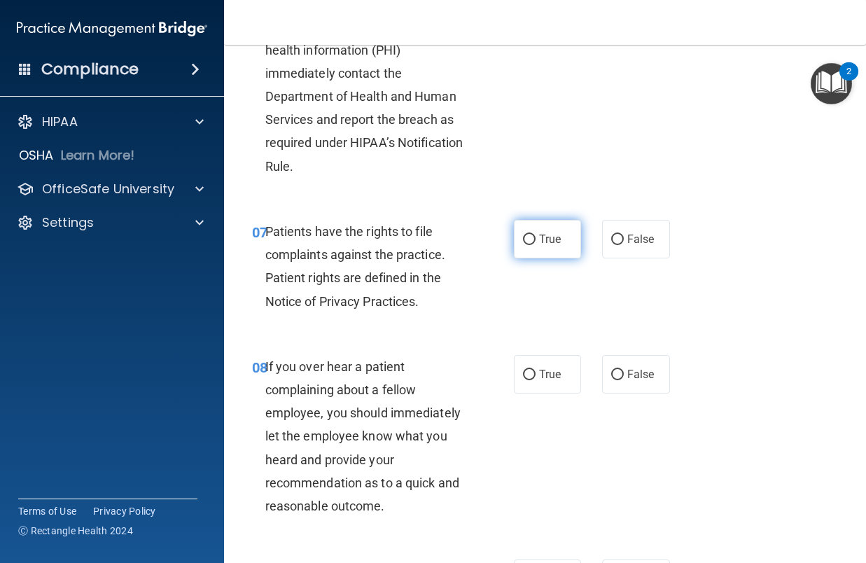
click at [523, 245] on input "True" at bounding box center [529, 239] width 13 height 10
radio input "true"
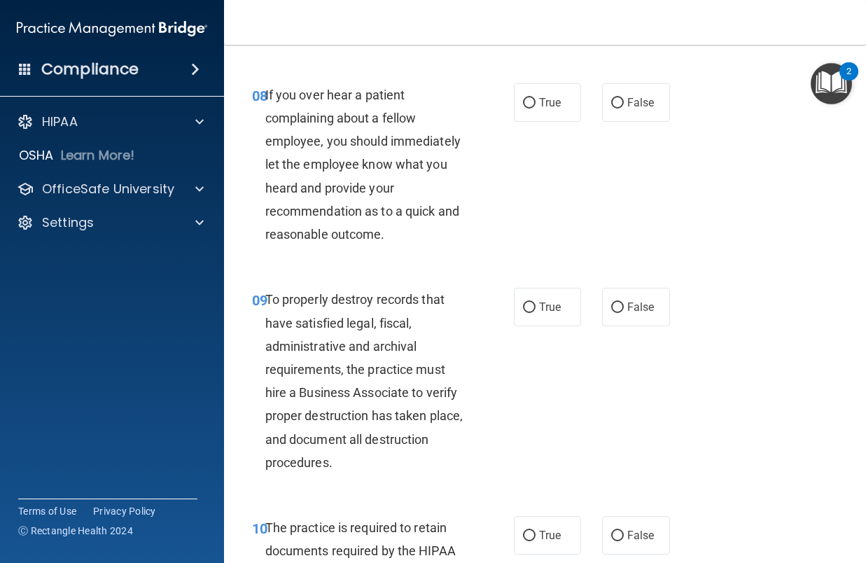
scroll to position [1330, 0]
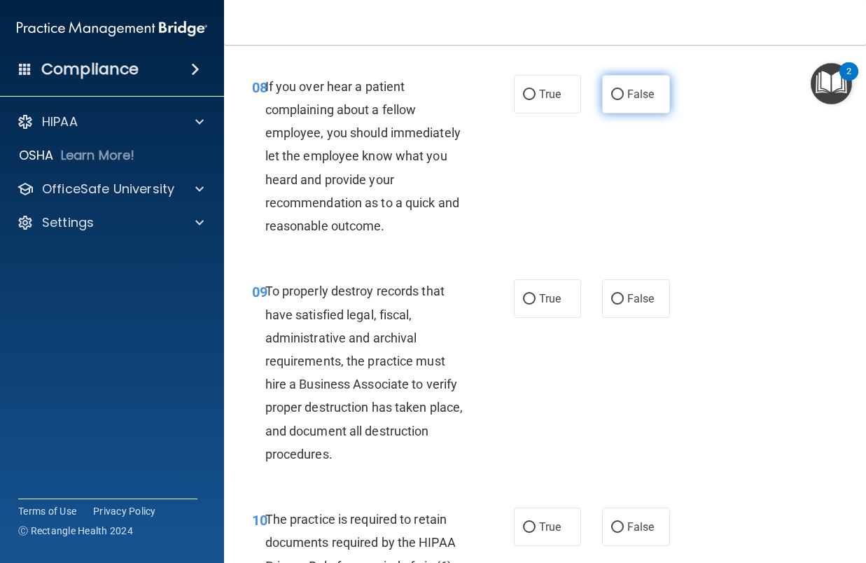
click at [636, 101] on span "False" at bounding box center [640, 93] width 27 height 13
click at [624, 100] on input "False" at bounding box center [617, 95] width 13 height 10
radio input "true"
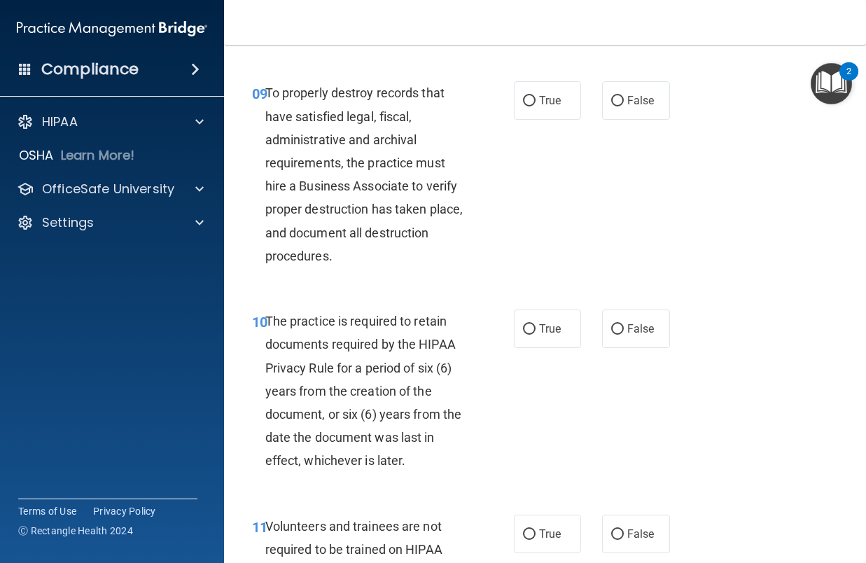
scroll to position [1540, 0]
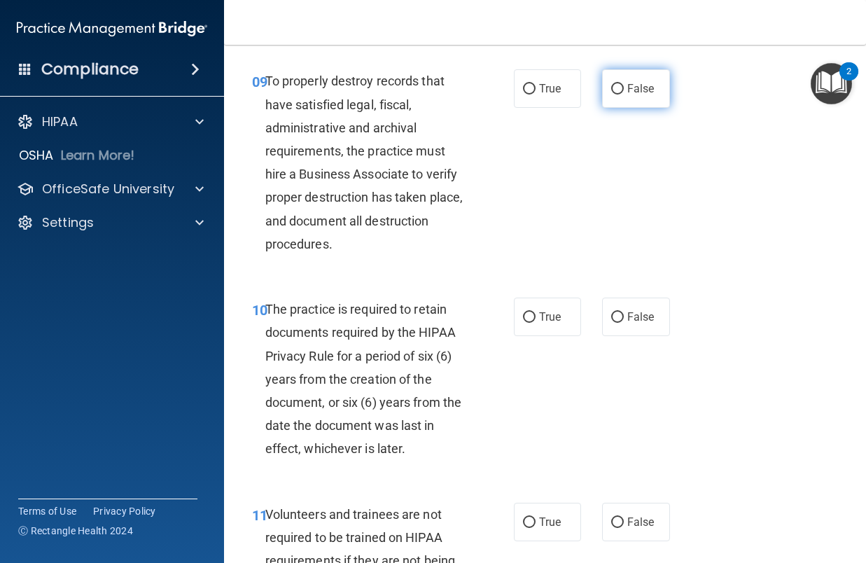
click at [633, 95] on span "False" at bounding box center [640, 88] width 27 height 13
click at [624, 94] on input "False" at bounding box center [617, 89] width 13 height 10
radio input "true"
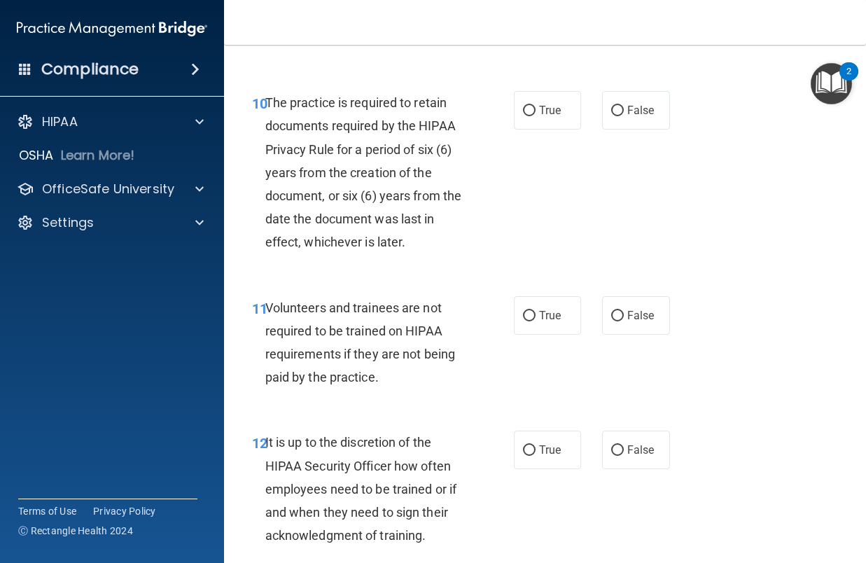
scroll to position [1750, 0]
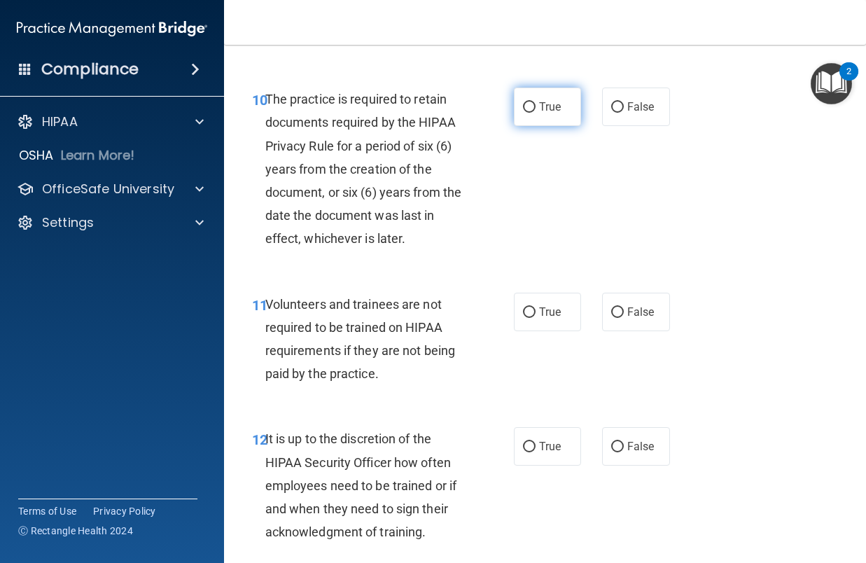
click at [561, 126] on label "True" at bounding box center [548, 106] width 68 height 38
click at [535, 113] on input "True" at bounding box center [529, 107] width 13 height 10
radio input "true"
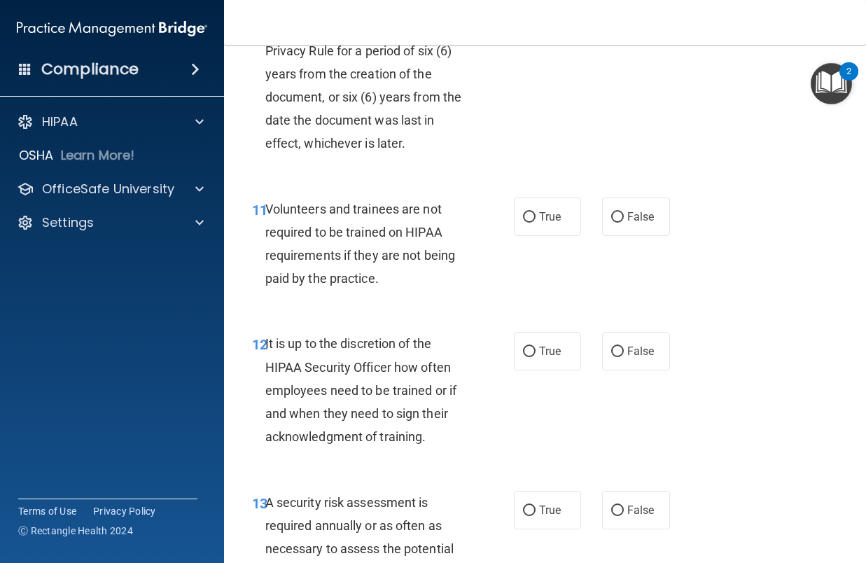
scroll to position [1890, 0]
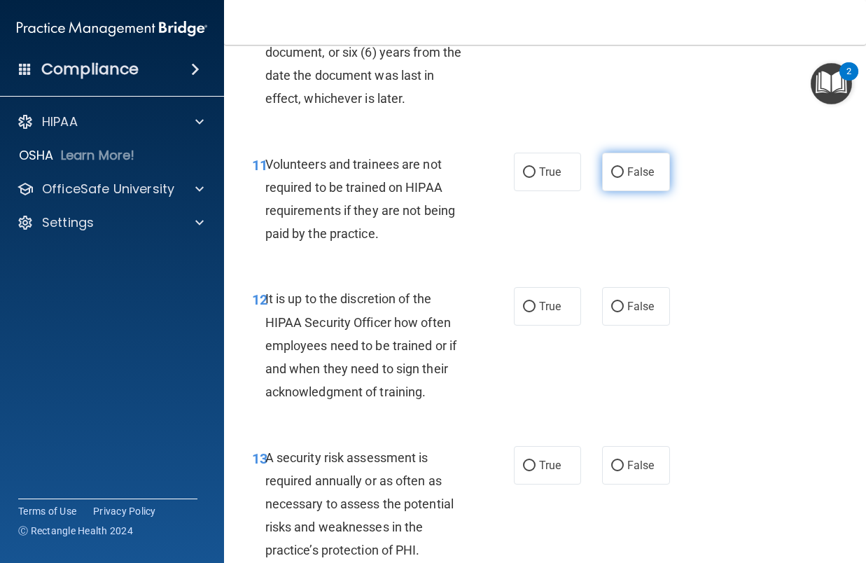
click at [633, 191] on label "False" at bounding box center [636, 172] width 68 height 38
click at [624, 178] on input "False" at bounding box center [617, 172] width 13 height 10
radio input "true"
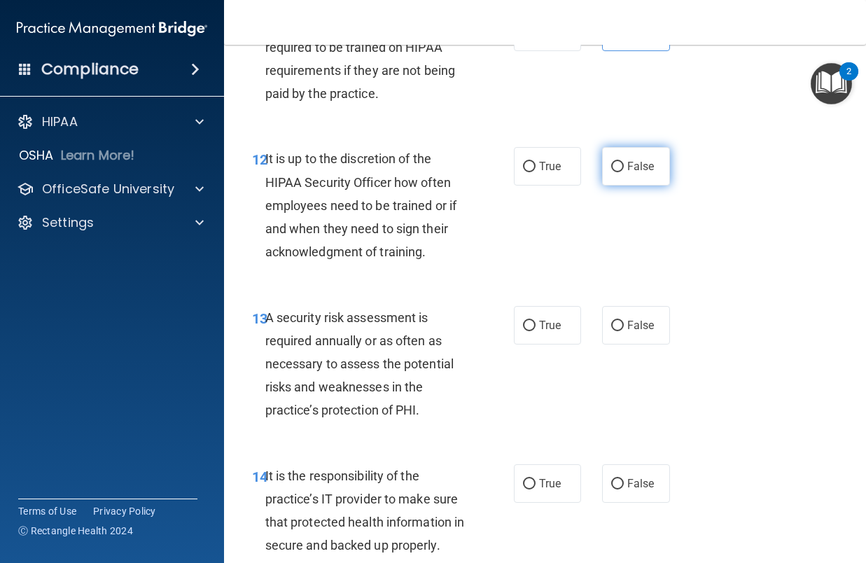
click at [638, 173] on span "False" at bounding box center [640, 166] width 27 height 13
click at [624, 172] on input "False" at bounding box center [617, 167] width 13 height 10
radio input "true"
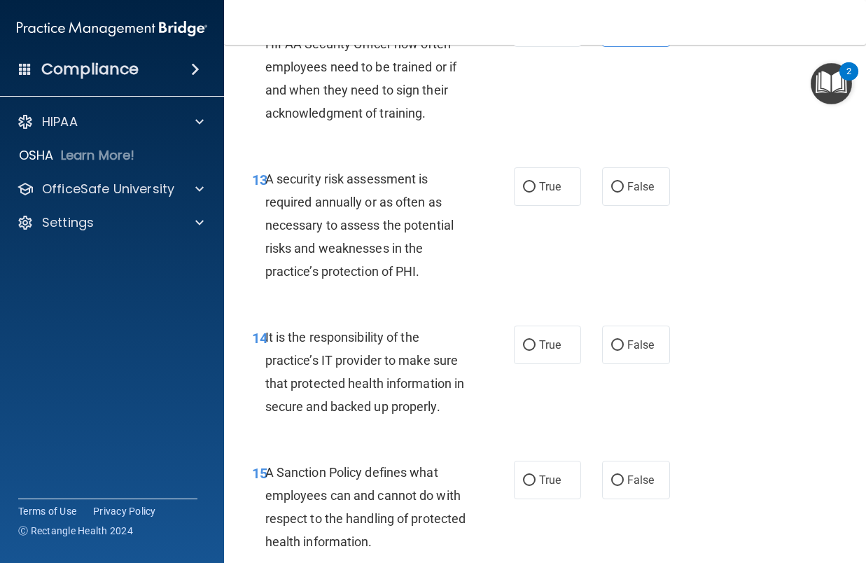
scroll to position [2170, 0]
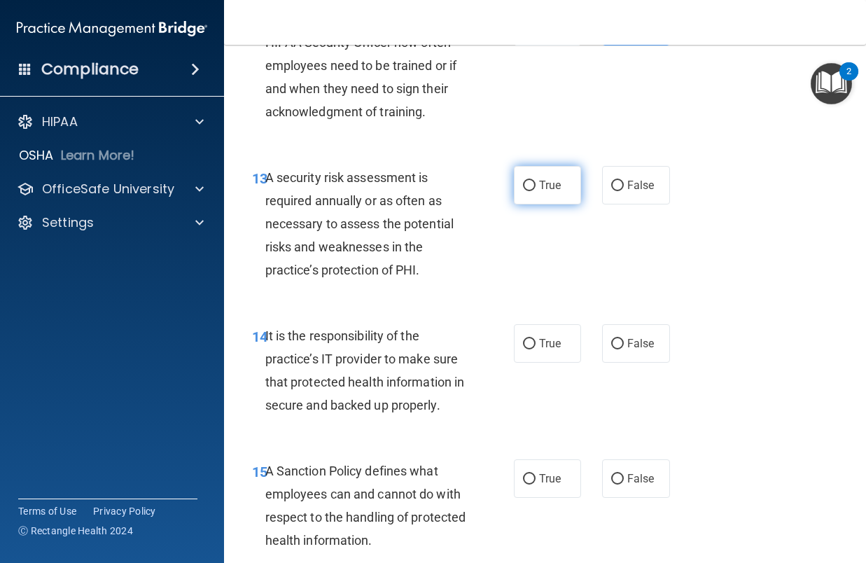
click at [552, 192] on span "True" at bounding box center [550, 184] width 22 height 13
click at [535, 191] on input "True" at bounding box center [529, 186] width 13 height 10
radio input "true"
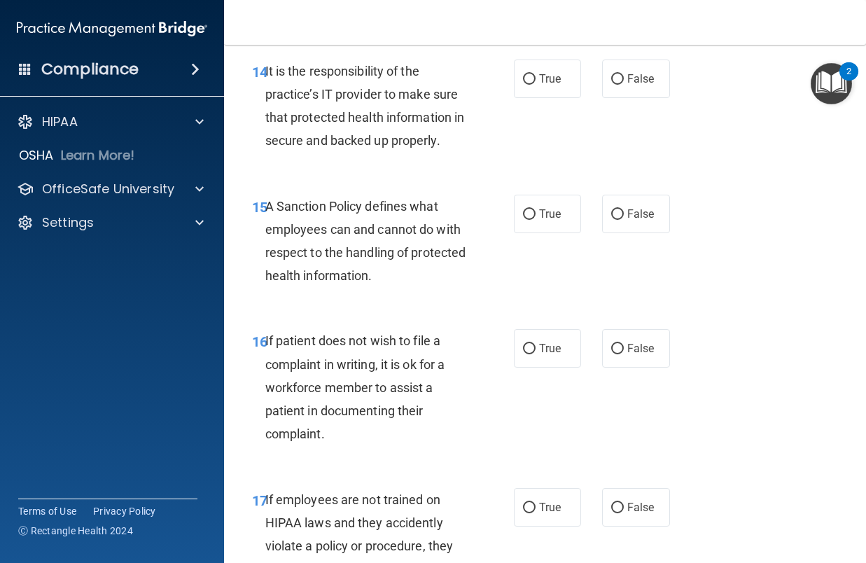
scroll to position [2450, 0]
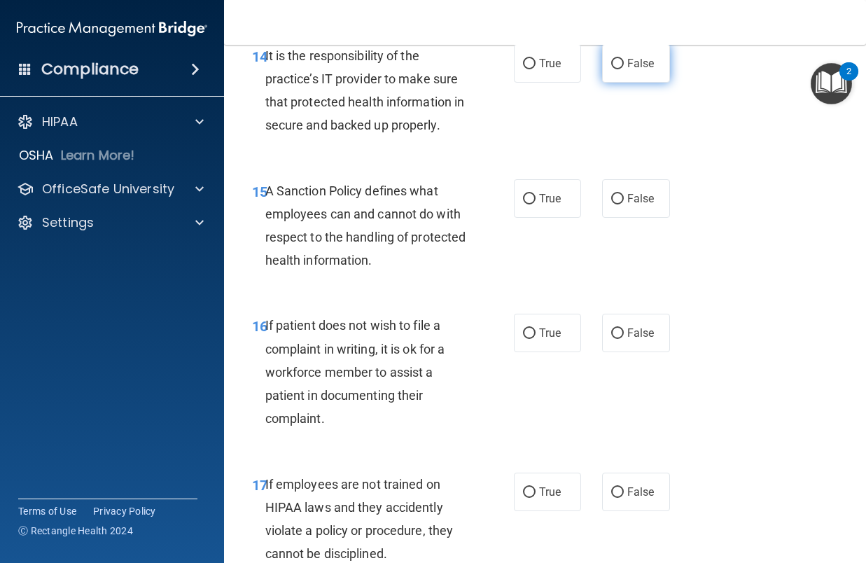
click at [656, 83] on label "False" at bounding box center [636, 63] width 68 height 38
click at [624, 69] on input "False" at bounding box center [617, 64] width 13 height 10
radio input "true"
click at [627, 205] on span "False" at bounding box center [640, 198] width 27 height 13
click at [624, 204] on input "False" at bounding box center [617, 199] width 13 height 10
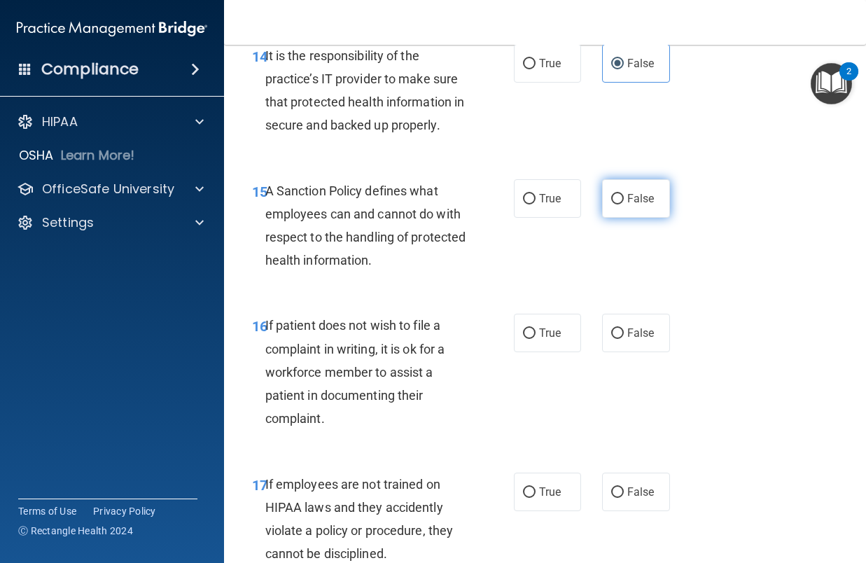
radio input "true"
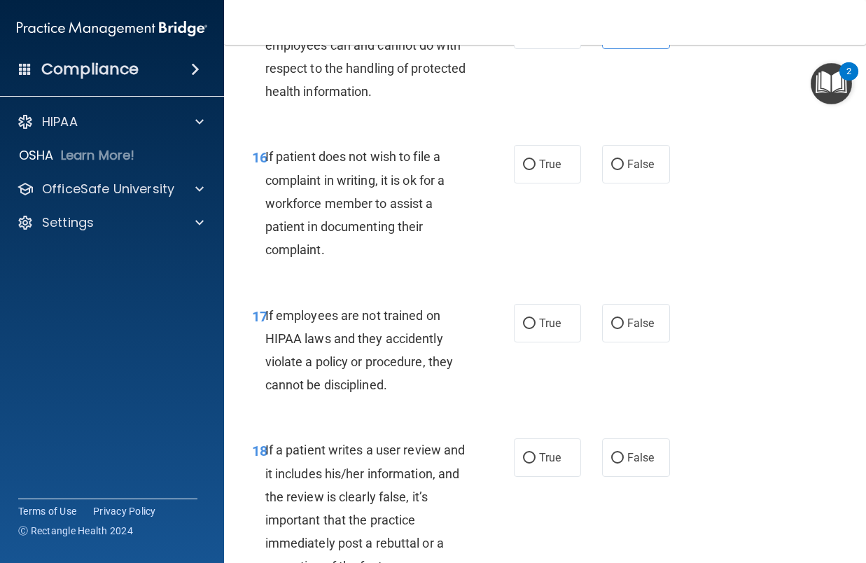
scroll to position [2660, 0]
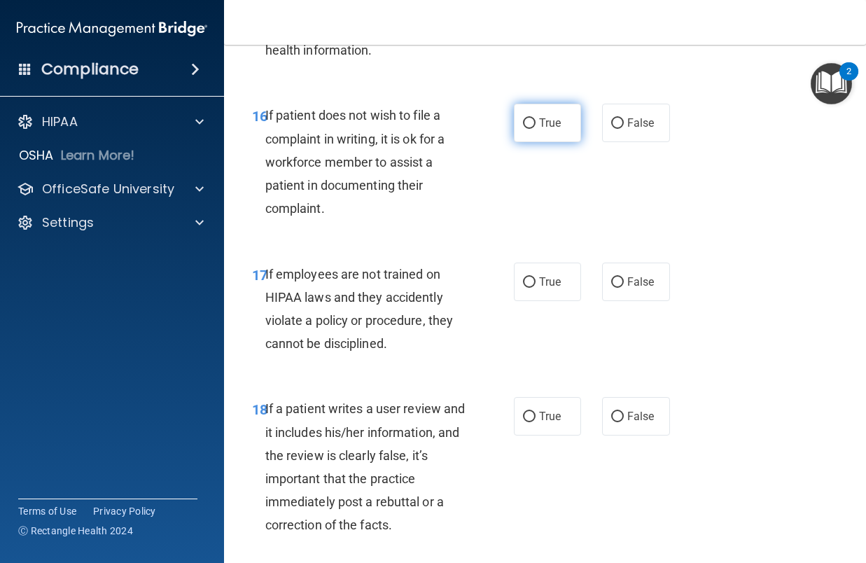
click at [544, 142] on label "True" at bounding box center [548, 123] width 68 height 38
click at [535, 129] on input "True" at bounding box center [529, 123] width 13 height 10
radio input "true"
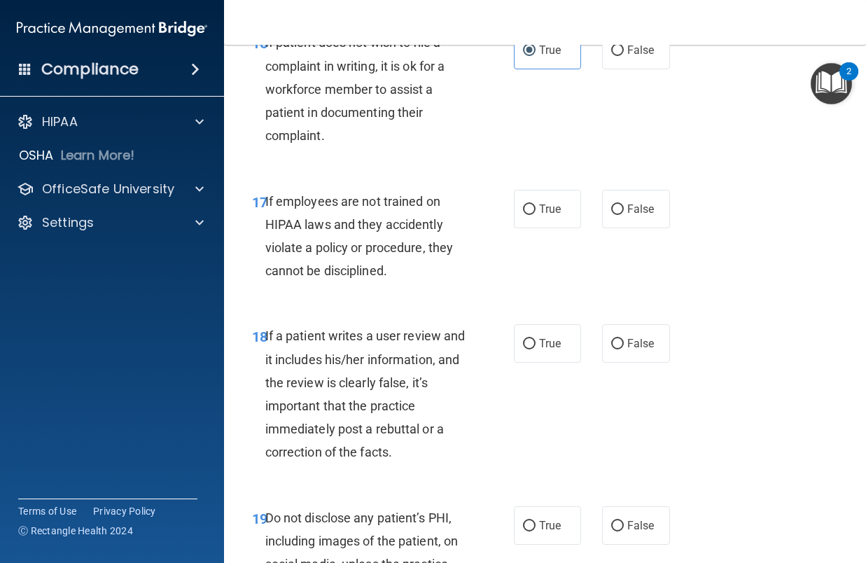
scroll to position [2730, 0]
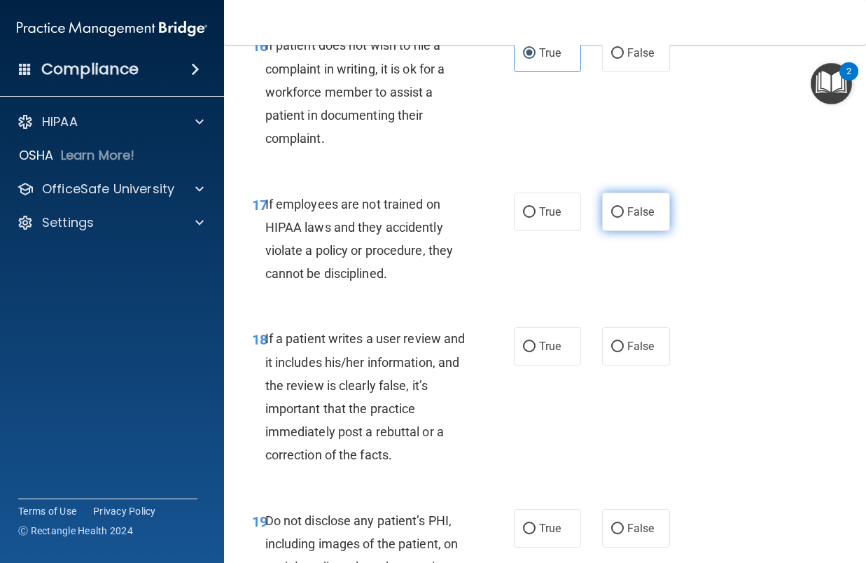
click at [611, 218] on input "False" at bounding box center [617, 212] width 13 height 10
radio input "true"
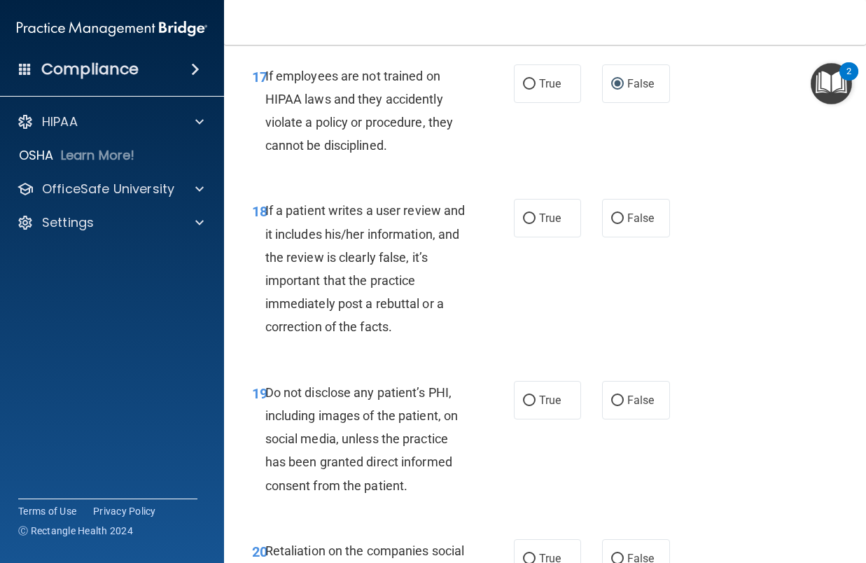
scroll to position [2870, 0]
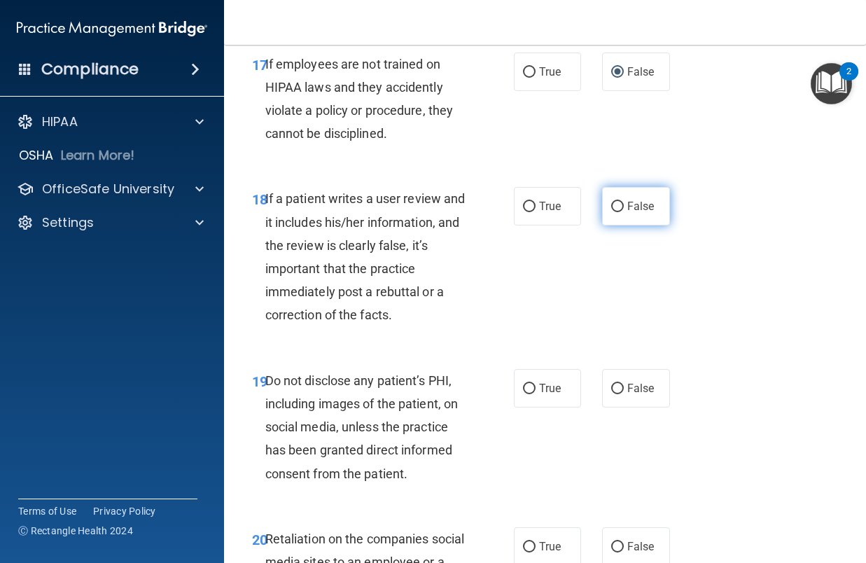
click at [627, 213] on span "False" at bounding box center [640, 205] width 27 height 13
click at [621, 212] on input "False" at bounding box center [617, 207] width 13 height 10
radio input "true"
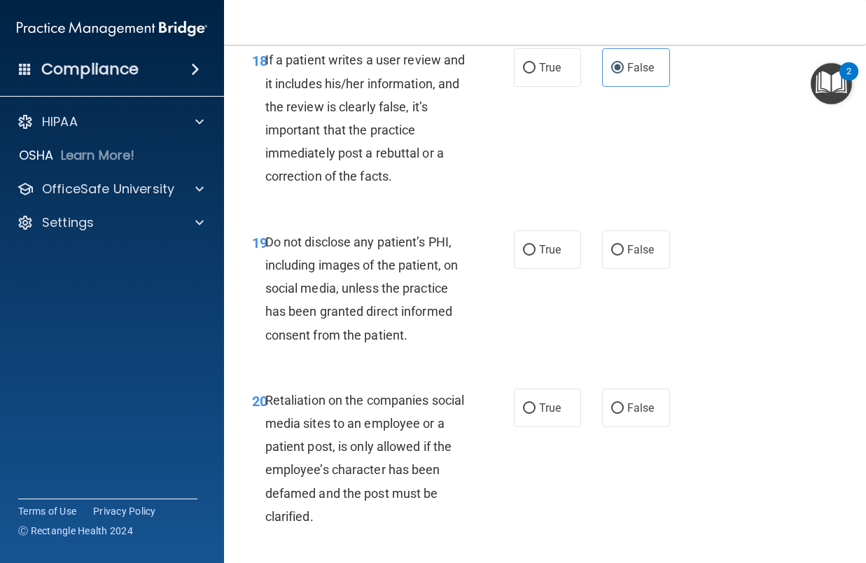
scroll to position [3010, 0]
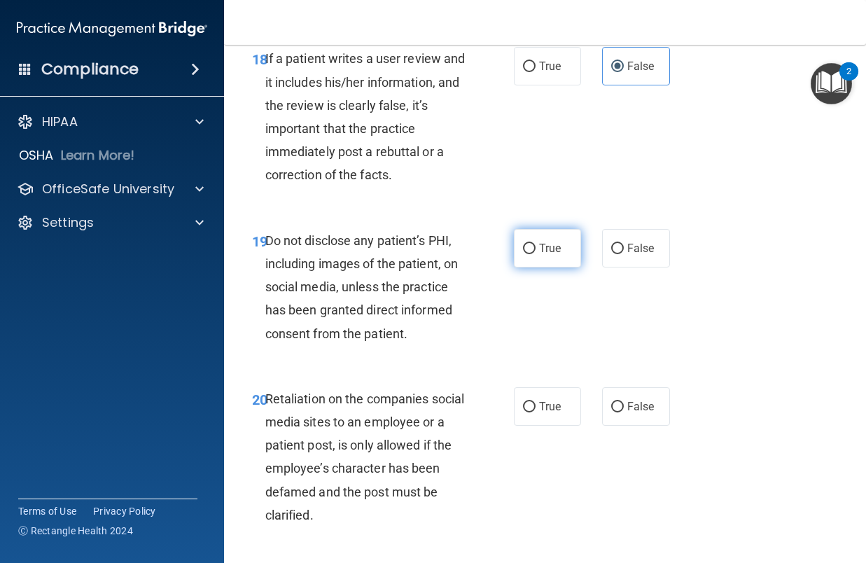
click at [531, 267] on label "True" at bounding box center [548, 248] width 68 height 38
click at [531, 254] on input "True" at bounding box center [529, 249] width 13 height 10
radio input "true"
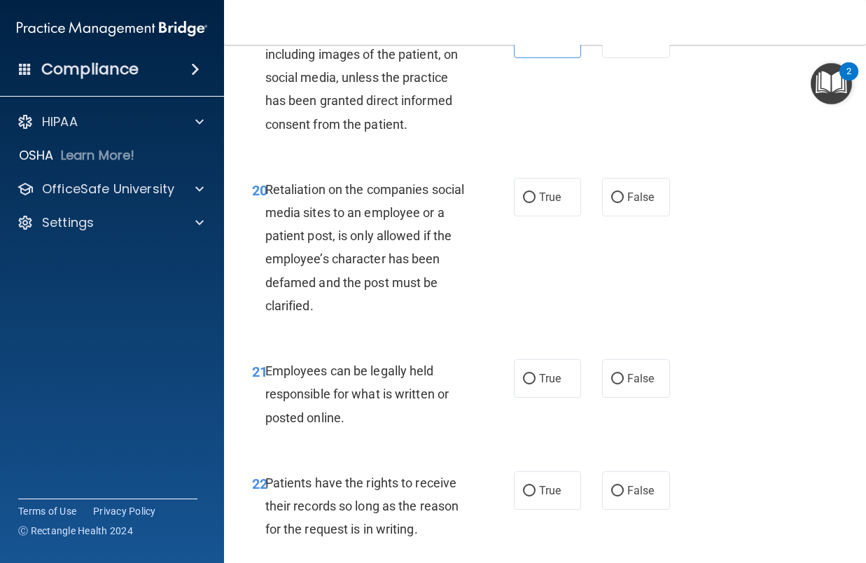
scroll to position [3220, 0]
click at [615, 202] on input "False" at bounding box center [617, 197] width 13 height 10
radio input "true"
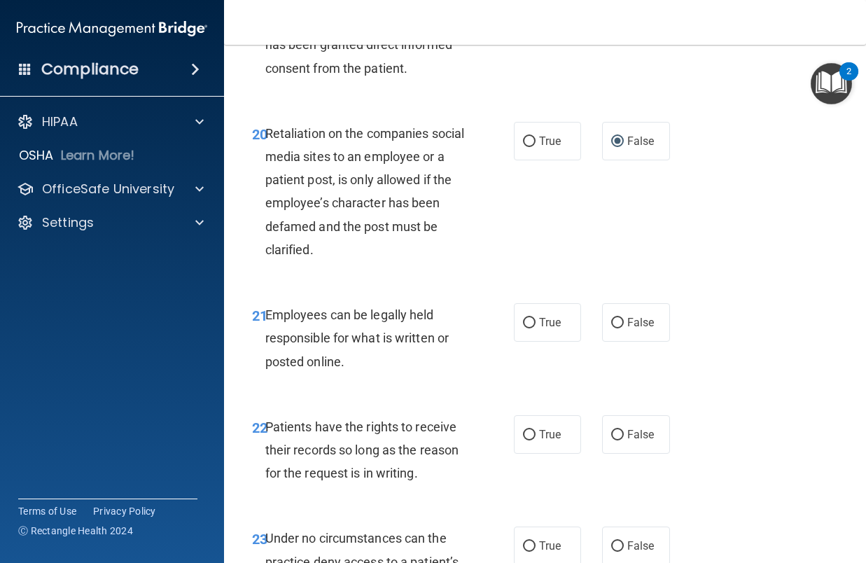
scroll to position [3360, 0]
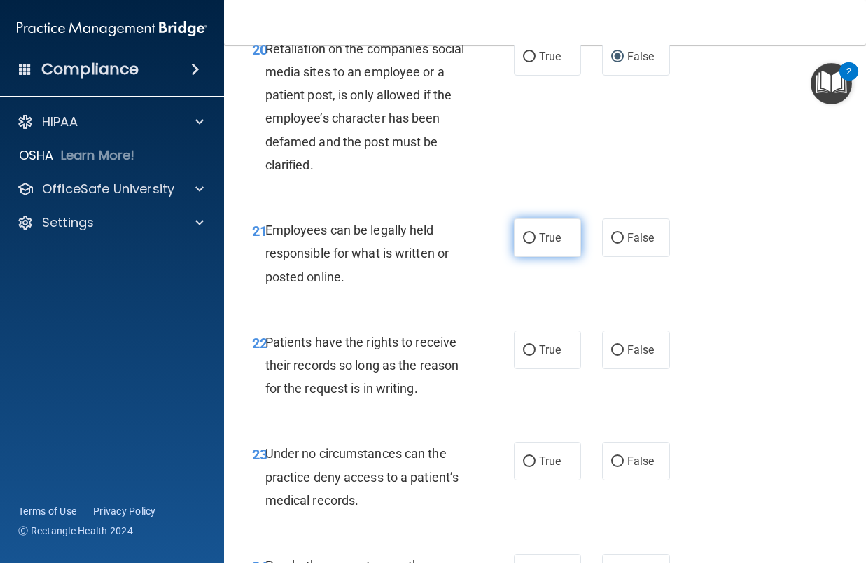
click at [540, 257] on label "True" at bounding box center [548, 237] width 68 height 38
click at [535, 244] on input "True" at bounding box center [529, 238] width 13 height 10
radio input "true"
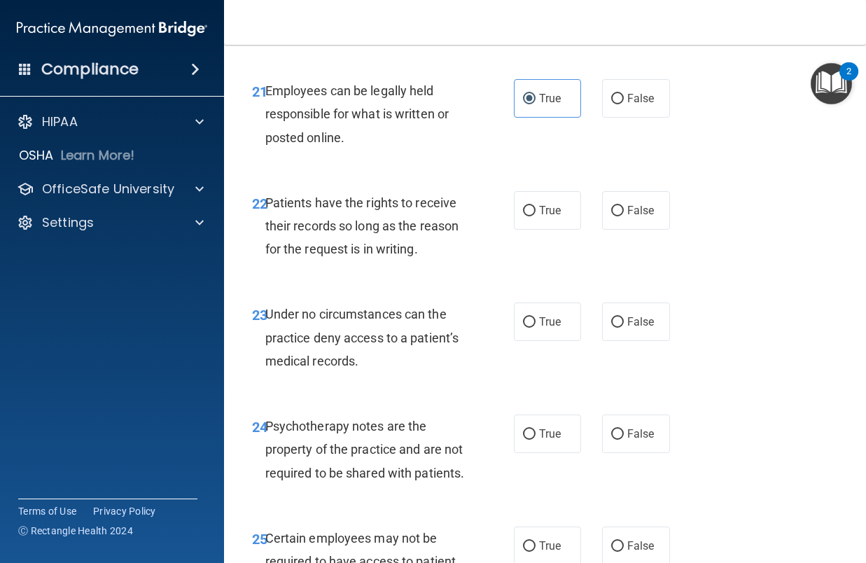
scroll to position [3500, 0]
click at [636, 216] on span "False" at bounding box center [640, 209] width 27 height 13
click at [624, 216] on input "False" at bounding box center [617, 210] width 13 height 10
radio input "true"
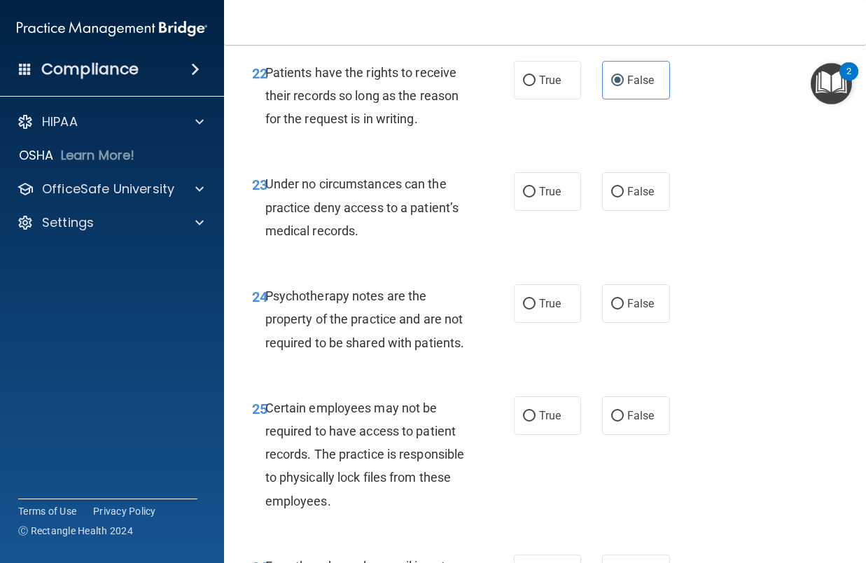
scroll to position [3640, 0]
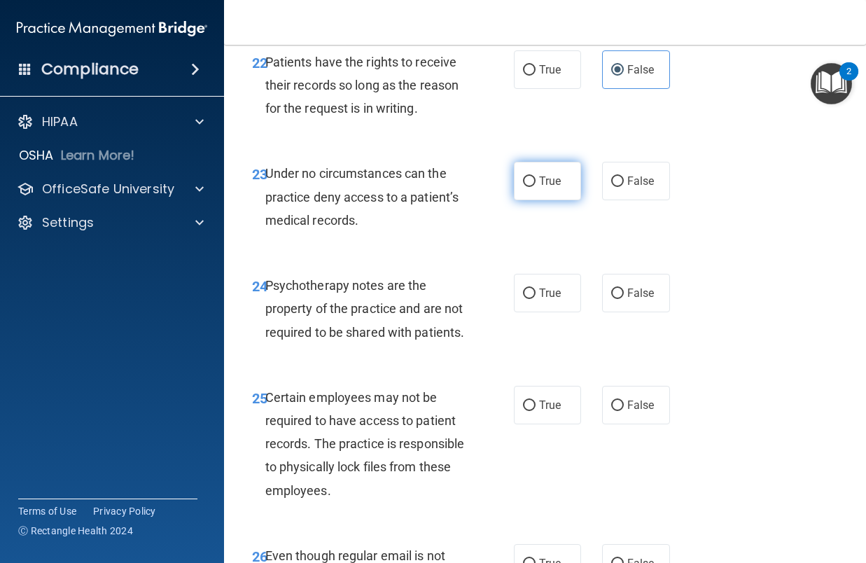
click at [542, 200] on label "True" at bounding box center [548, 181] width 68 height 38
click at [535, 187] on input "True" at bounding box center [529, 181] width 13 height 10
radio input "true"
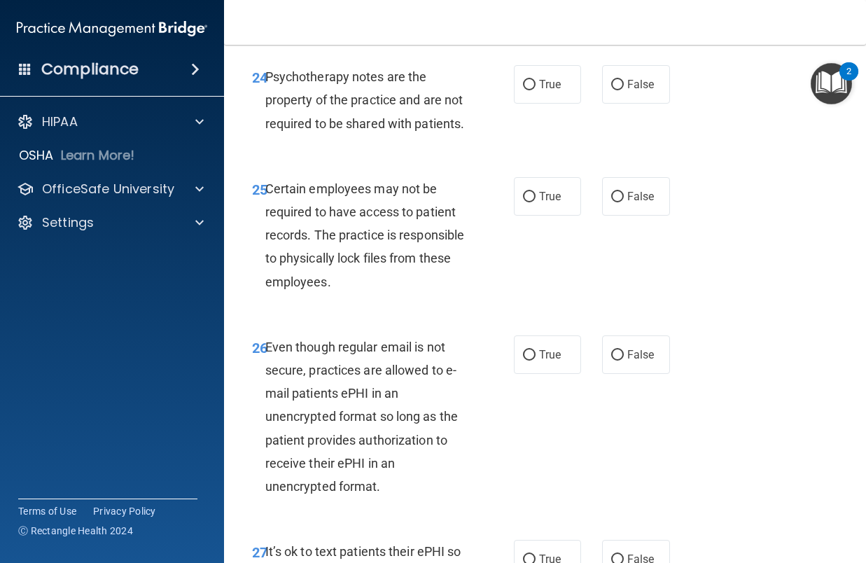
scroll to position [3850, 0]
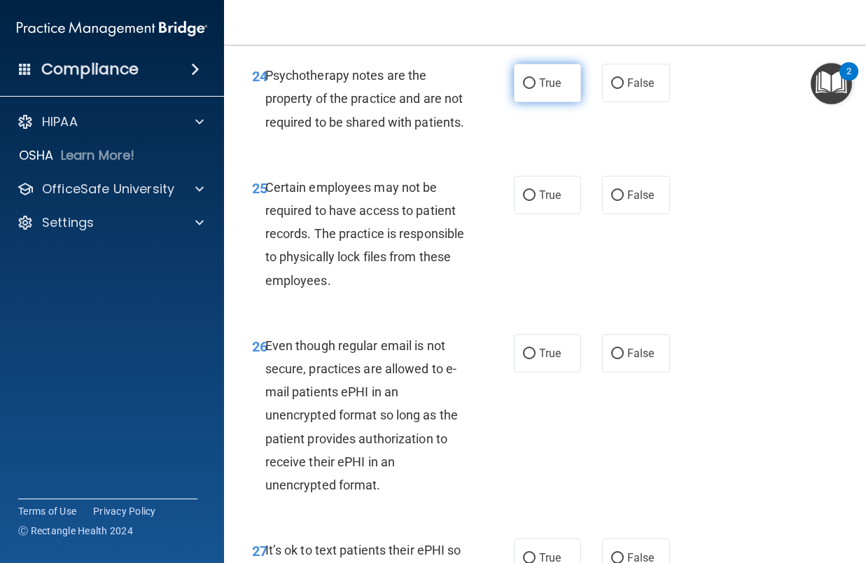
click at [535, 102] on label "True" at bounding box center [548, 83] width 68 height 38
click at [535, 89] on input "True" at bounding box center [529, 83] width 13 height 10
radio input "true"
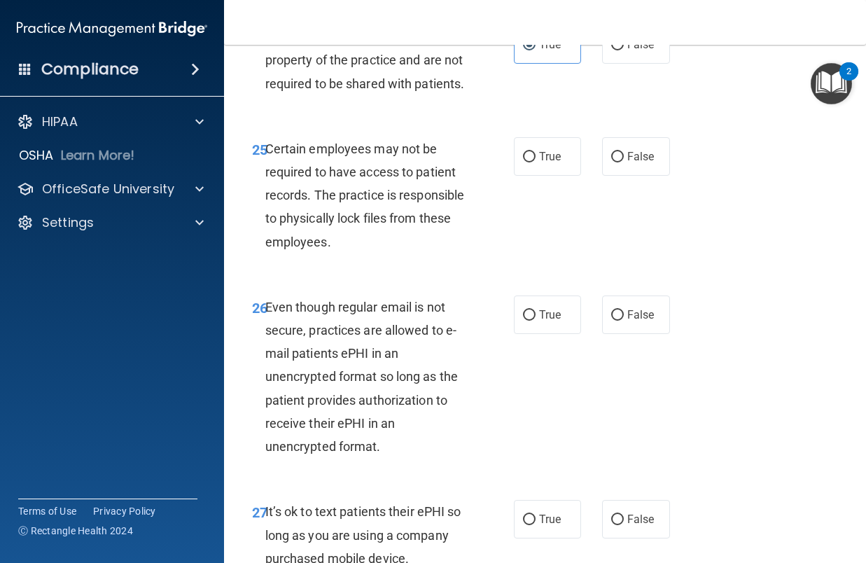
scroll to position [3920, 0]
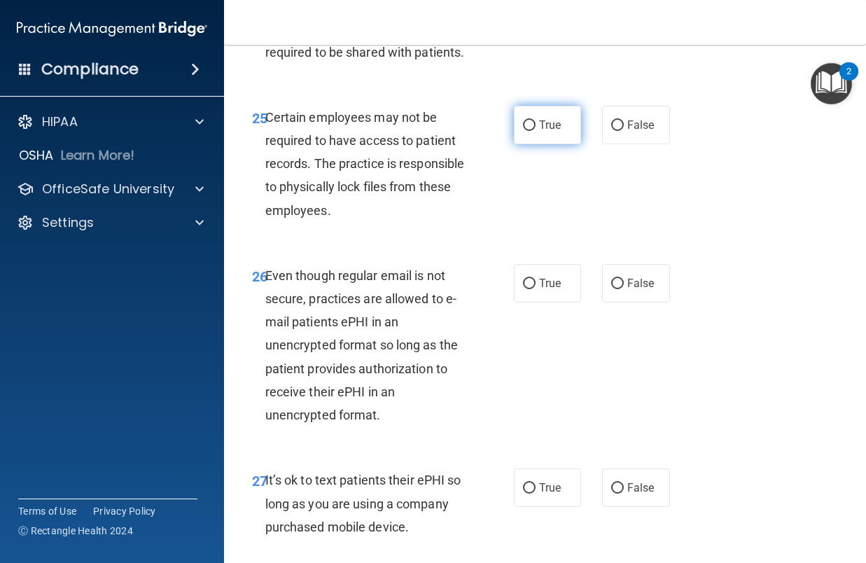
click at [526, 144] on label "True" at bounding box center [548, 125] width 68 height 38
click at [526, 131] on input "True" at bounding box center [529, 125] width 13 height 10
radio input "true"
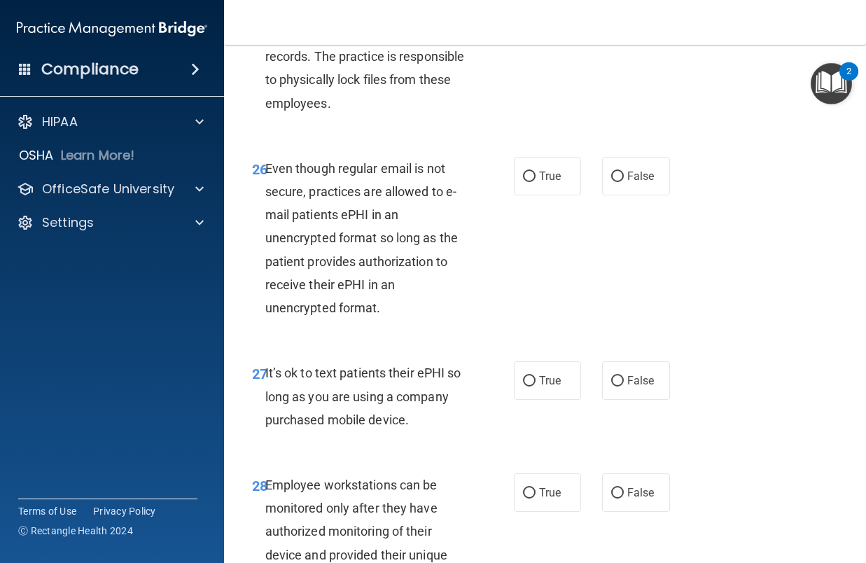
scroll to position [4060, 0]
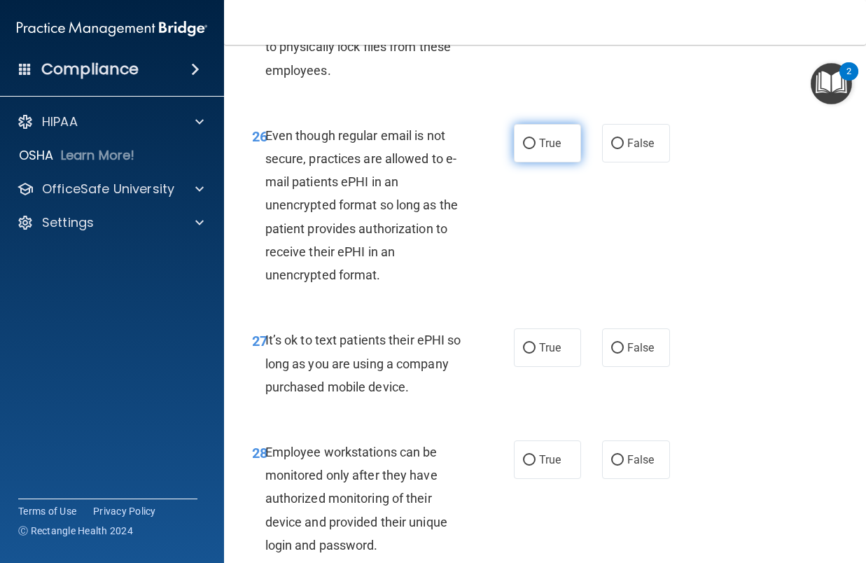
click at [524, 149] on input "True" at bounding box center [529, 144] width 13 height 10
radio input "true"
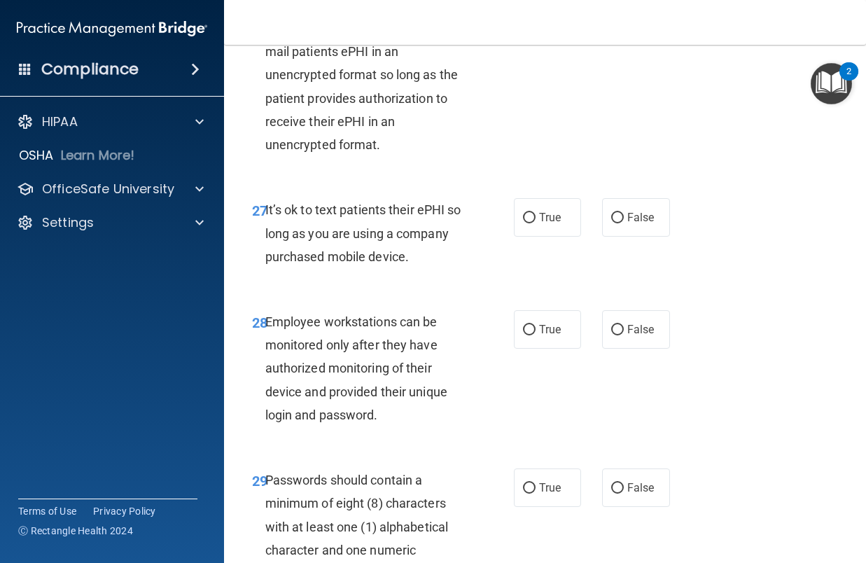
scroll to position [4200, 0]
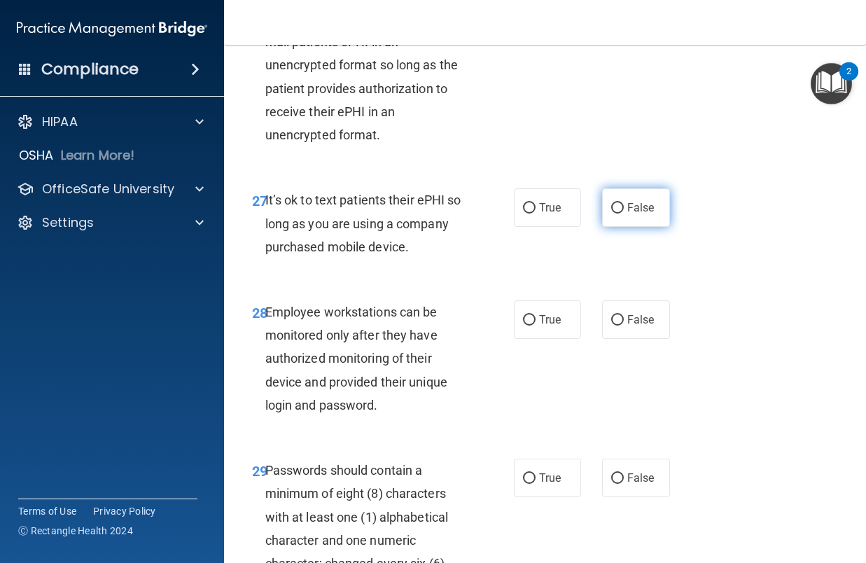
click at [627, 214] on span "False" at bounding box center [640, 207] width 27 height 13
click at [624, 213] on input "False" at bounding box center [617, 208] width 13 height 10
radio input "true"
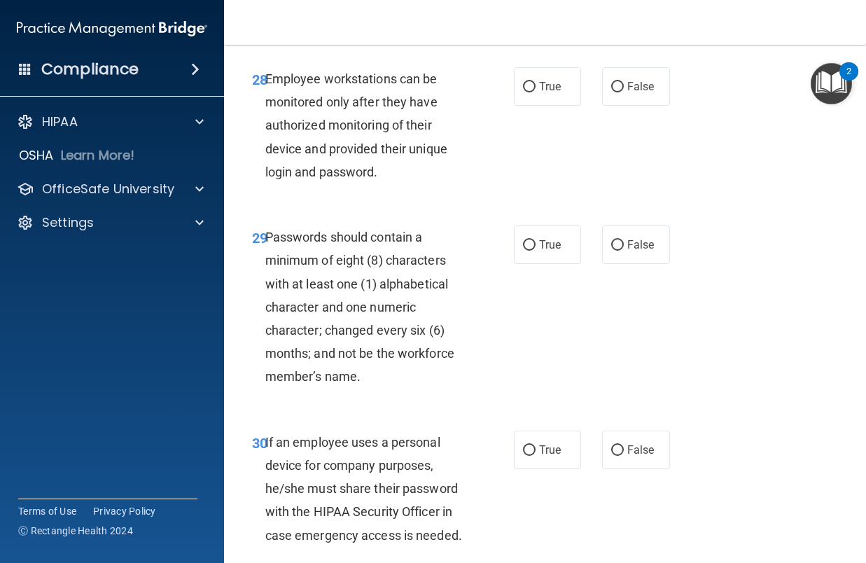
scroll to position [4480, 0]
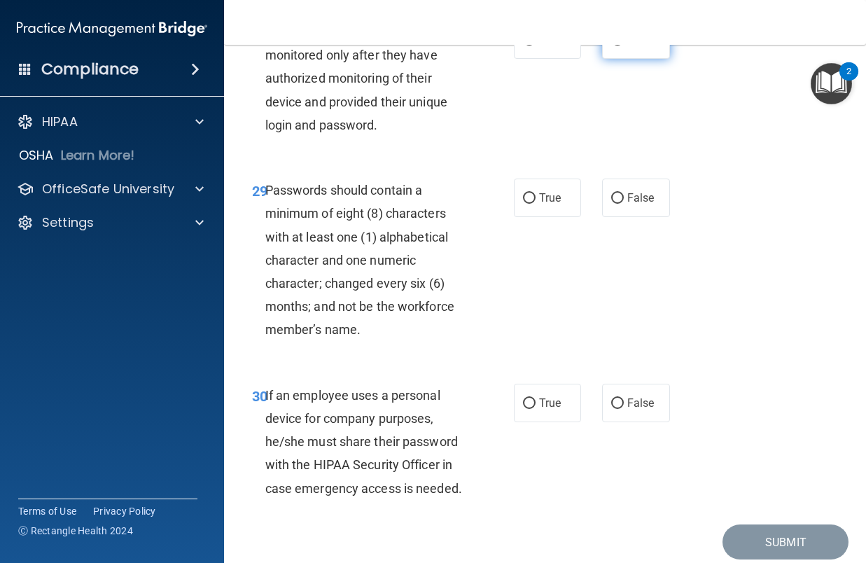
click at [613, 45] on input "False" at bounding box center [617, 40] width 13 height 10
radio input "true"
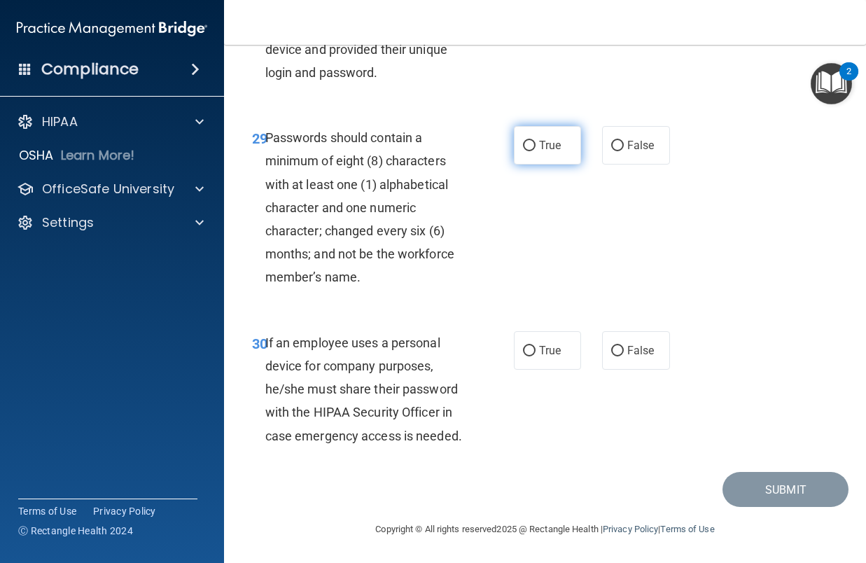
click at [532, 164] on label "True" at bounding box center [548, 145] width 68 height 38
click at [532, 151] on input "True" at bounding box center [529, 146] width 13 height 10
radio input "true"
click at [629, 351] on span "False" at bounding box center [640, 350] width 27 height 13
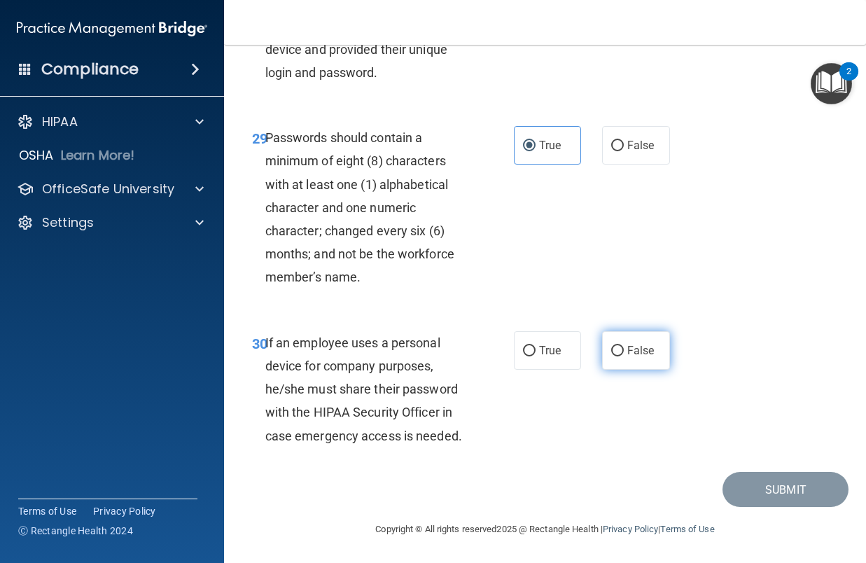
click at [624, 351] on input "False" at bounding box center [617, 351] width 13 height 10
radio input "true"
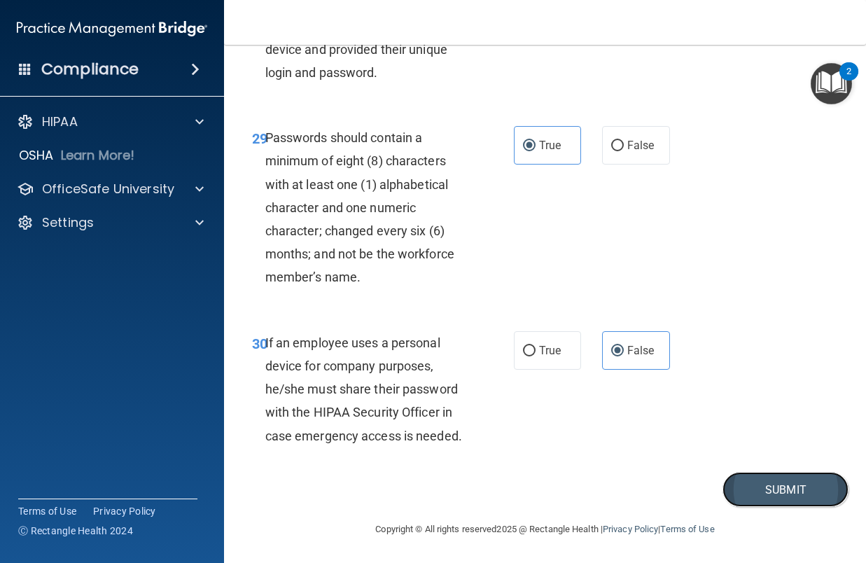
click at [750, 484] on button "Submit" at bounding box center [785, 490] width 126 height 36
